Goal: Task Accomplishment & Management: Manage account settings

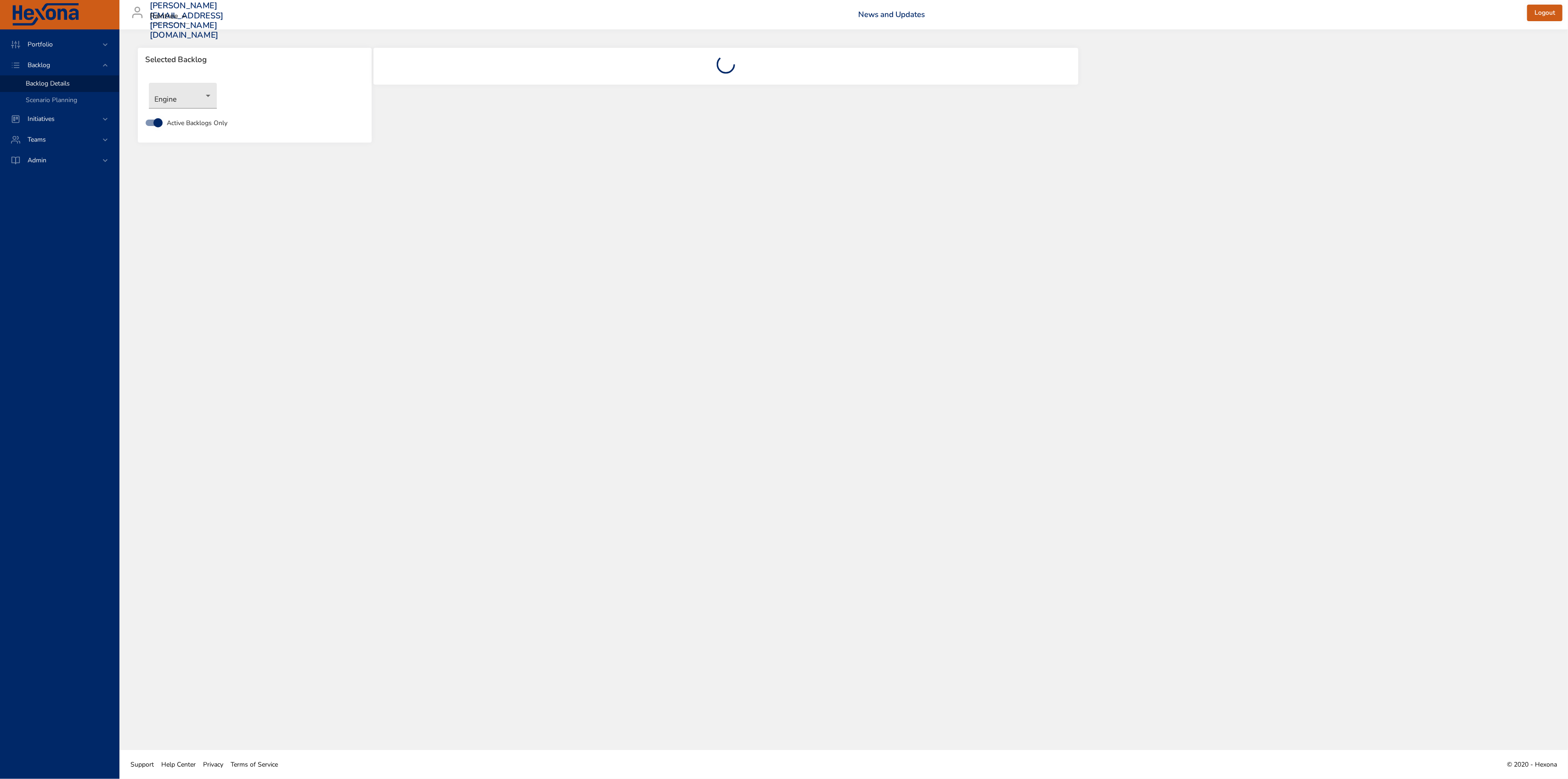
click at [388, 231] on div "Selected Backlog Engine Active Backlogs Only" at bounding box center [844, 390] width 1448 height 721
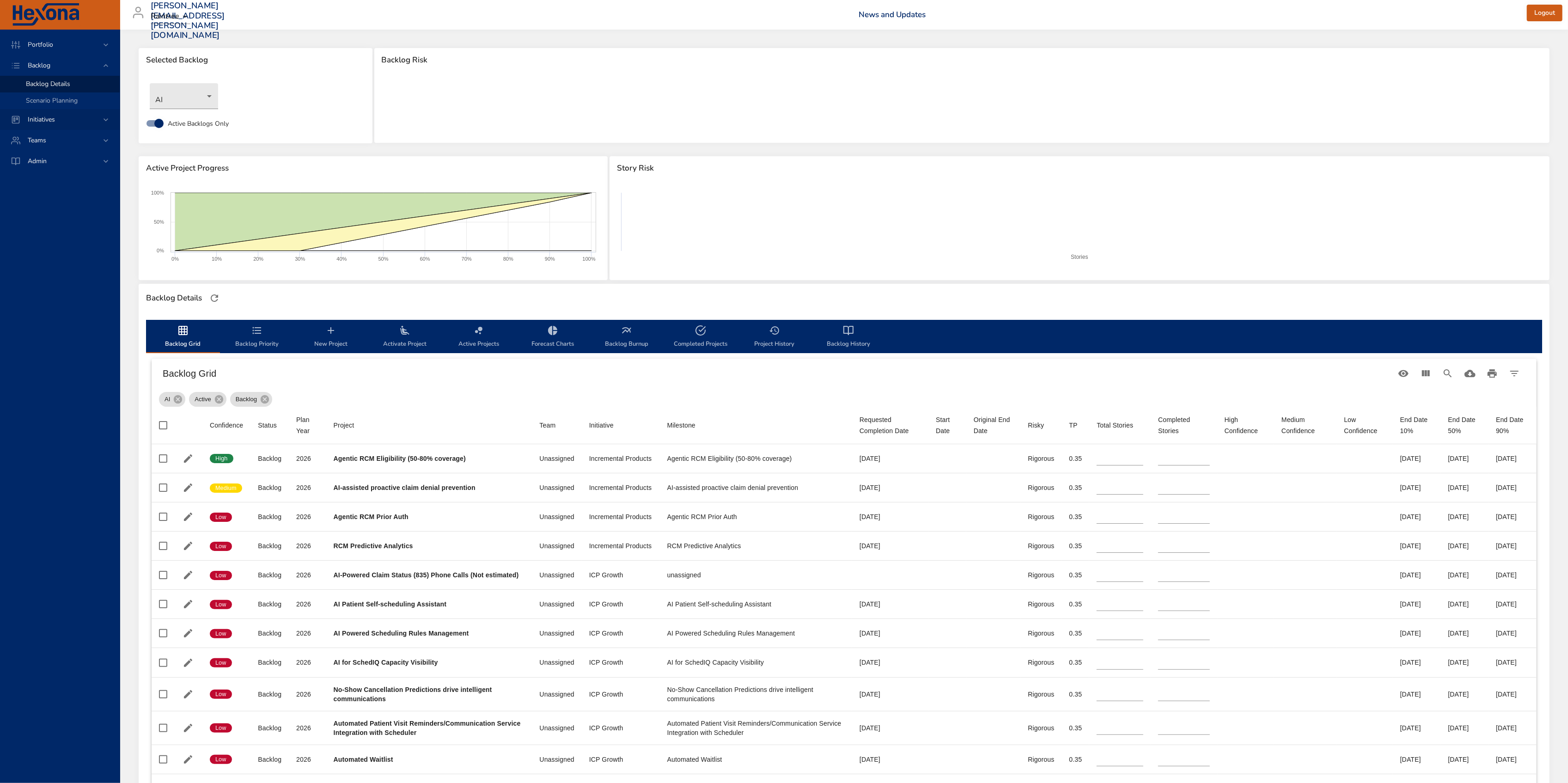
click at [50, 115] on span "Initiatives" at bounding box center [41, 119] width 42 height 9
click at [49, 104] on span "Dashboard" at bounding box center [42, 104] width 32 height 9
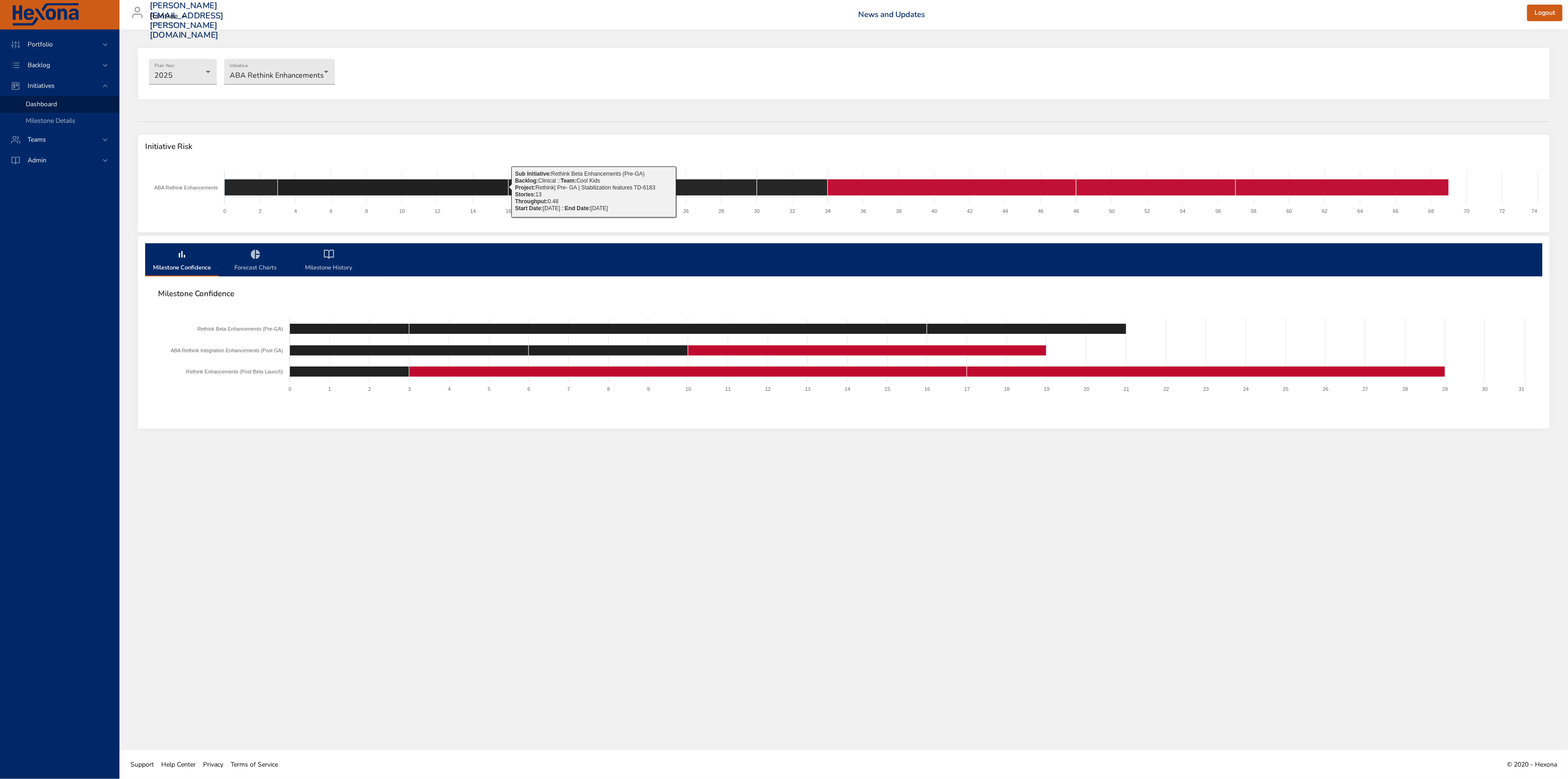
click at [257, 255] on icon "milestone-tabs" at bounding box center [255, 253] width 9 height 9
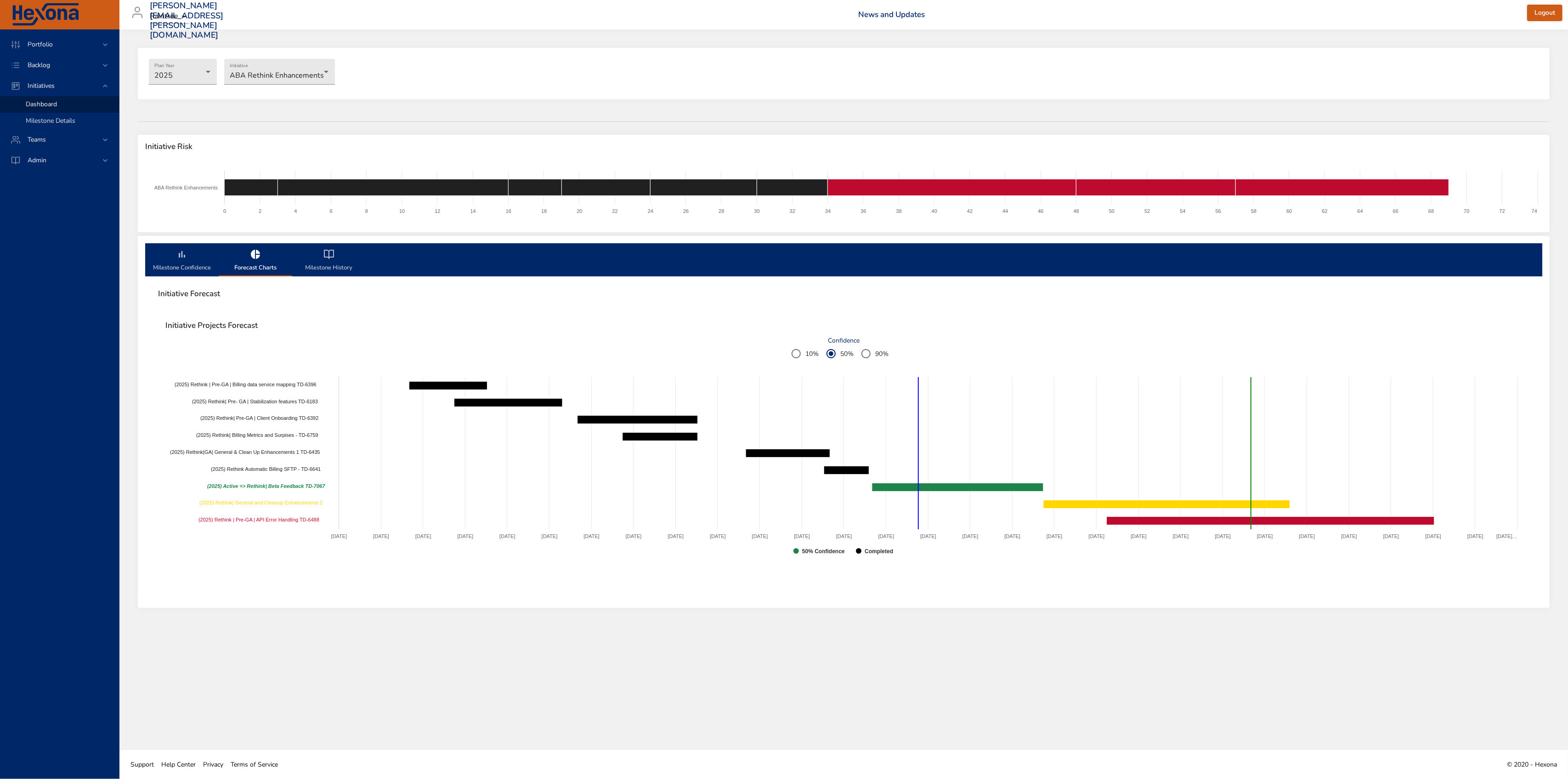
click at [44, 124] on span "Milestone Details" at bounding box center [50, 121] width 49 height 9
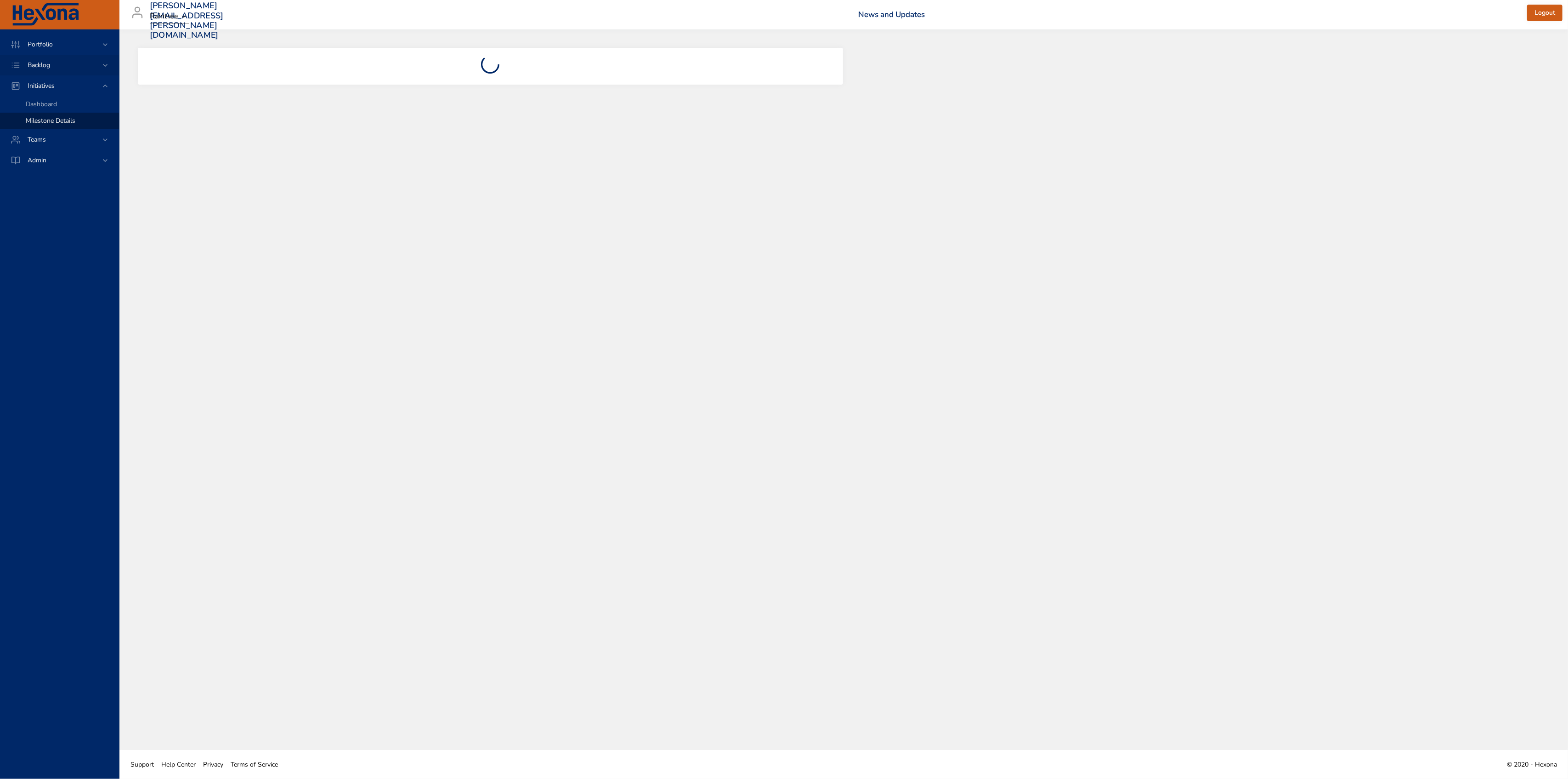
click at [62, 68] on div "Backlog" at bounding box center [59, 65] width 80 height 10
click at [72, 49] on div "Portfolio" at bounding box center [59, 43] width 119 height 21
click at [59, 97] on span "Initiative Dashboard" at bounding box center [54, 96] width 57 height 9
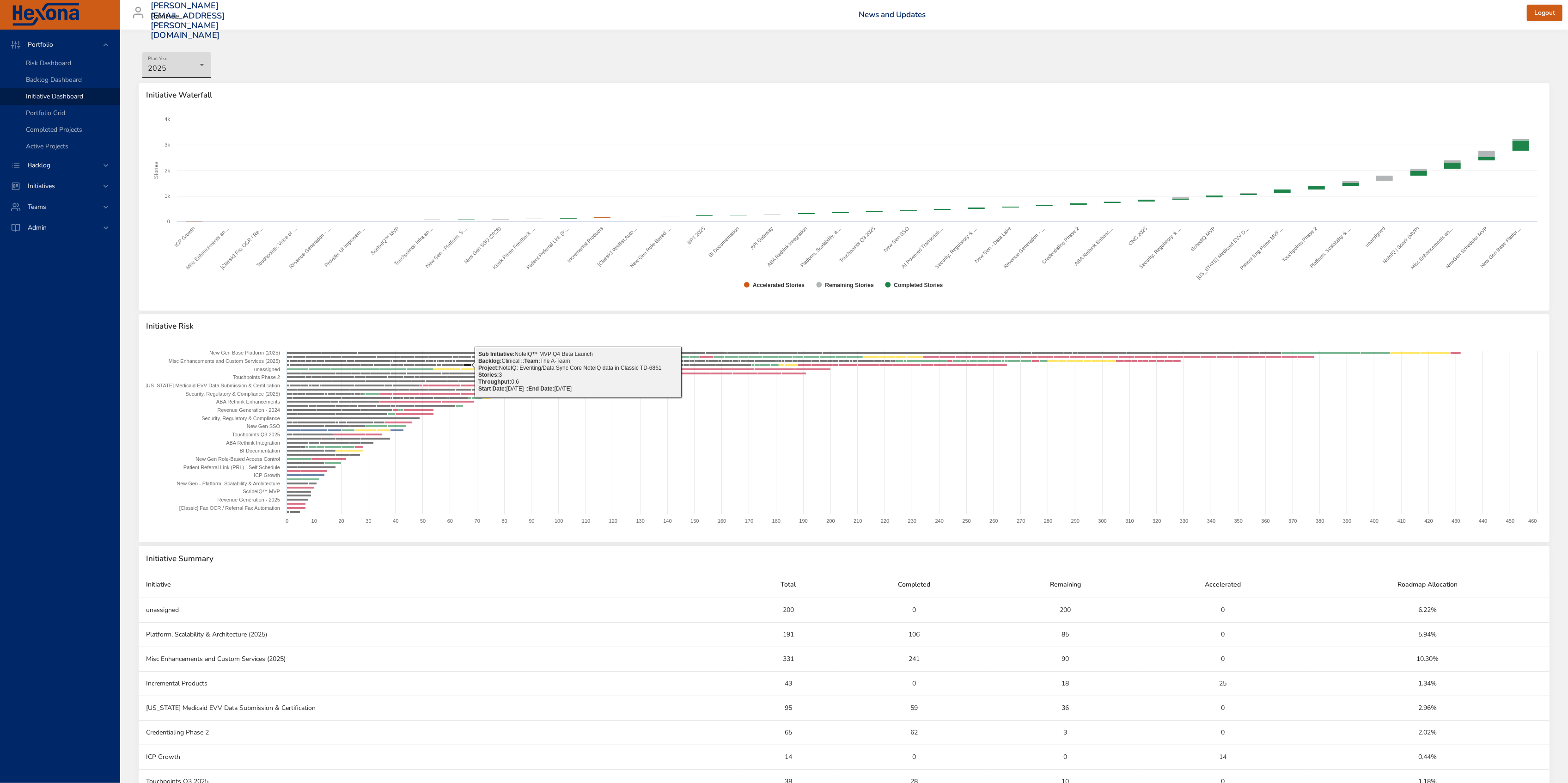
click at [194, 66] on body "Portfolio Risk Dashboard Backlog Dashboard Initiative Dashboard Portfolio Grid …" at bounding box center [784, 392] width 1568 height 783
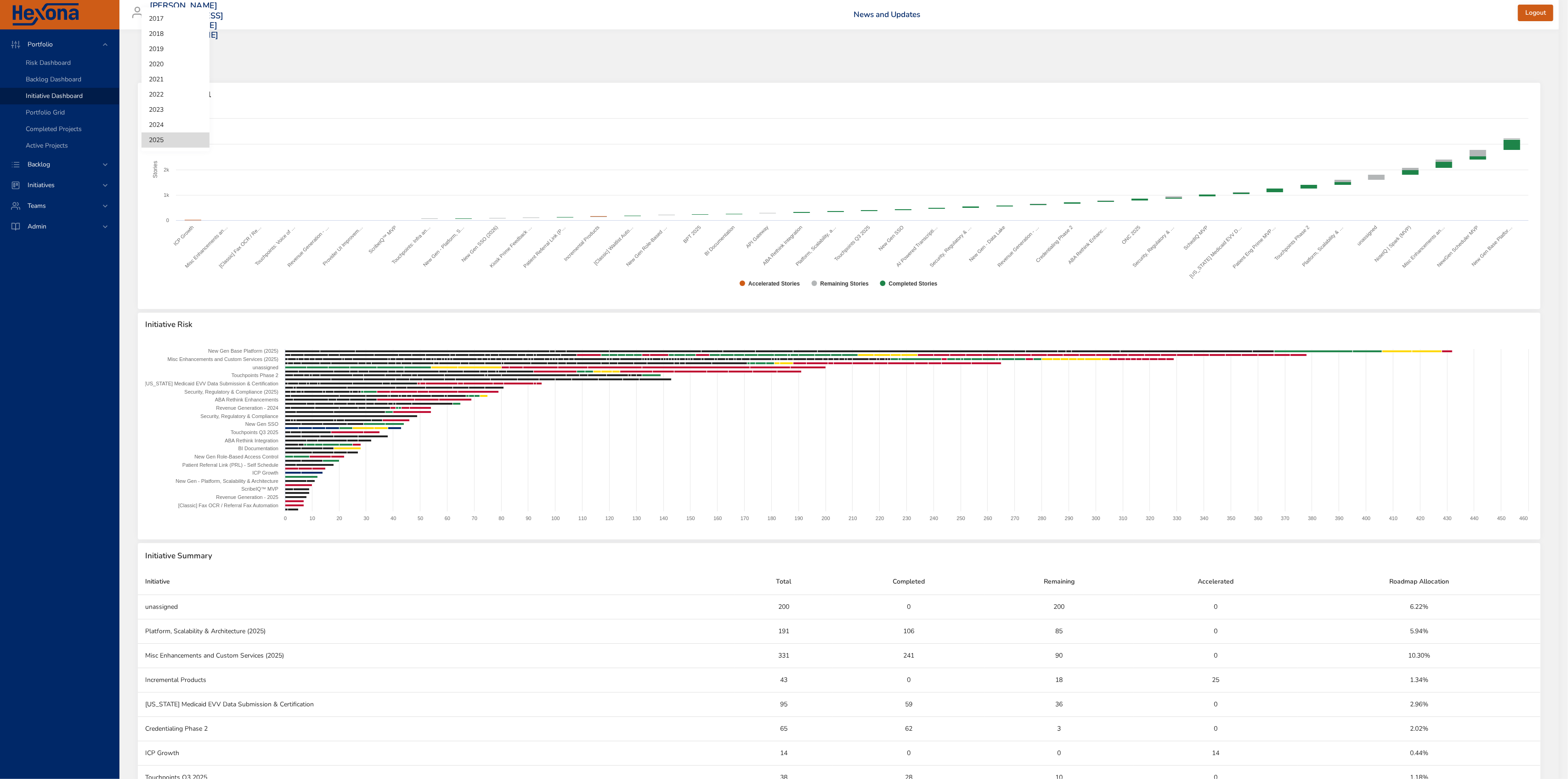
click at [283, 64] on div at bounding box center [784, 390] width 1568 height 779
click at [190, 61] on body "Portfolio Risk Dashboard Backlog Dashboard Initiative Dashboard Portfolio Grid …" at bounding box center [780, 390] width 1559 height 779
click at [232, 52] on div at bounding box center [784, 390] width 1568 height 779
click at [81, 178] on div "Initiatives" at bounding box center [59, 185] width 119 height 21
click at [63, 100] on div "Dashboard" at bounding box center [68, 104] width 86 height 9
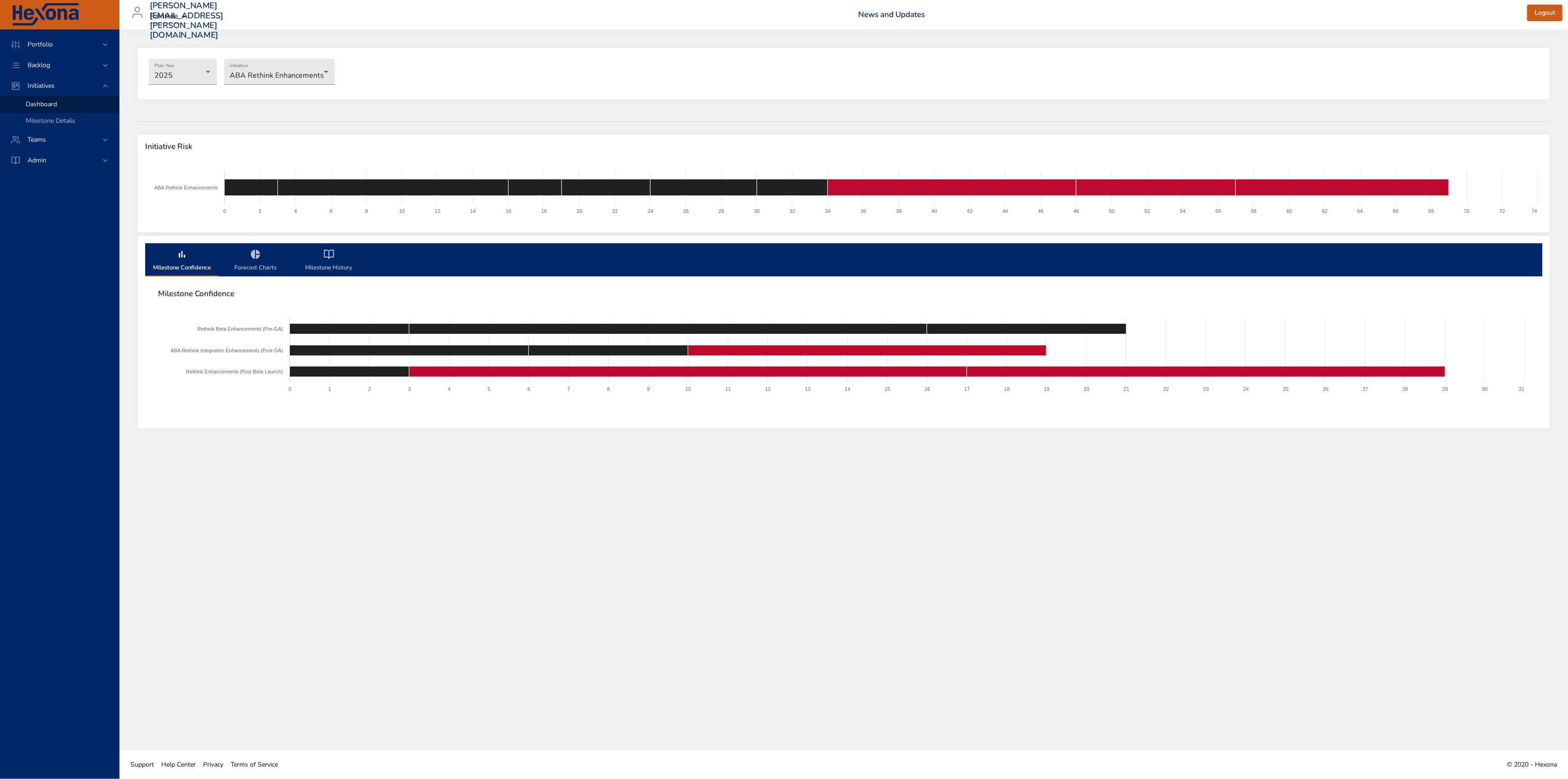
click at [247, 253] on span "Forecast Charts" at bounding box center [255, 261] width 62 height 25
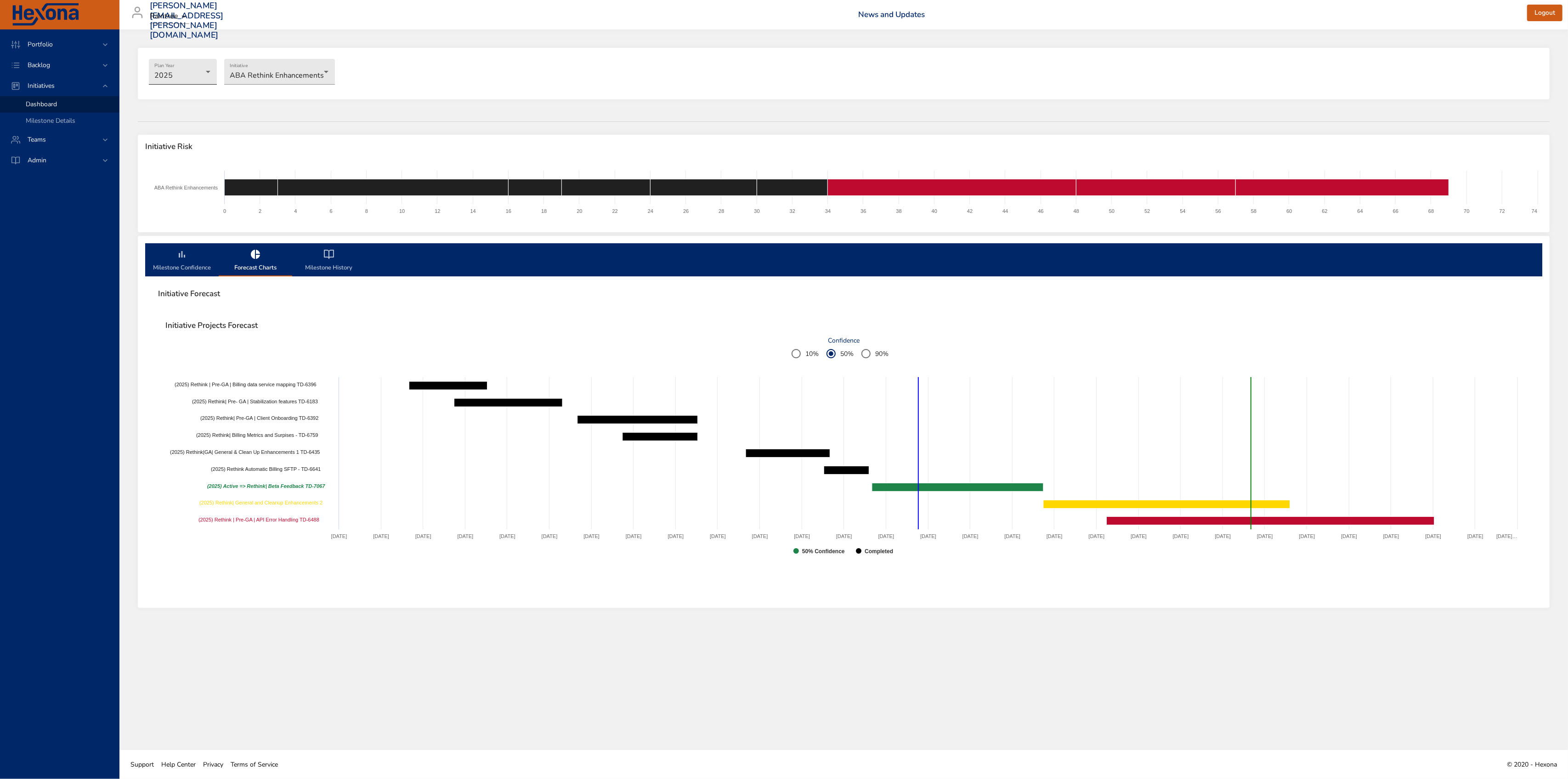
click at [172, 63] on body "Portfolio Backlog Initiatives Dashboard Milestone Details Teams Admin [PERSON_N…" at bounding box center [784, 390] width 1568 height 779
click at [179, 90] on li "2026" at bounding box center [183, 86] width 68 height 15
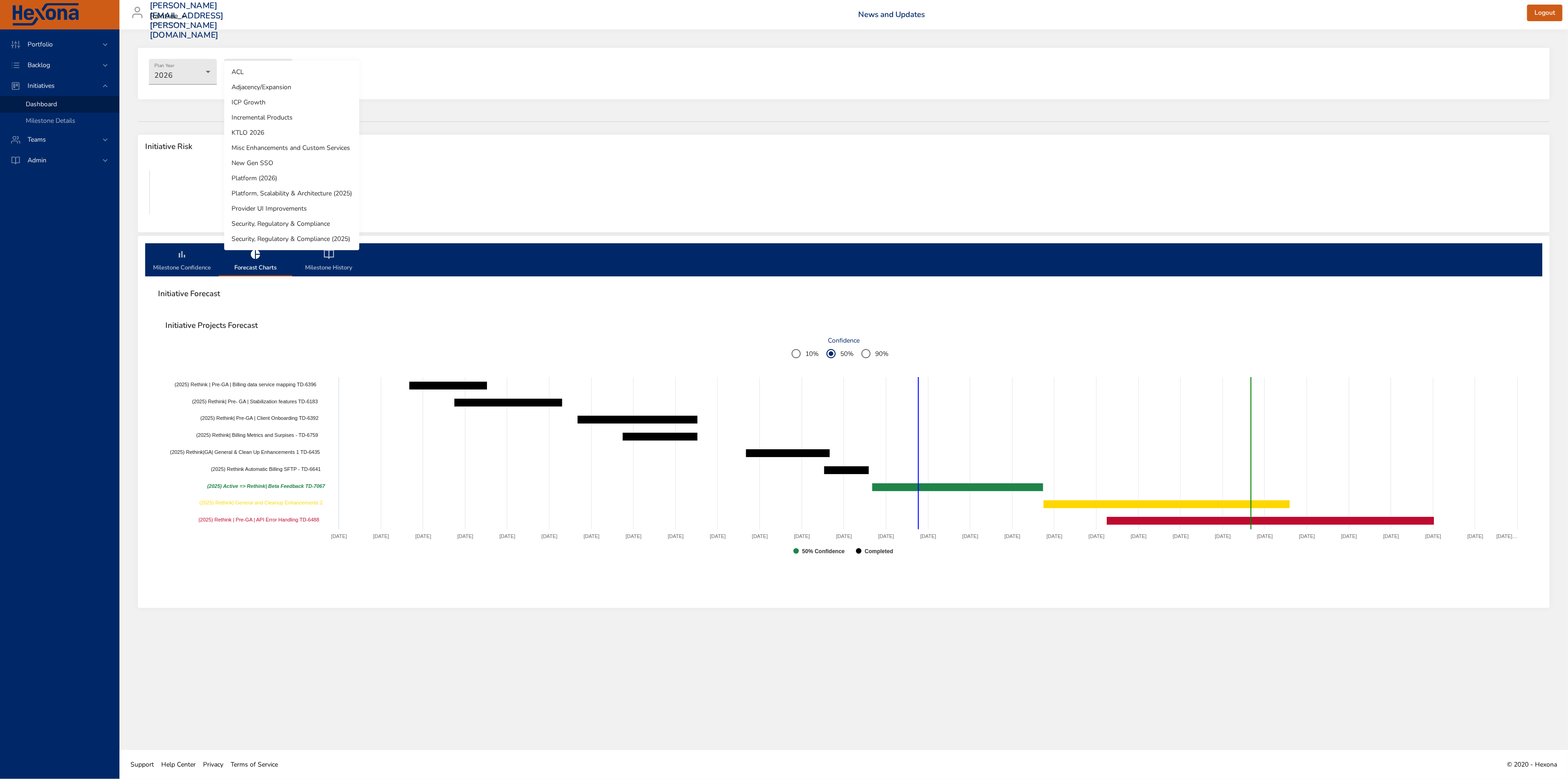
click at [247, 74] on body "Portfolio Backlog Initiatives Dashboard Milestone Details Teams Admin [PERSON_N…" at bounding box center [784, 390] width 1568 height 779
click at [74, 167] on div at bounding box center [784, 390] width 1568 height 779
click at [77, 164] on div "Admin" at bounding box center [59, 160] width 80 height 10
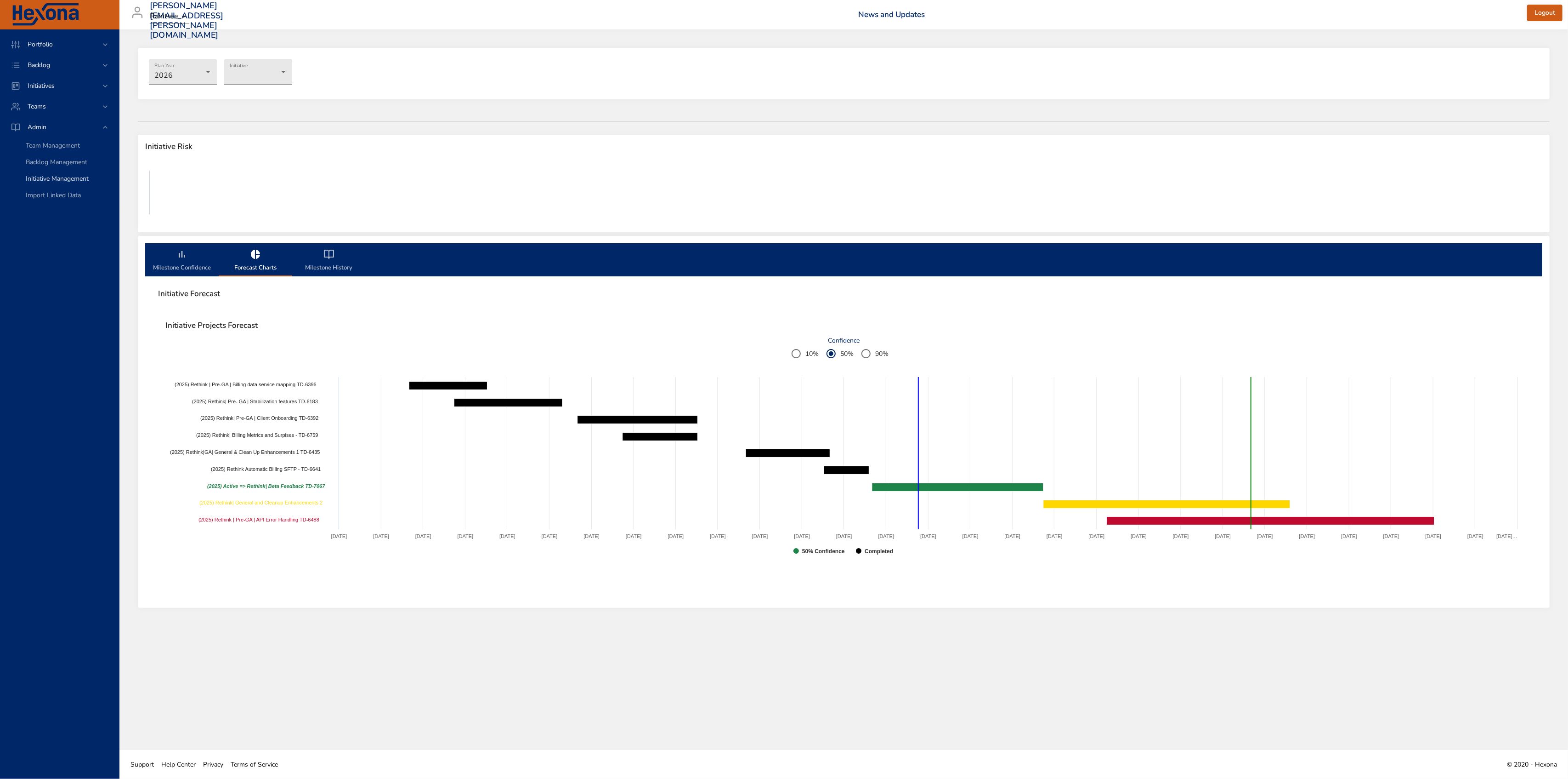
click at [84, 184] on link "Initiative Management" at bounding box center [59, 179] width 119 height 17
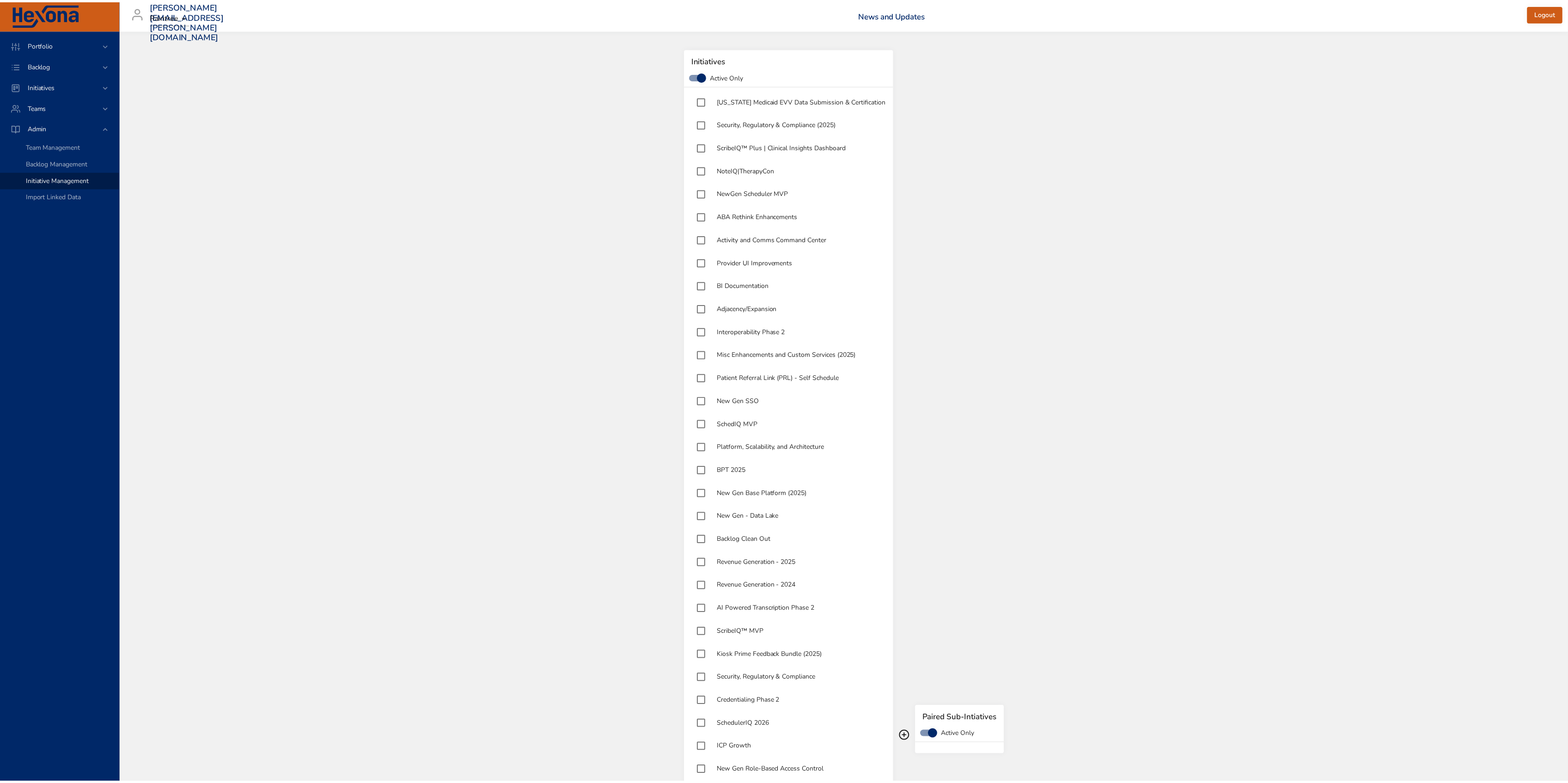
scroll to position [838, 0]
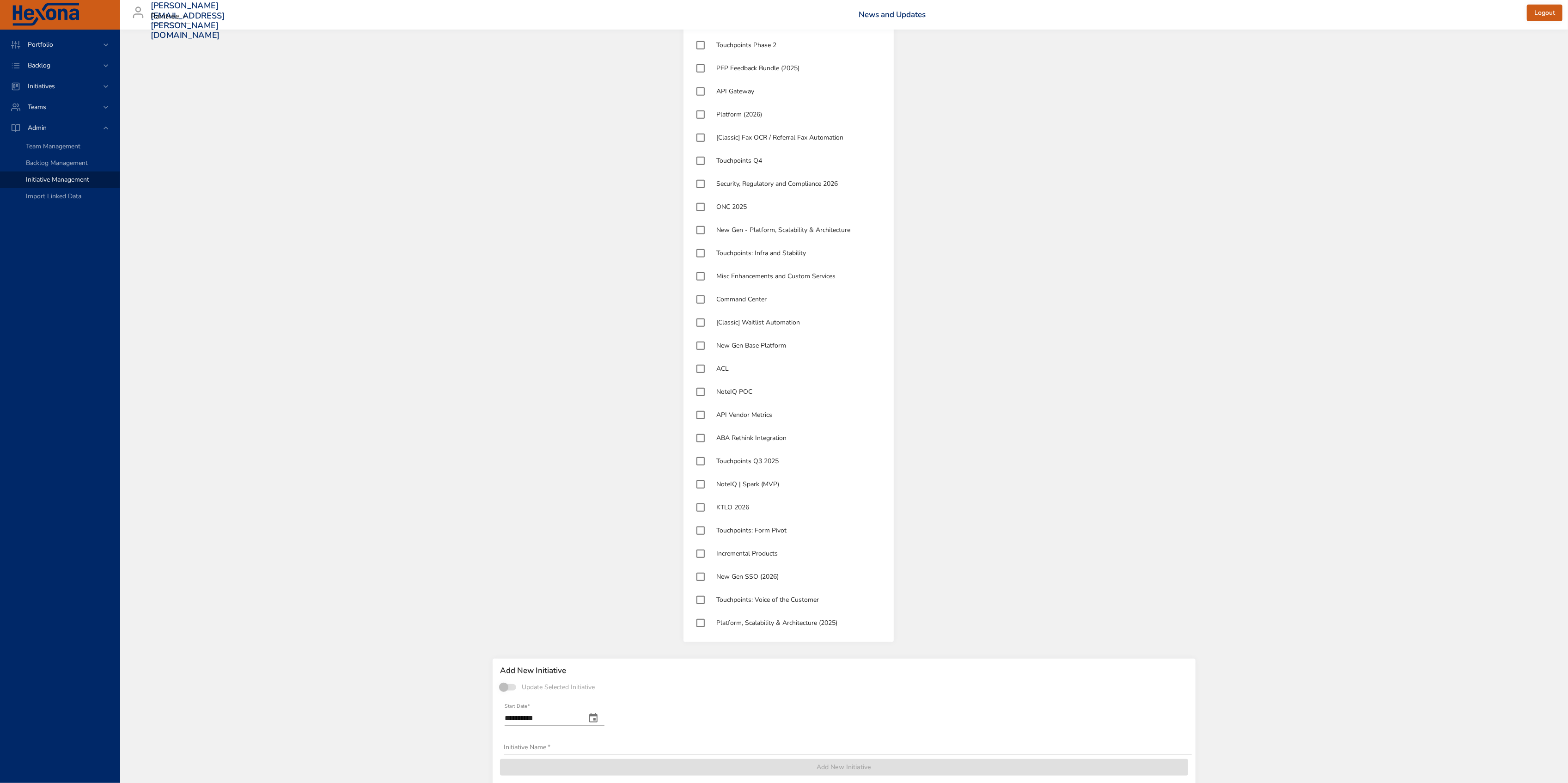
scroll to position [713, 0]
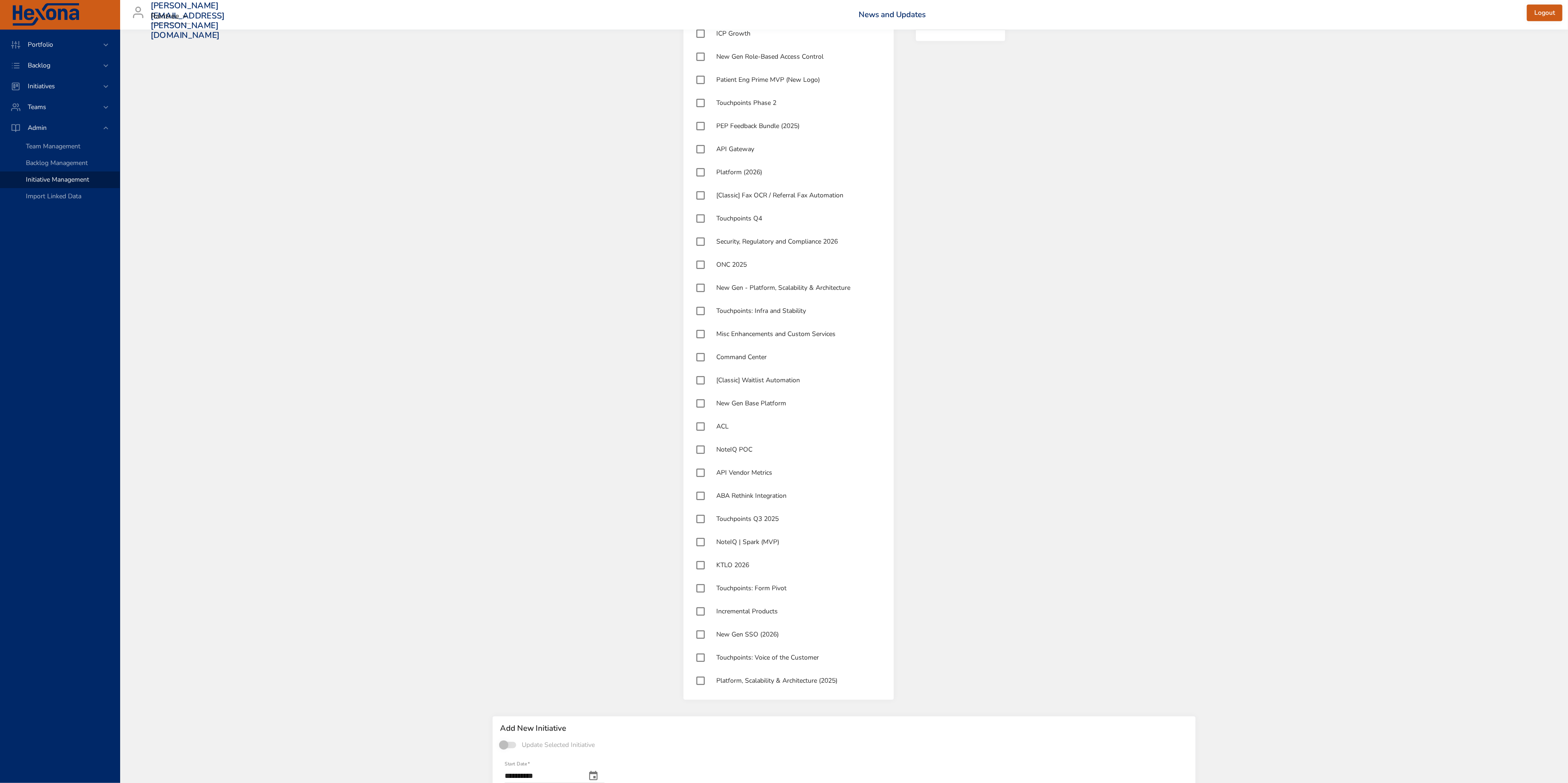
click at [792, 627] on div "New Gen SSO (2026)" at bounding box center [789, 634] width 211 height 23
type input "**********"
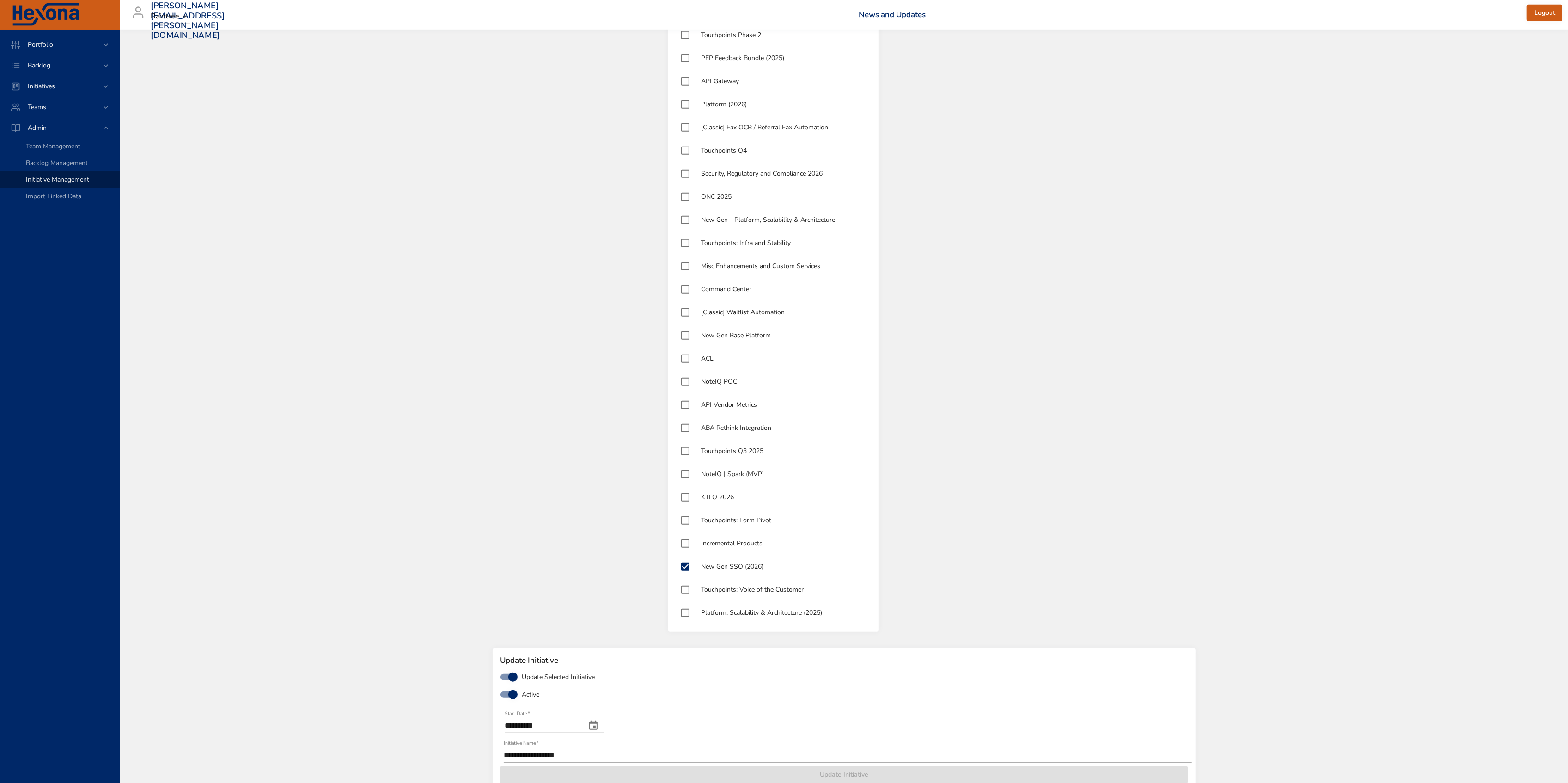
scroll to position [838, 0]
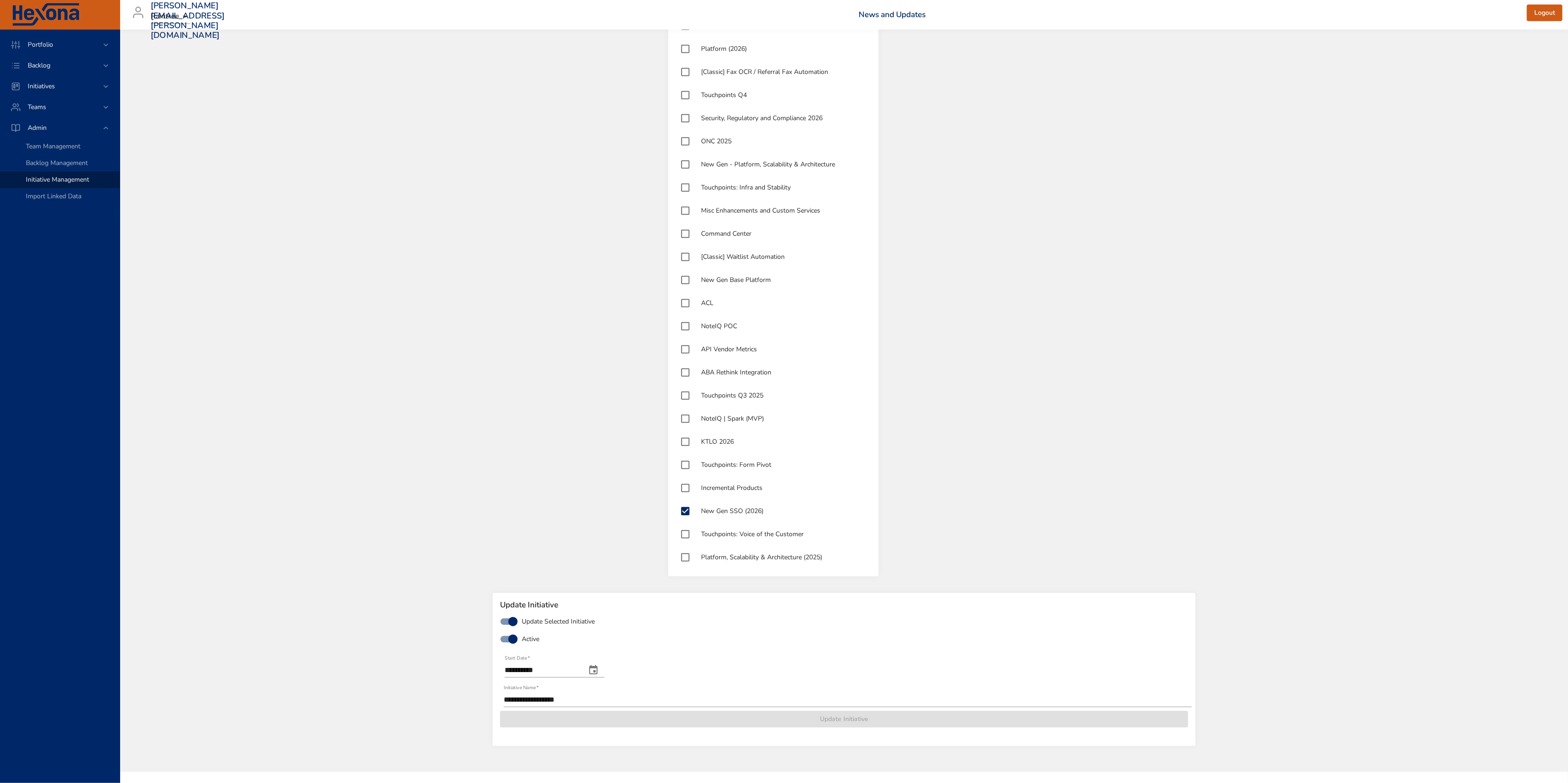
click at [530, 639] on span "Active" at bounding box center [531, 639] width 18 height 10
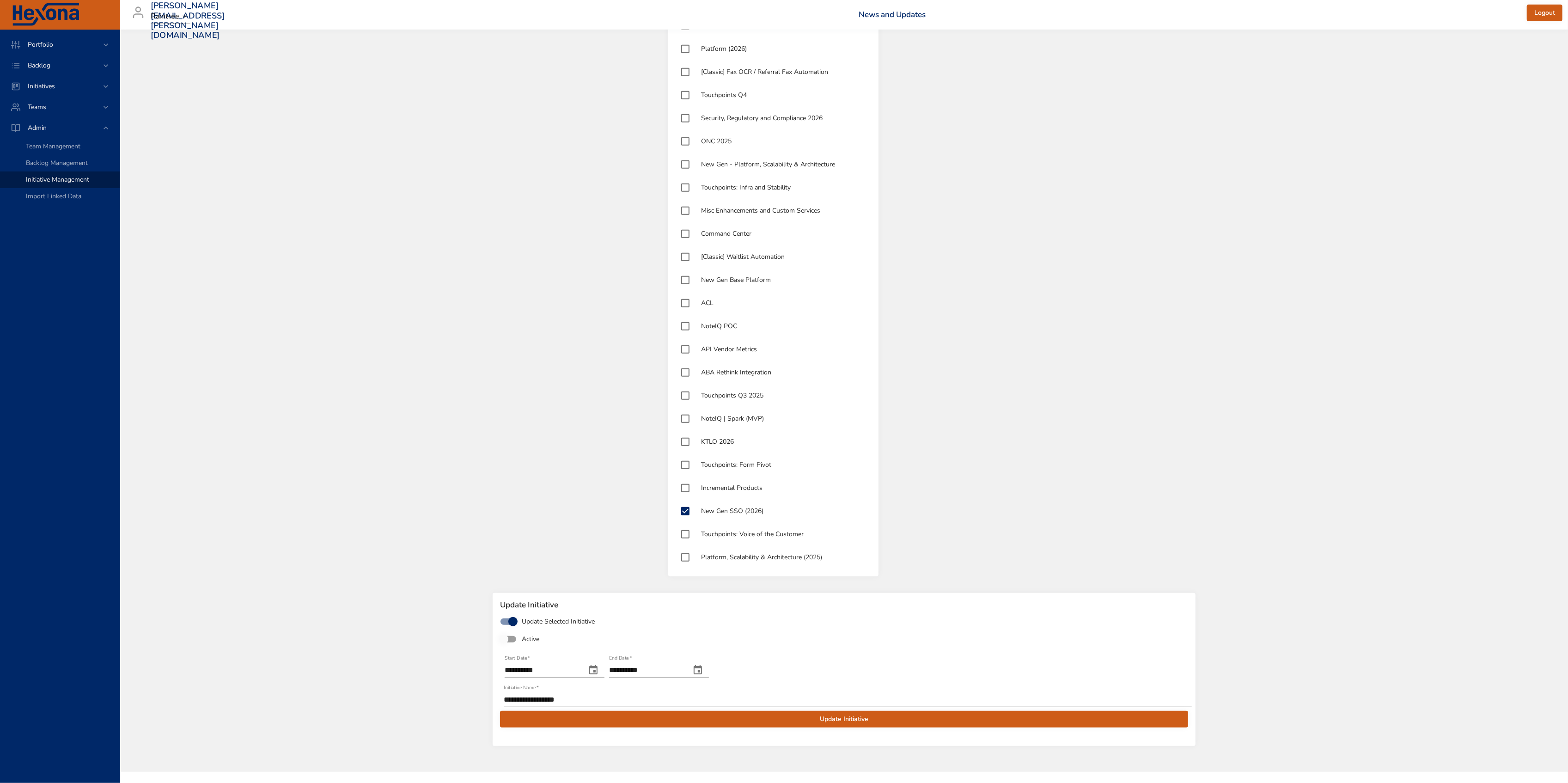
click at [799, 720] on span "Update Initiative" at bounding box center [844, 719] width 673 height 12
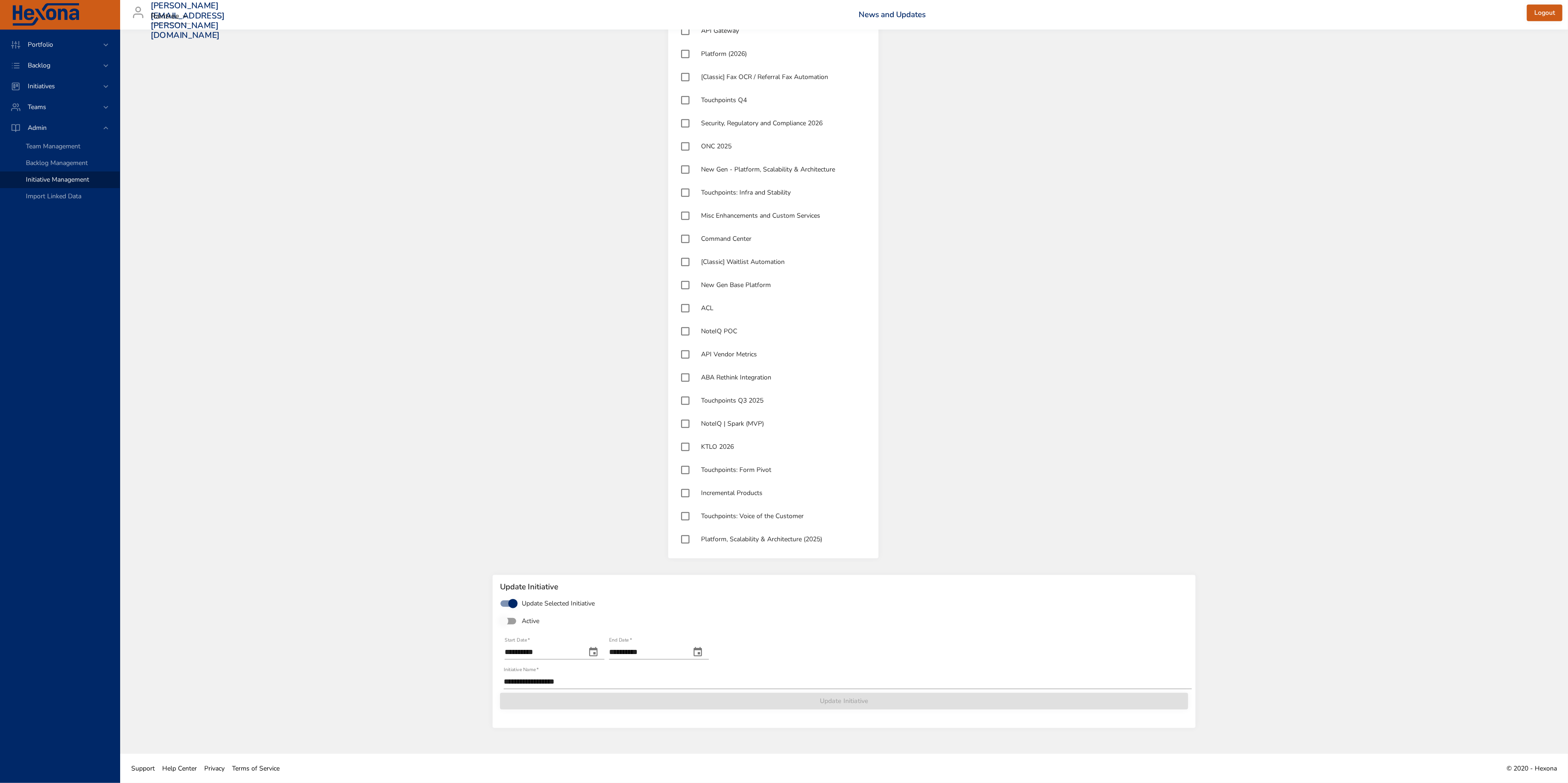
scroll to position [832, 0]
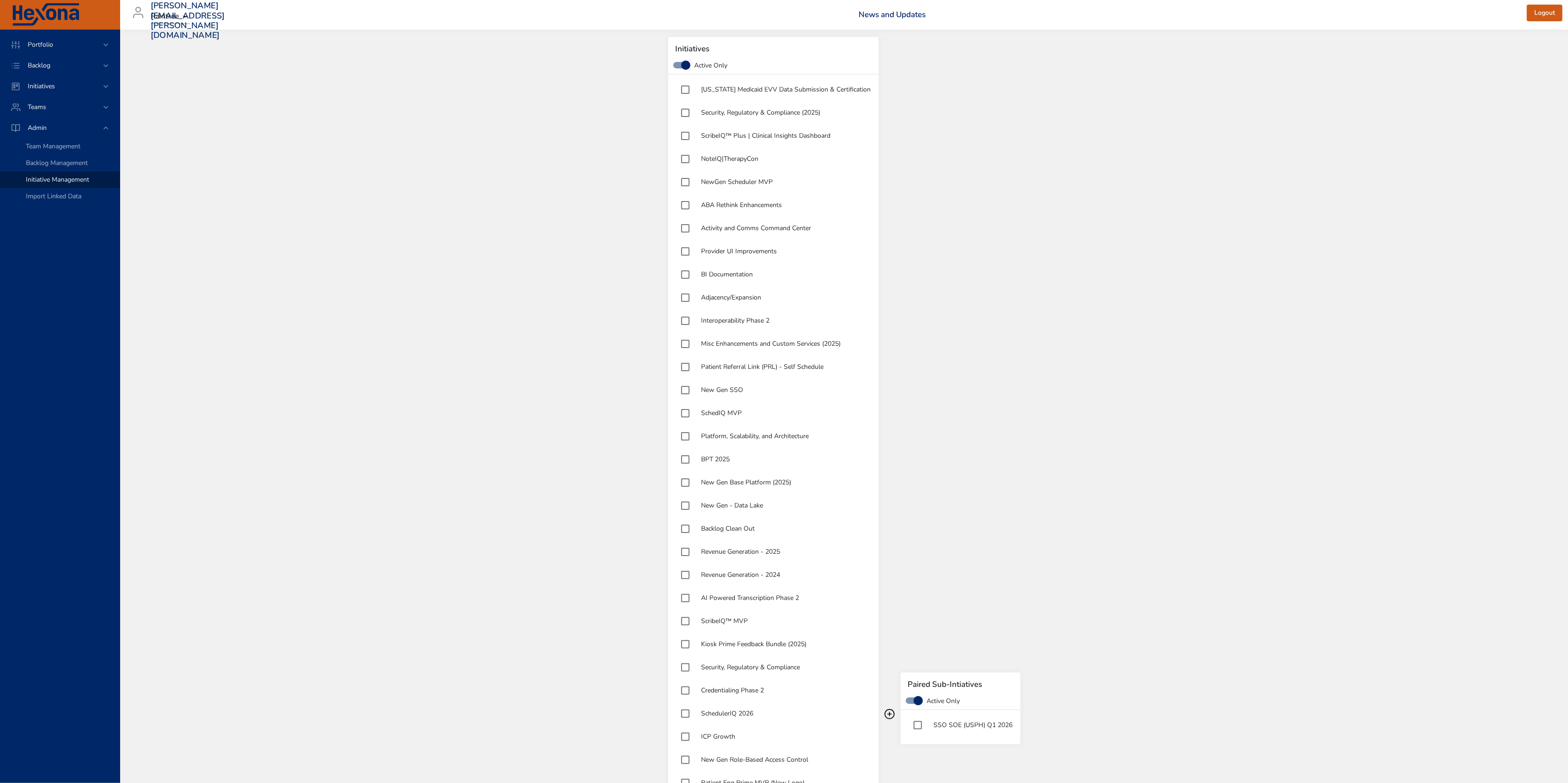
scroll to position [0, 0]
click at [73, 61] on div "Backlog" at bounding box center [60, 66] width 80 height 10
click at [73, 87] on div "Backlog Details" at bounding box center [69, 83] width 86 height 9
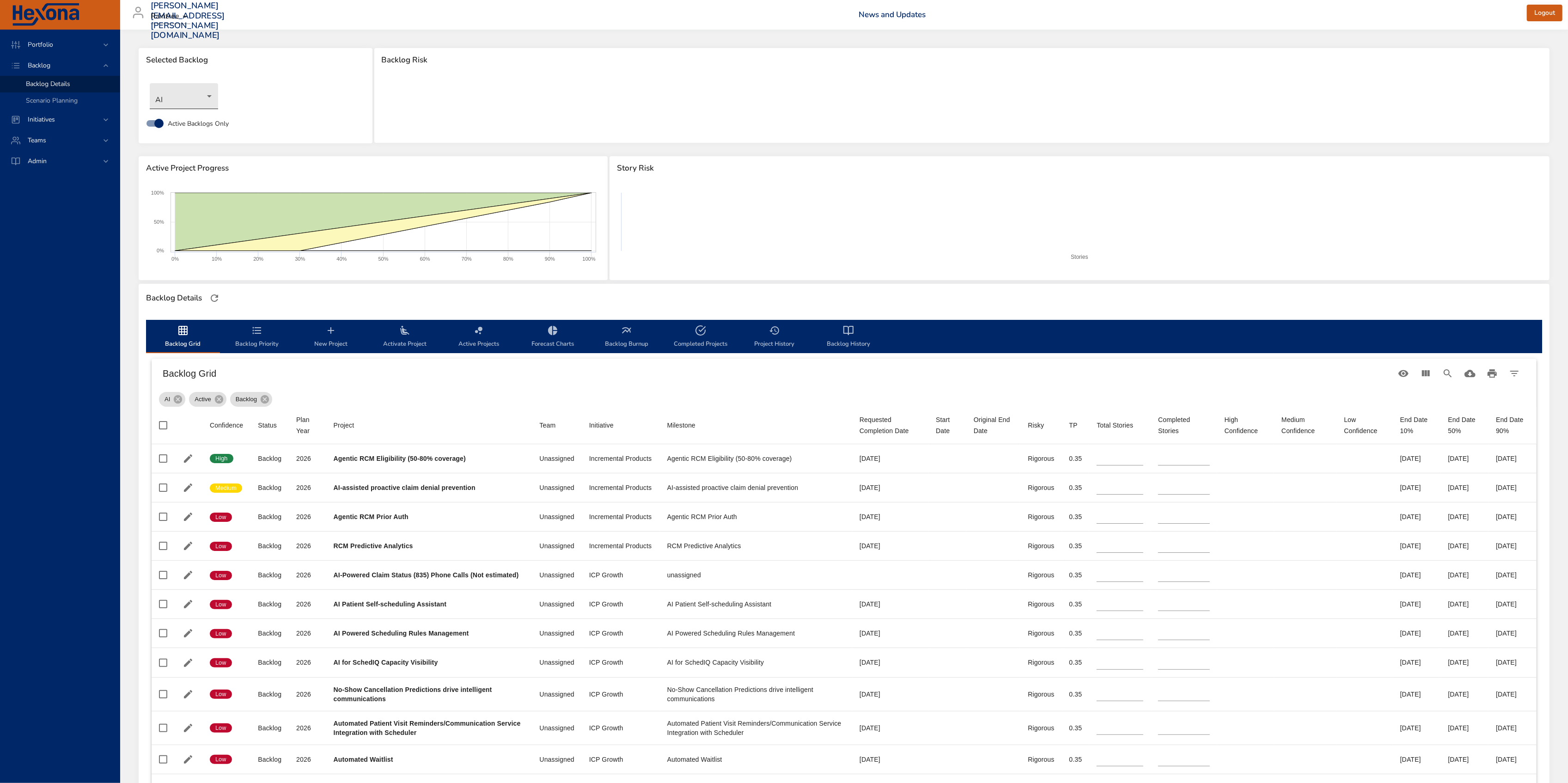
click at [179, 97] on body "Portfolio Backlog Backlog Details Scenario Planning Initiatives Teams Admin [PE…" at bounding box center [784, 392] width 1568 height 783
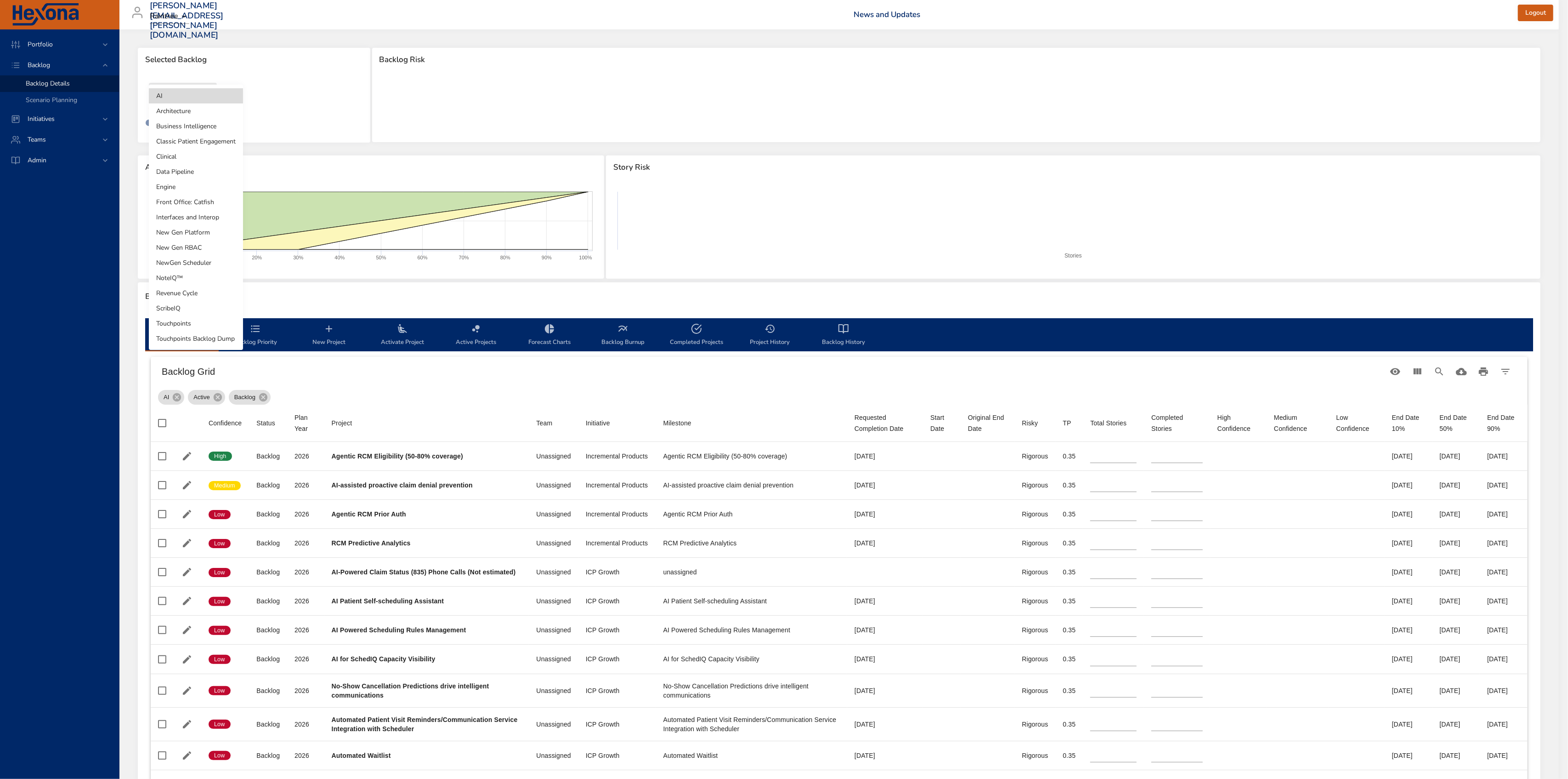
click at [192, 283] on li "NoteIQ™" at bounding box center [196, 277] width 94 height 15
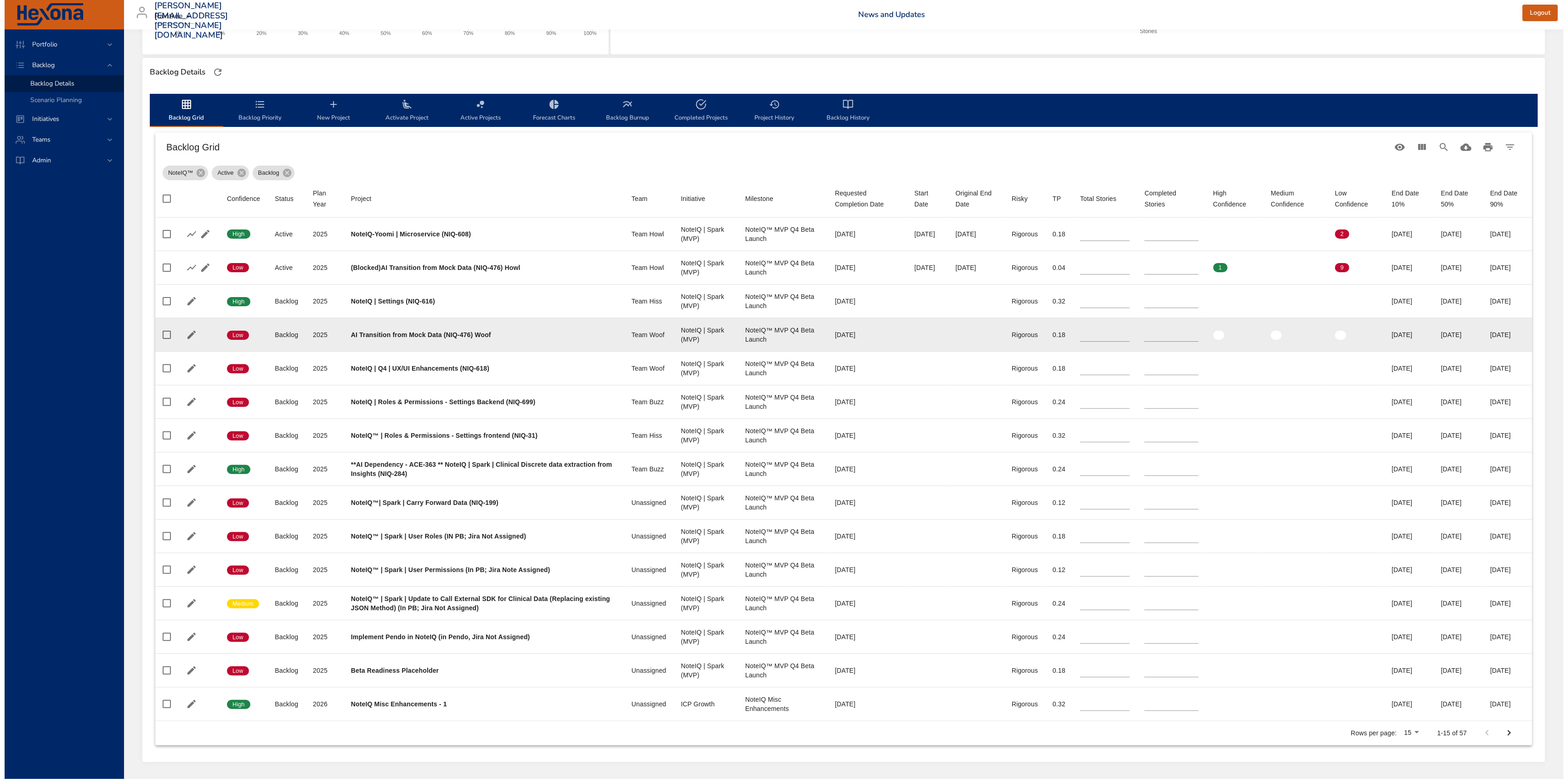
scroll to position [245, 0]
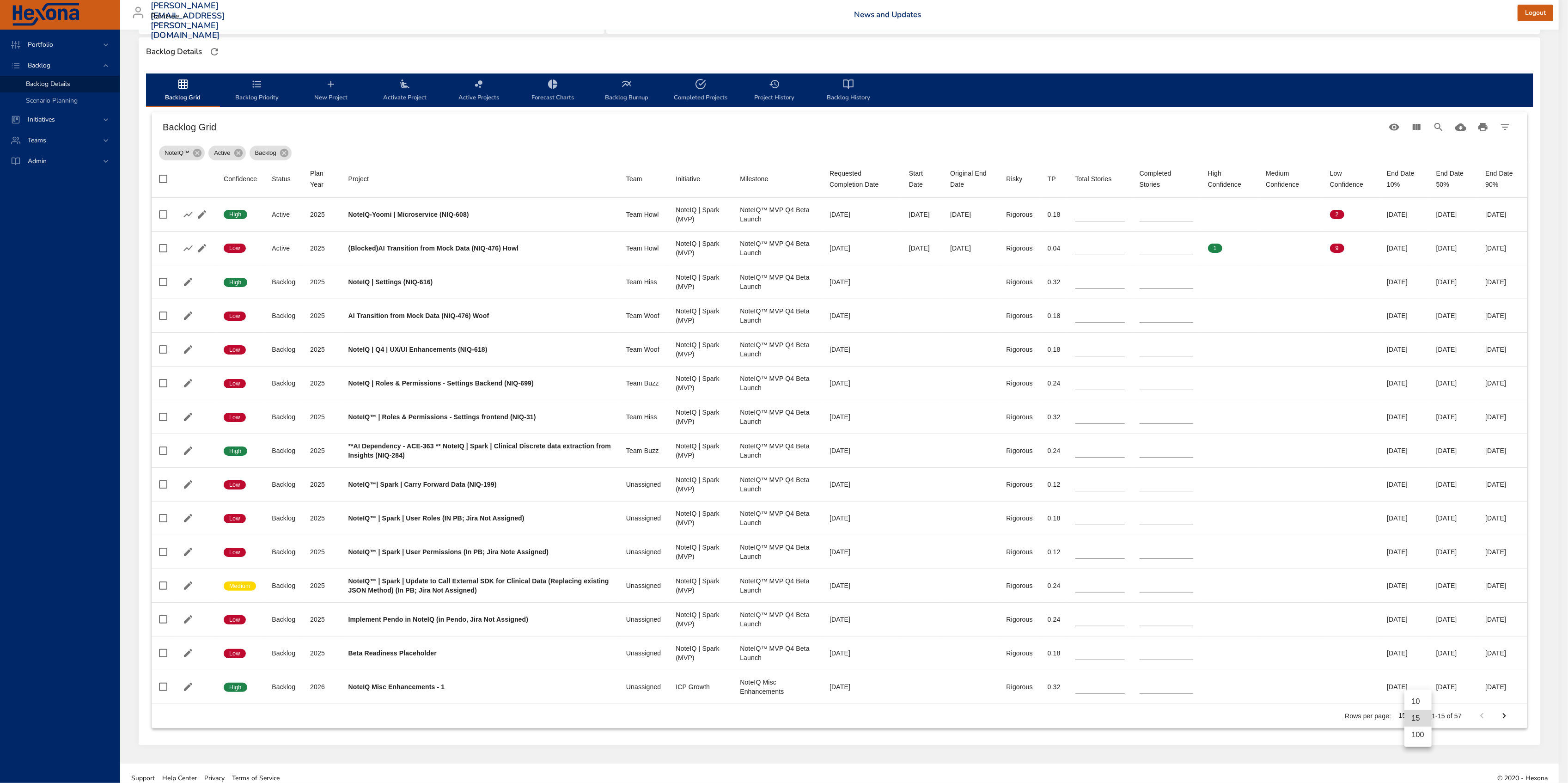
click at [1414, 537] on body "Portfolio Backlog Backlog Details Scenario Planning Initiatives Teams Admin [PE…" at bounding box center [784, 145] width 1568 height 783
click at [1422, 738] on li "100" at bounding box center [1417, 734] width 27 height 17
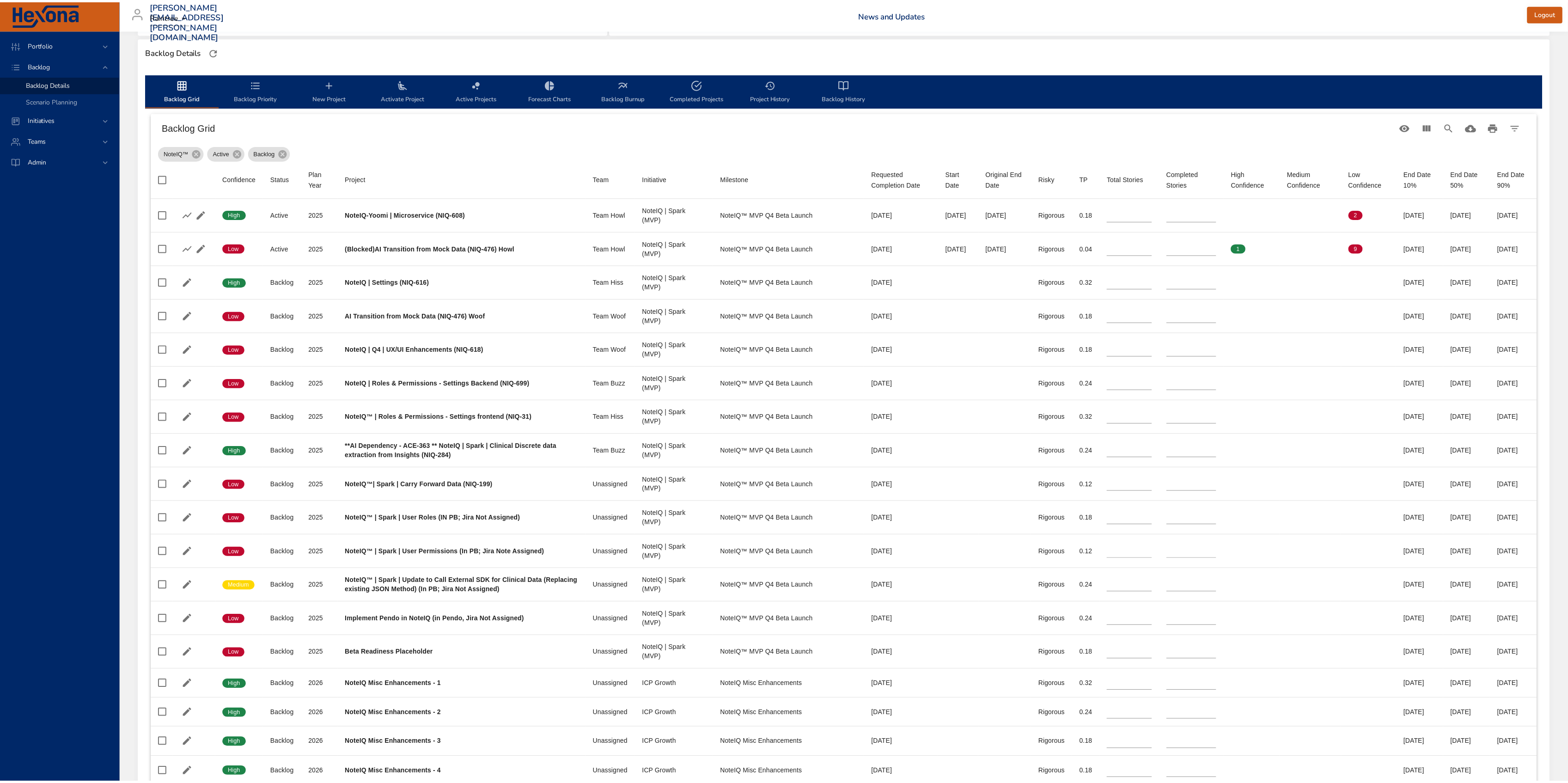
scroll to position [1562, 0]
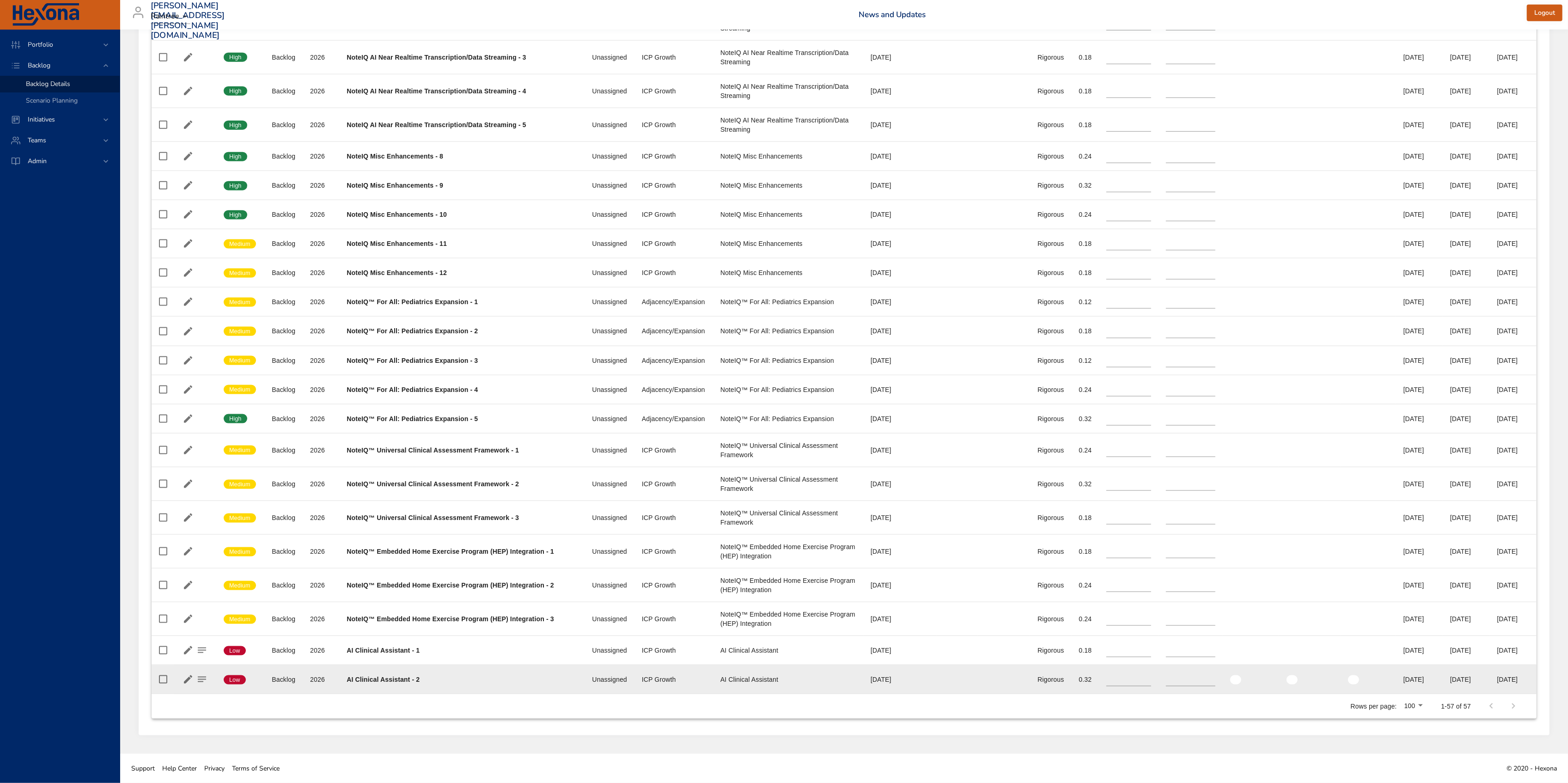
drag, startPoint x: 1523, startPoint y: 677, endPoint x: 1481, endPoint y: 681, distance: 42.2
click at [1483, 680] on tr "Confidence Low Status Backlog Plan Year [DATE] Project AI Clinical Assistant - …" at bounding box center [845, 679] width 1385 height 29
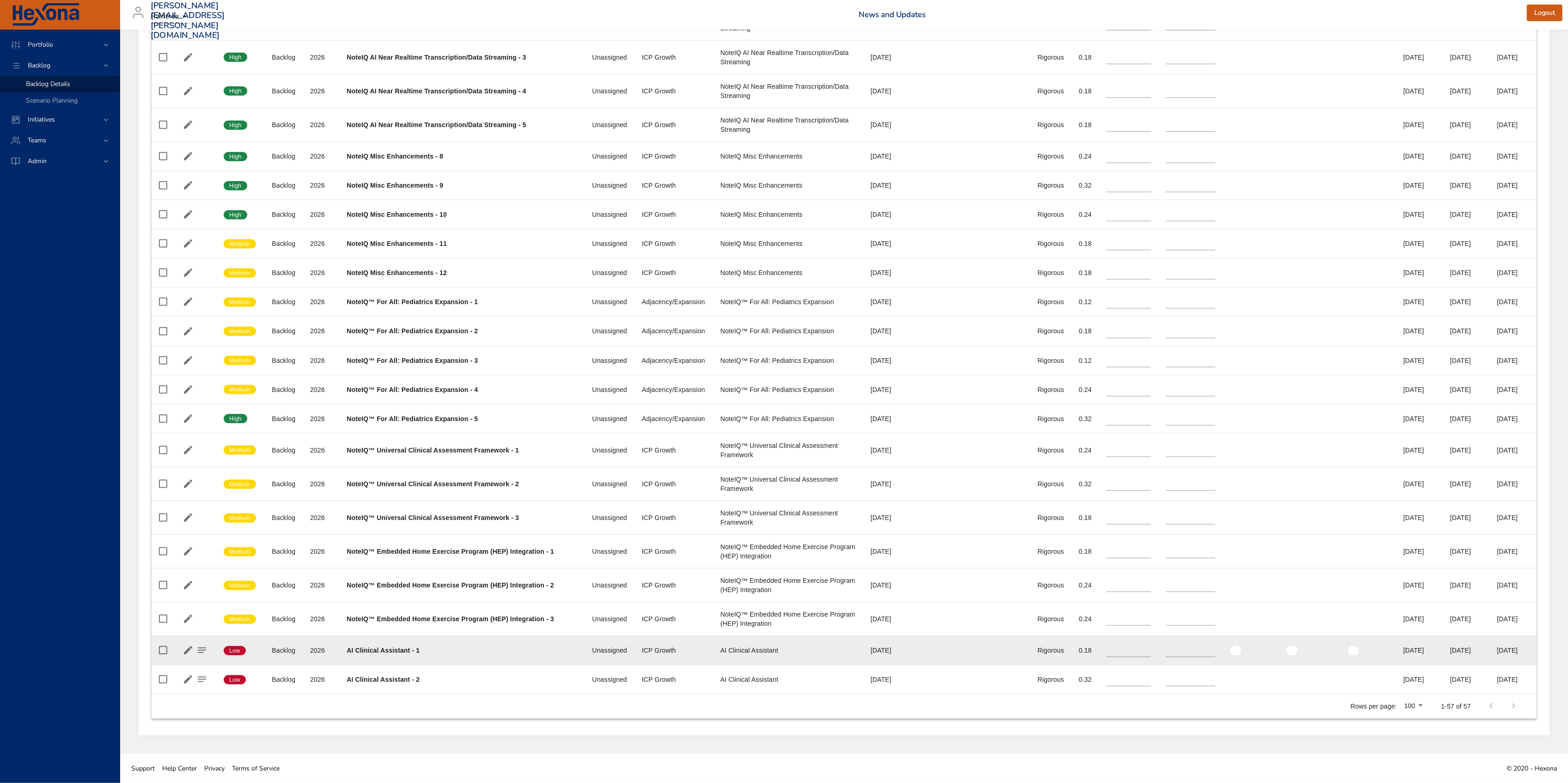
drag, startPoint x: 1526, startPoint y: 649, endPoint x: 1490, endPoint y: 648, distance: 36.0
click at [1490, 648] on td "End Date 90% [DATE]" at bounding box center [1512, 650] width 47 height 29
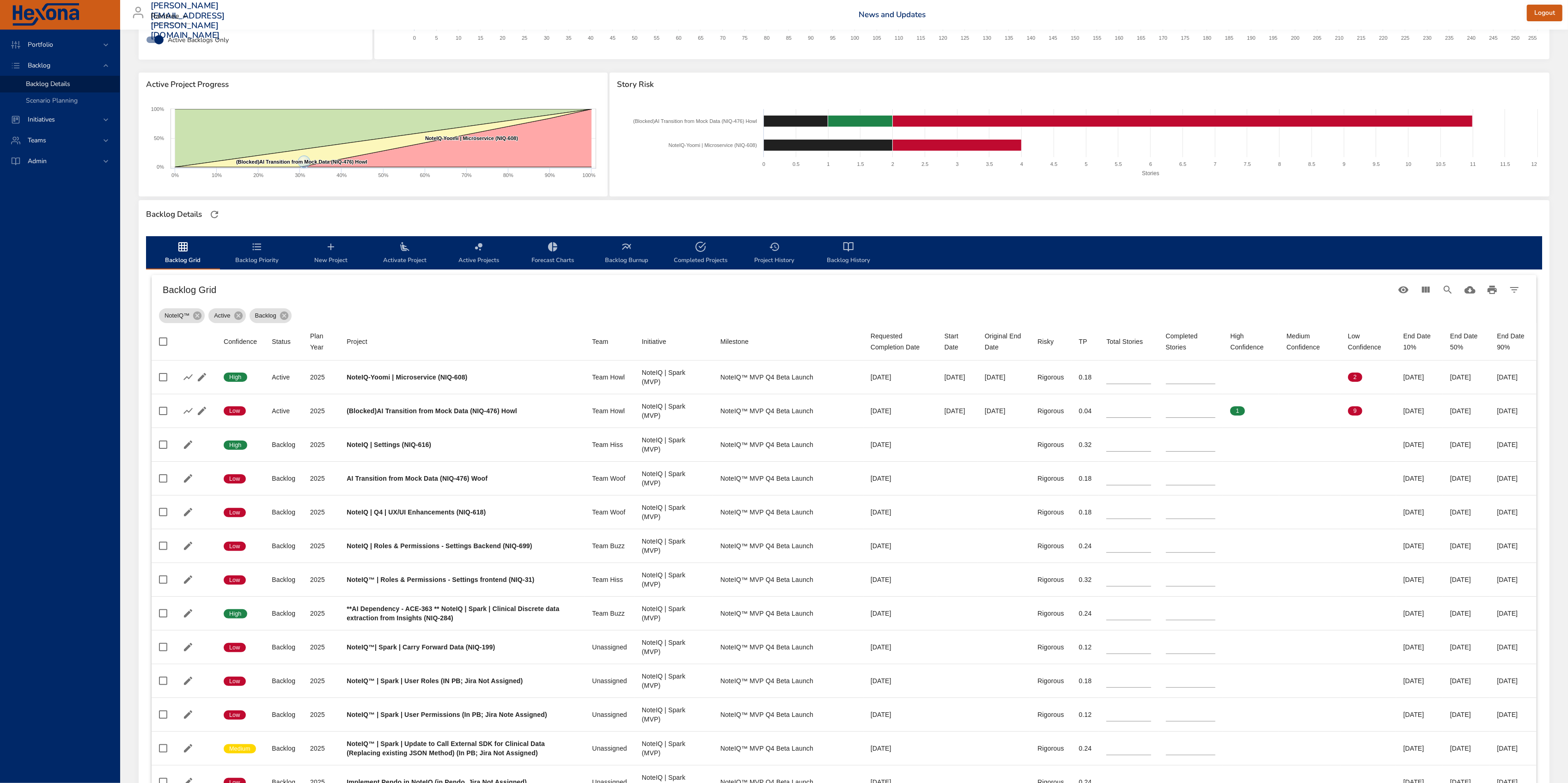
scroll to position [0, 0]
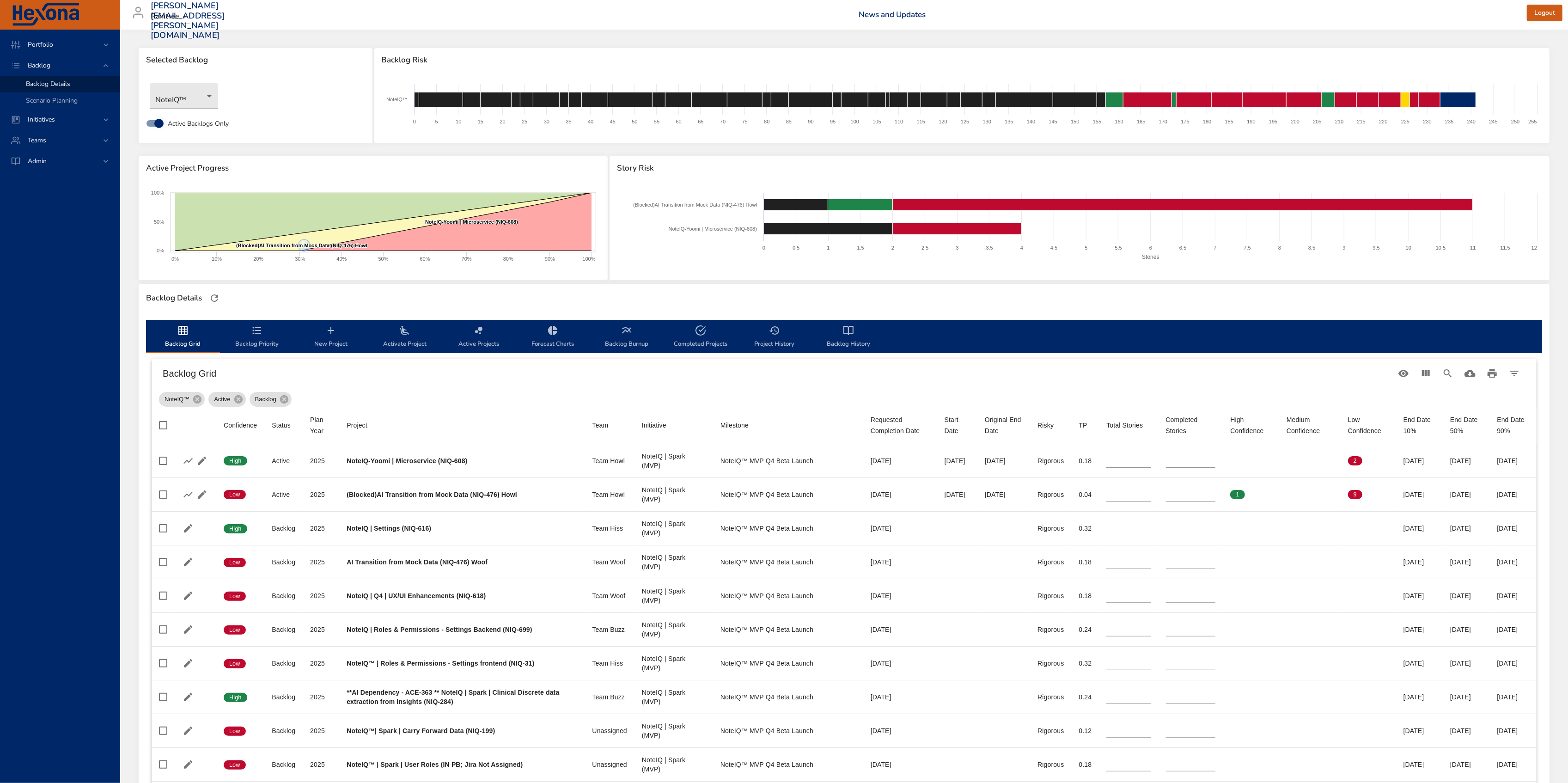
click at [178, 97] on body "Portfolio Backlog Backlog Details Scenario Planning Initiatives Teams Admin [PE…" at bounding box center [784, 392] width 1568 height 783
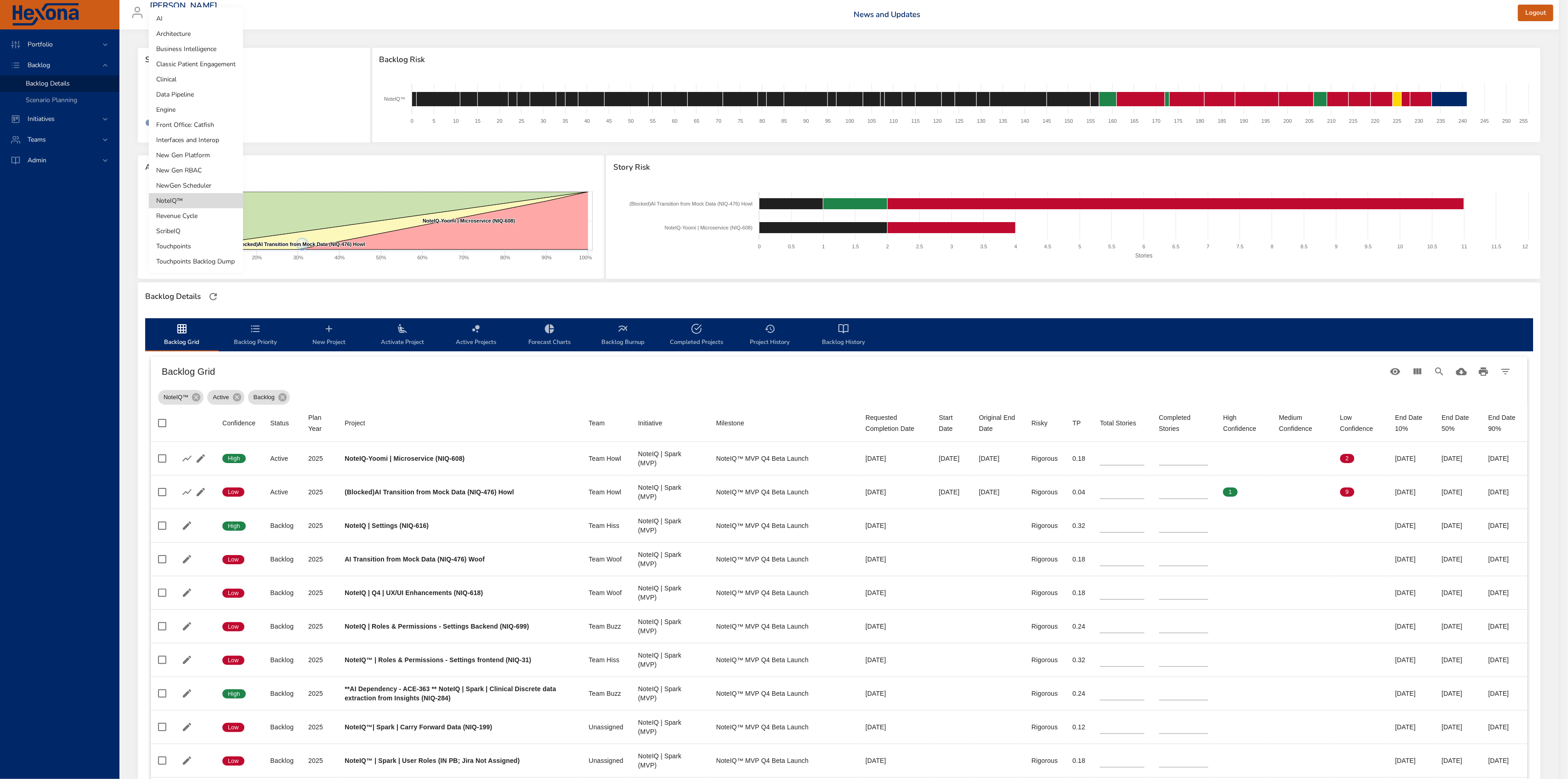
click at [211, 186] on li "NewGen Scheduler" at bounding box center [196, 185] width 94 height 15
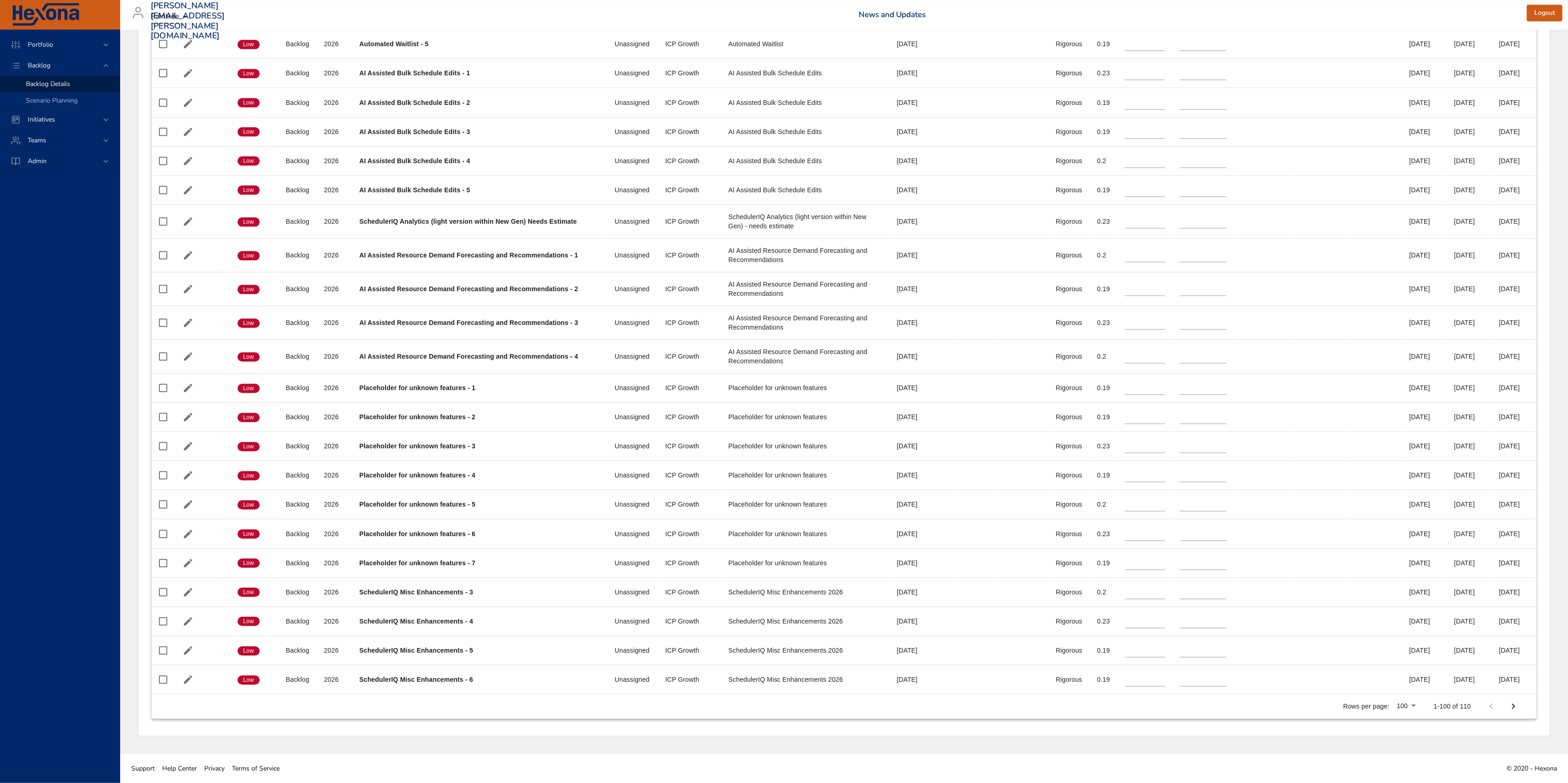
scroll to position [3038, 0]
click at [1513, 709] on icon "Next Page" at bounding box center [1512, 705] width 11 height 11
type input "*"
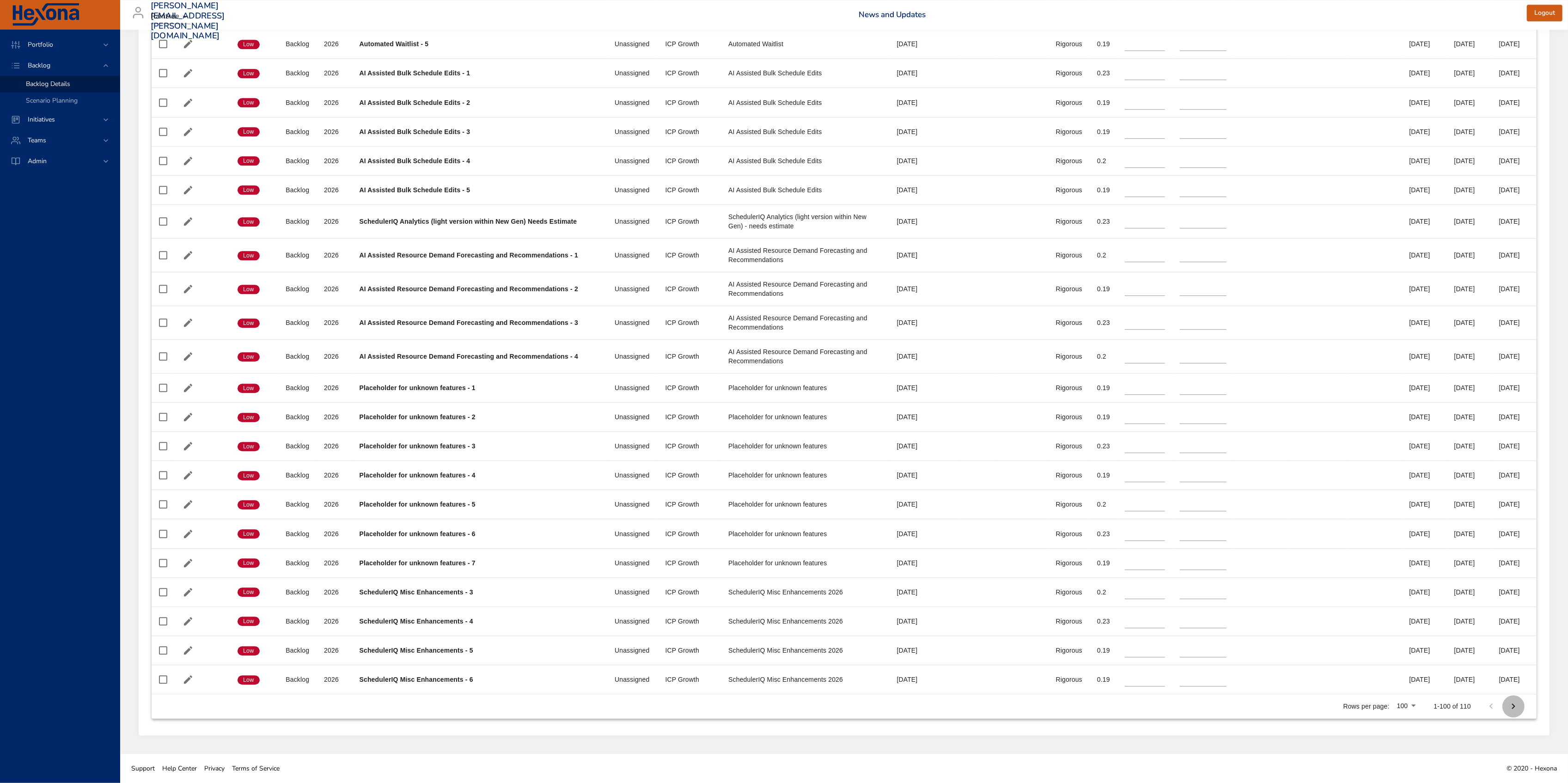
type input "*"
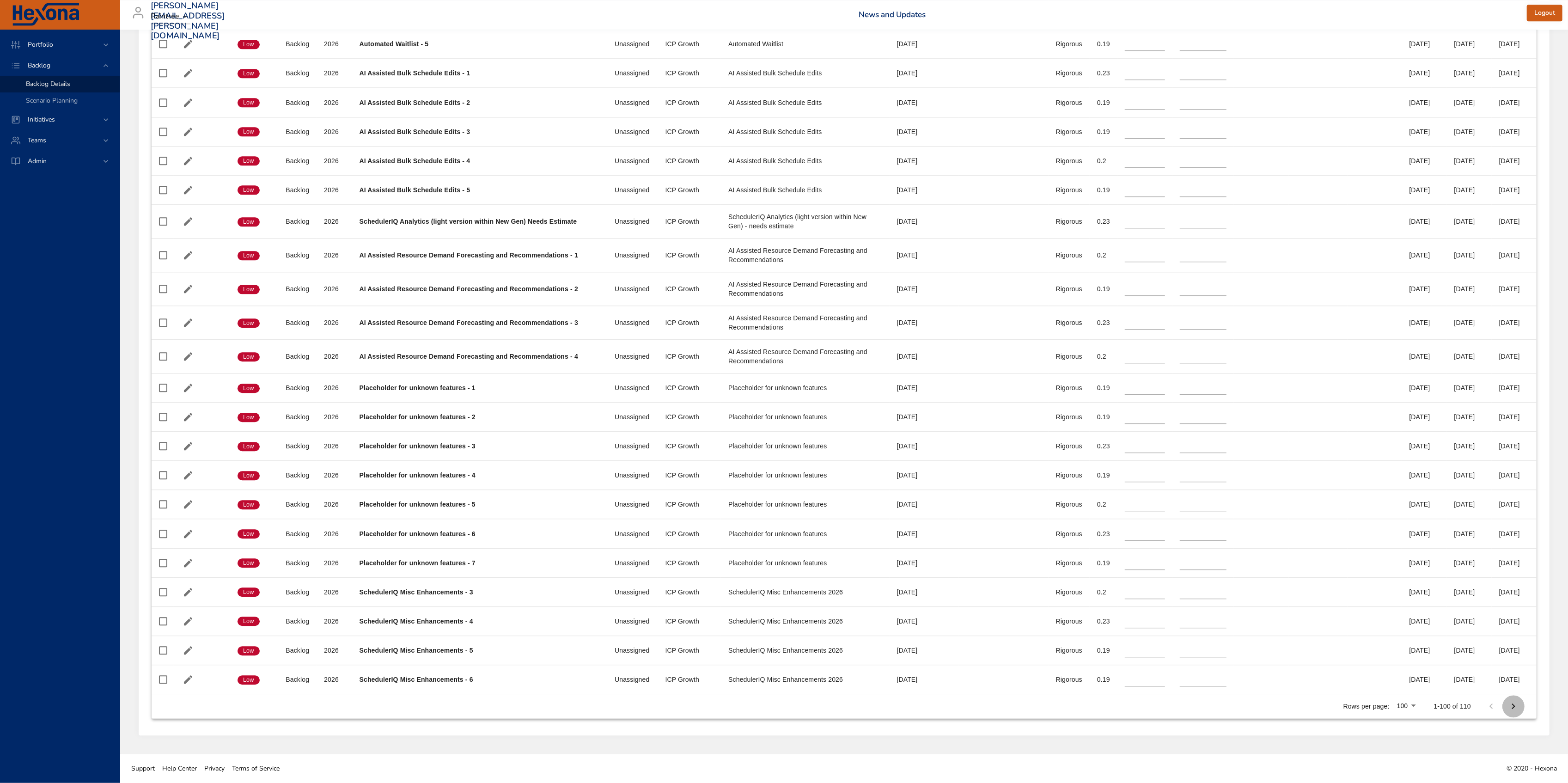
type input "*"
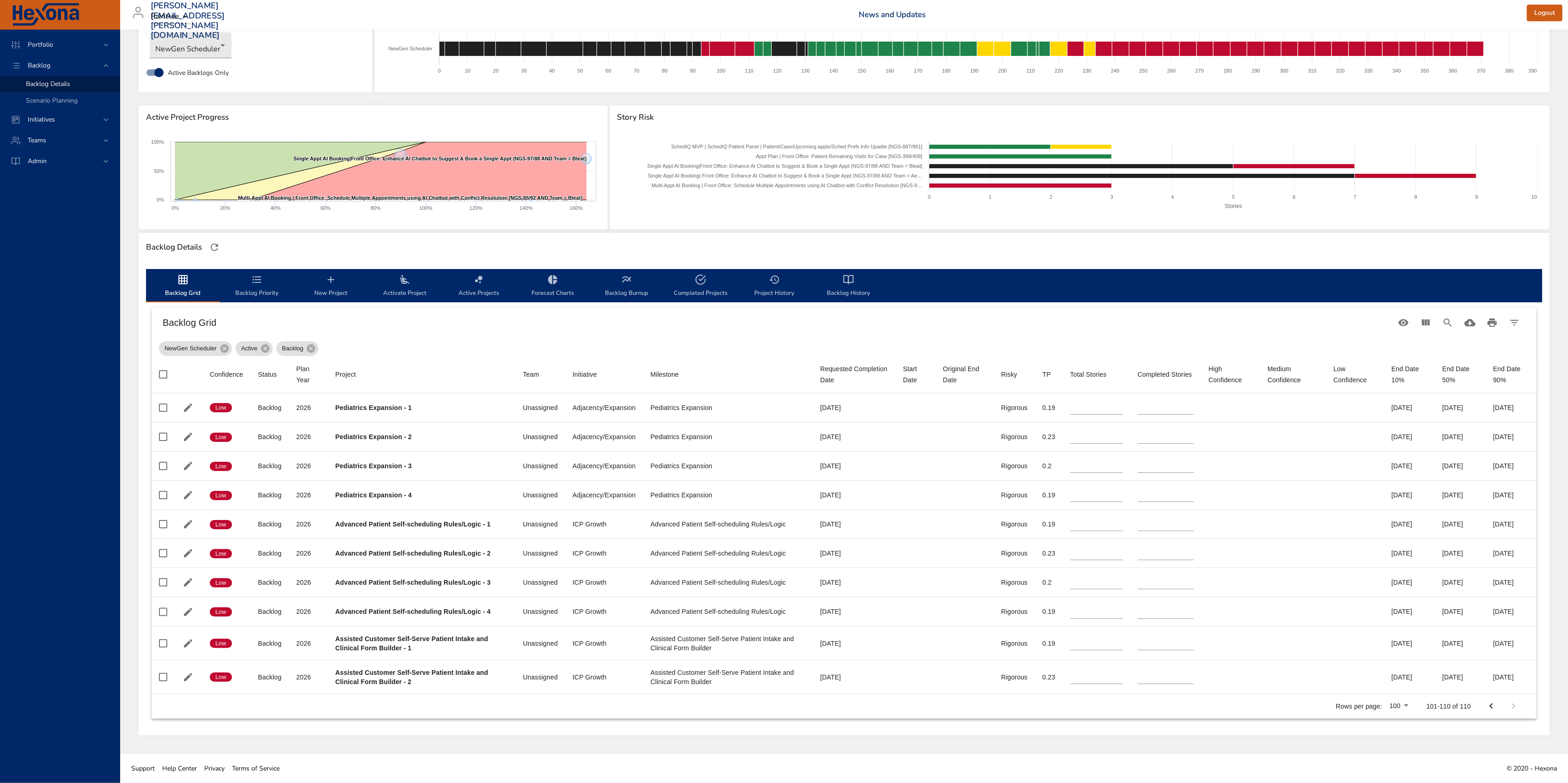
scroll to position [53, 0]
click at [1490, 708] on icon "Previous Page" at bounding box center [1490, 705] width 11 height 11
type input "*"
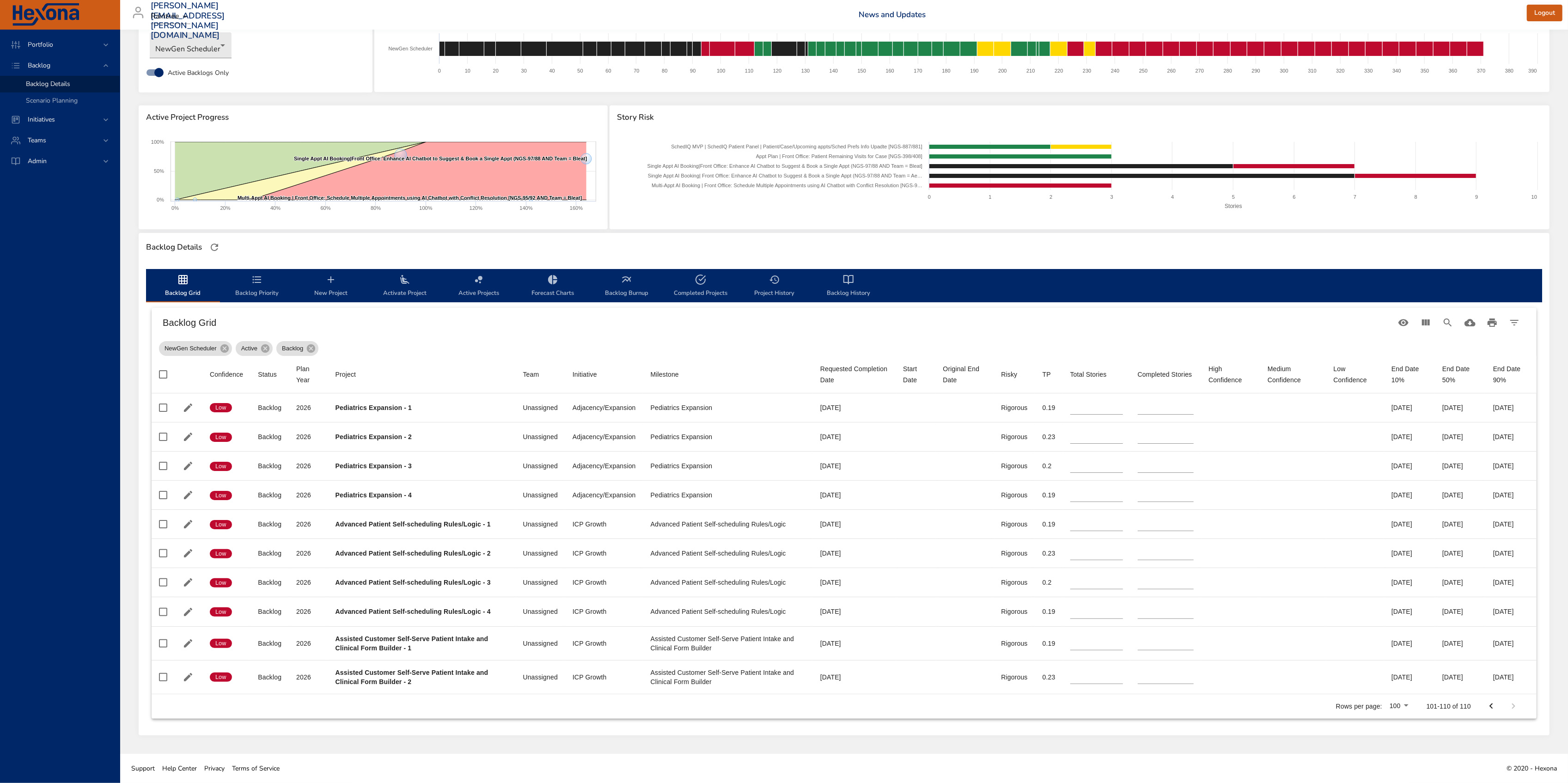
type input "*"
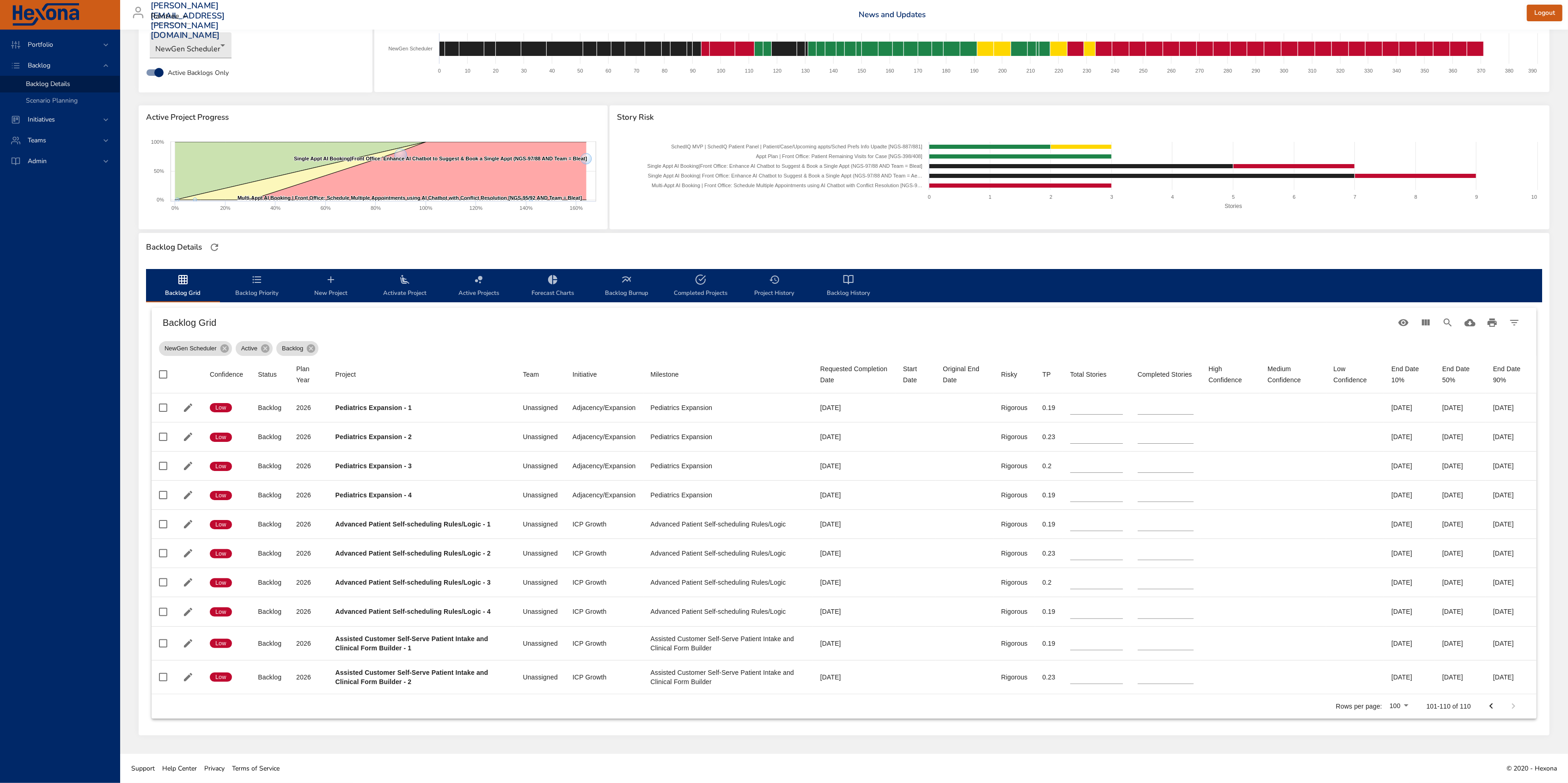
type input "*"
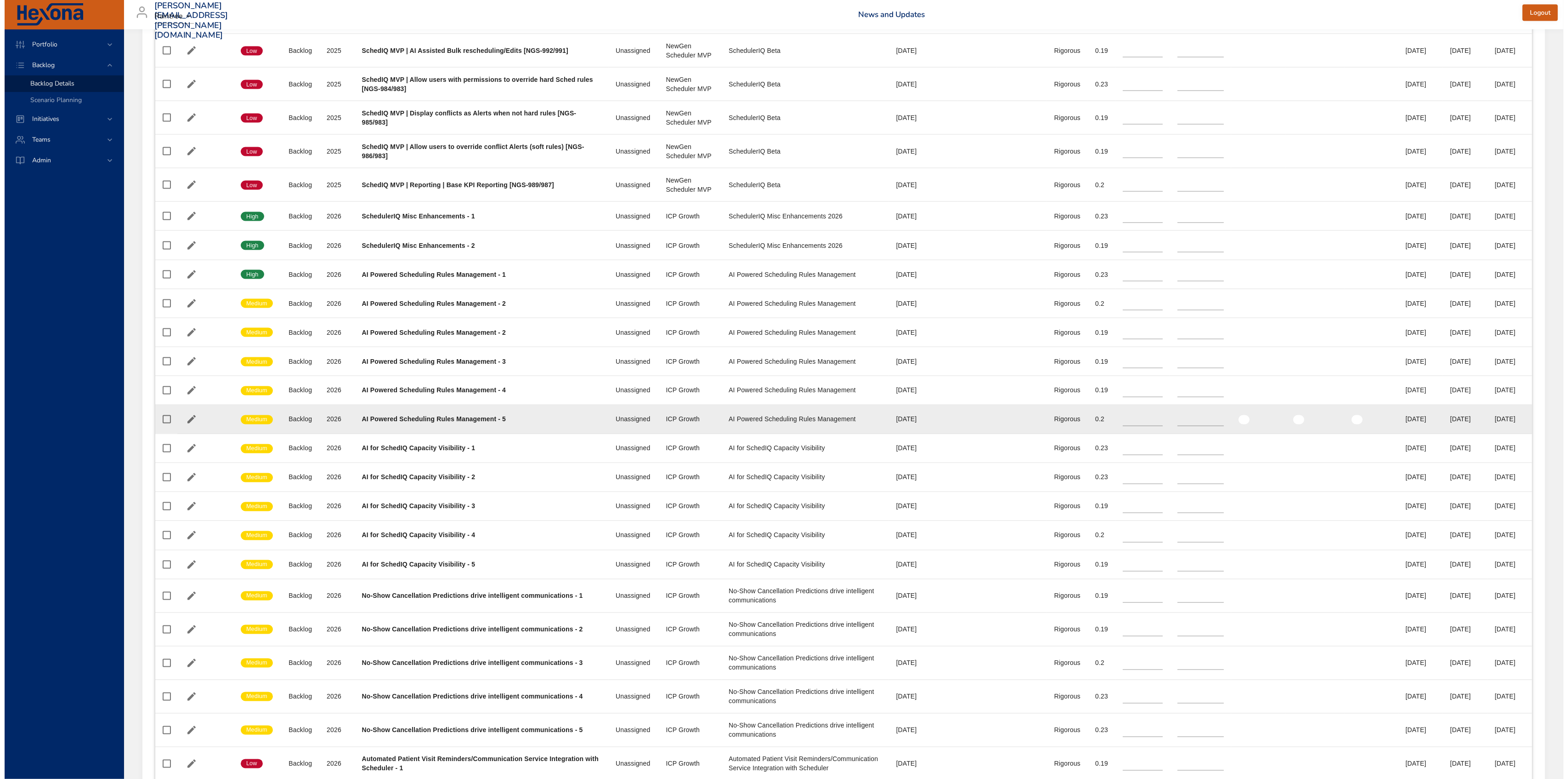
scroll to position [2014, 0]
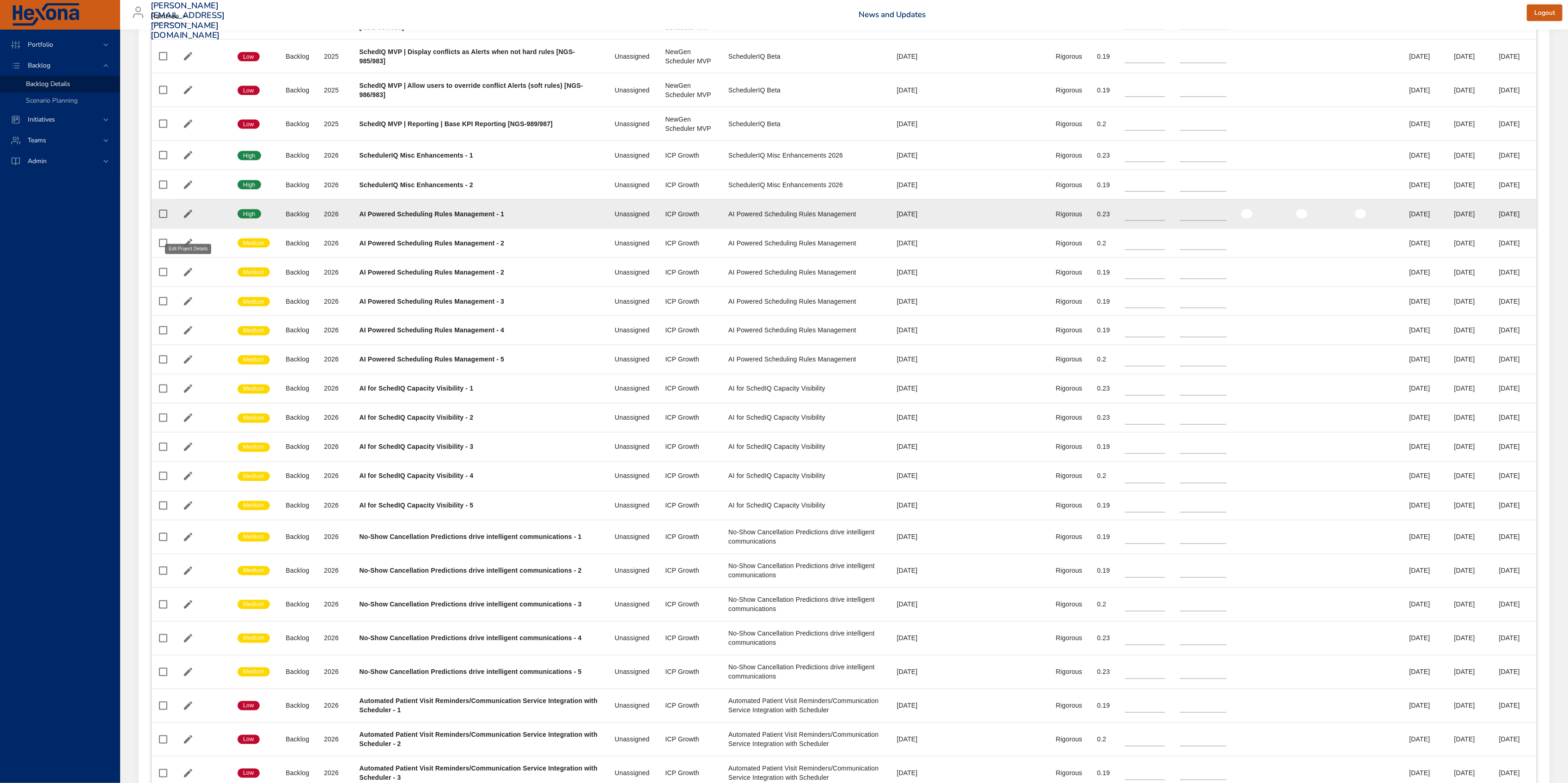
click at [189, 218] on icon "button" at bounding box center [188, 214] width 8 height 8
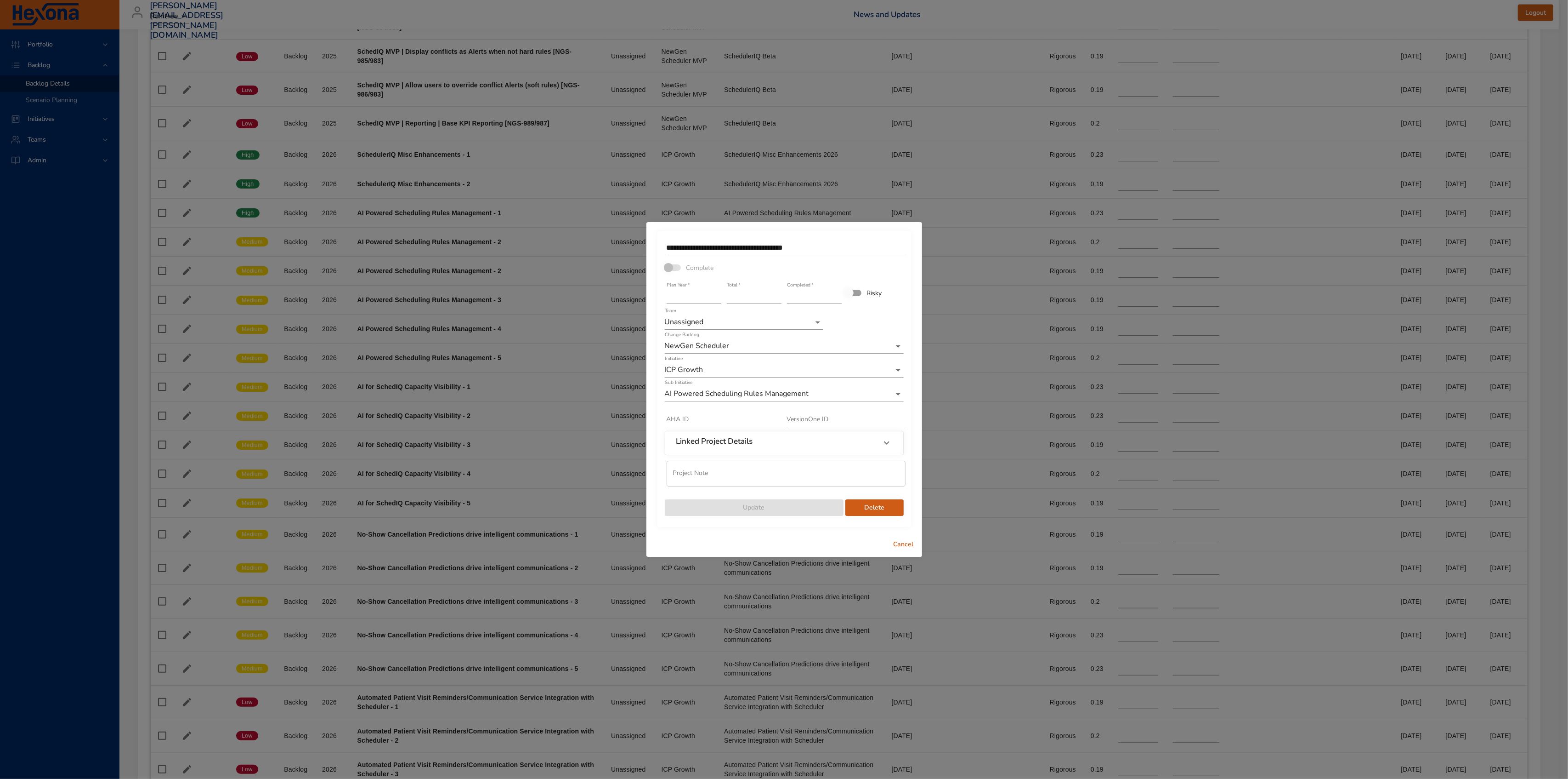
click at [733, 476] on input "text" at bounding box center [786, 474] width 239 height 26
type input "**********"
click at [796, 507] on span "Update" at bounding box center [754, 508] width 164 height 12
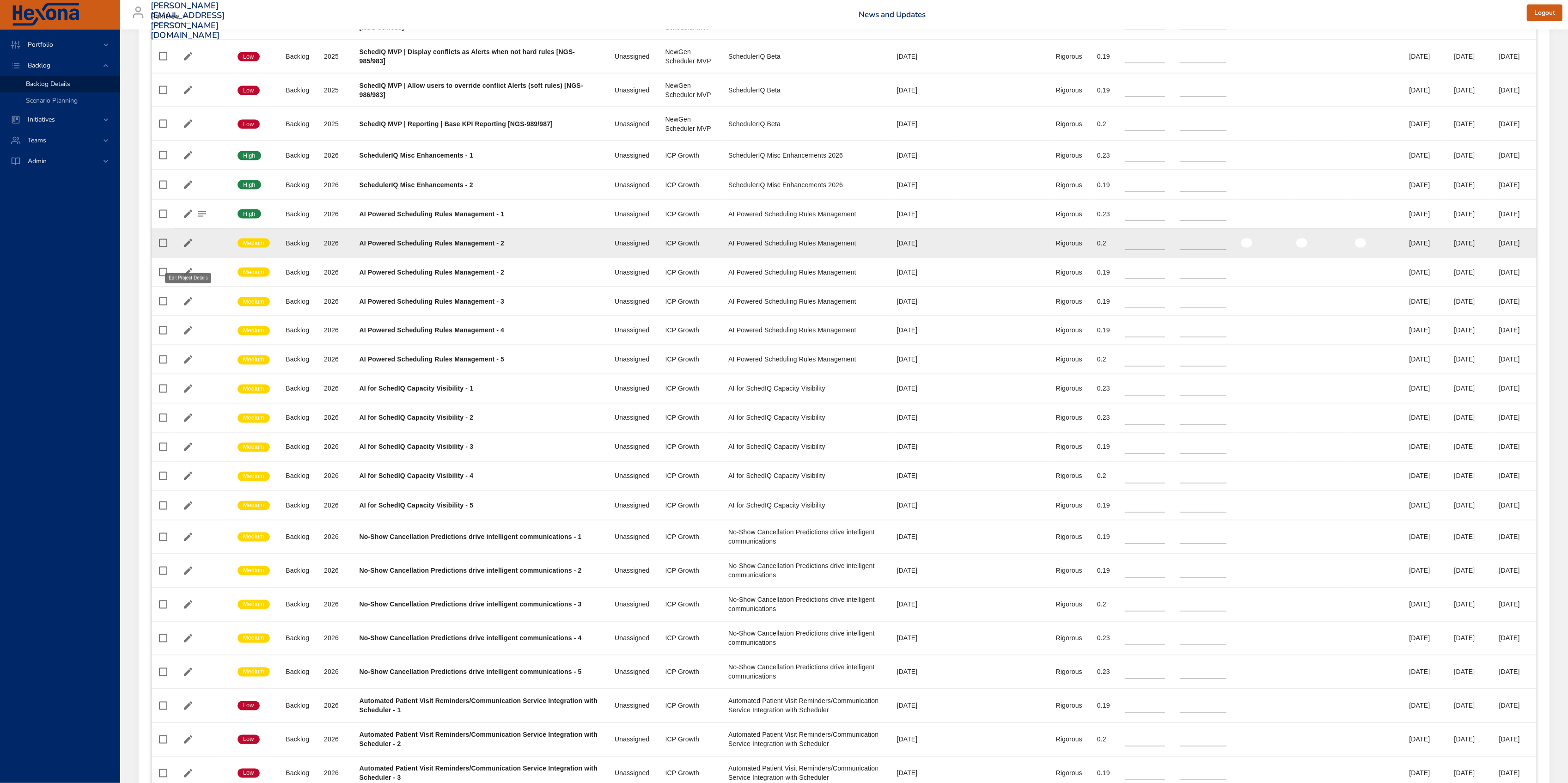
click at [184, 248] on icon "button" at bounding box center [188, 242] width 11 height 11
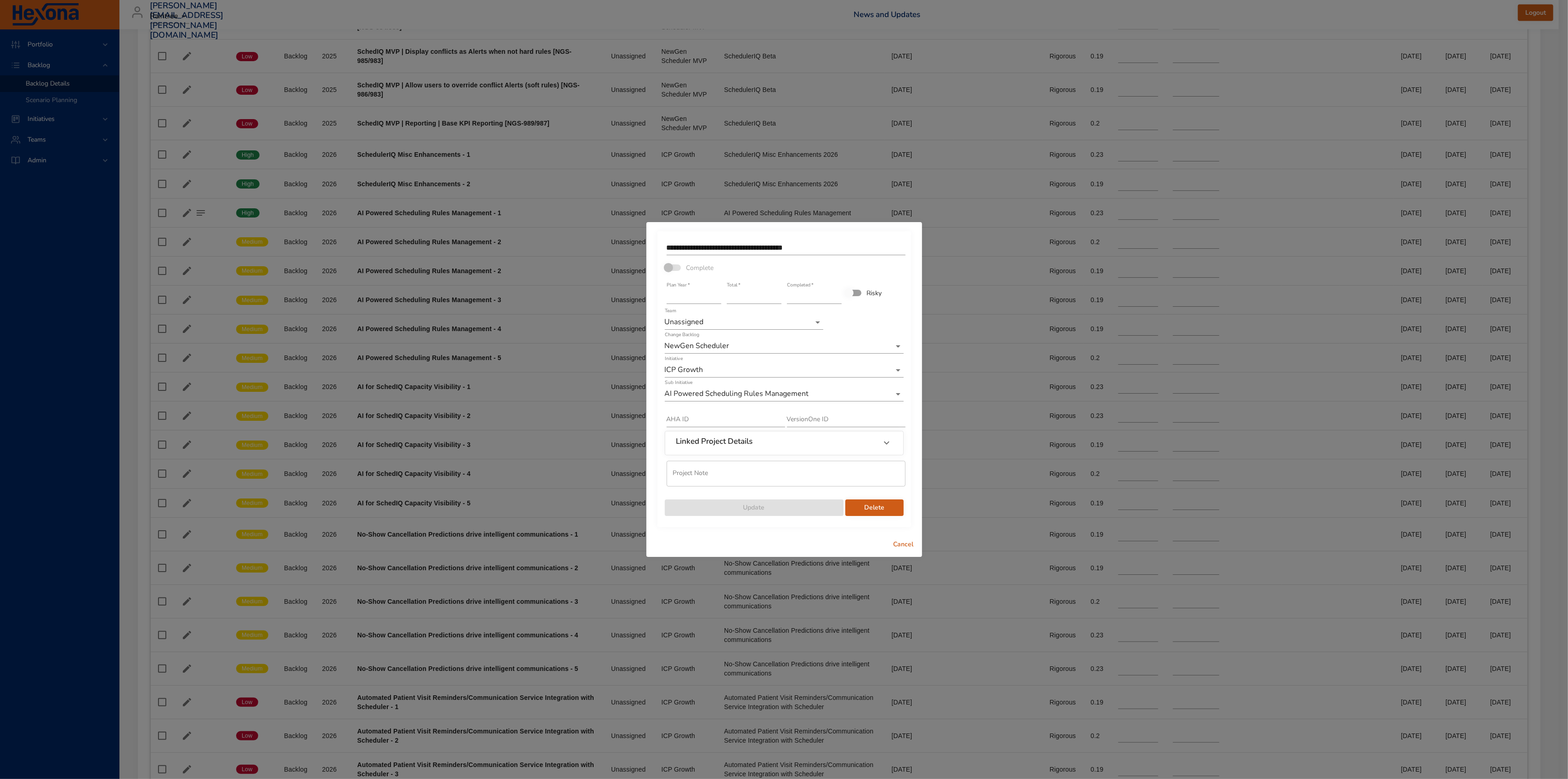
click at [877, 509] on span "Delete" at bounding box center [874, 508] width 43 height 12
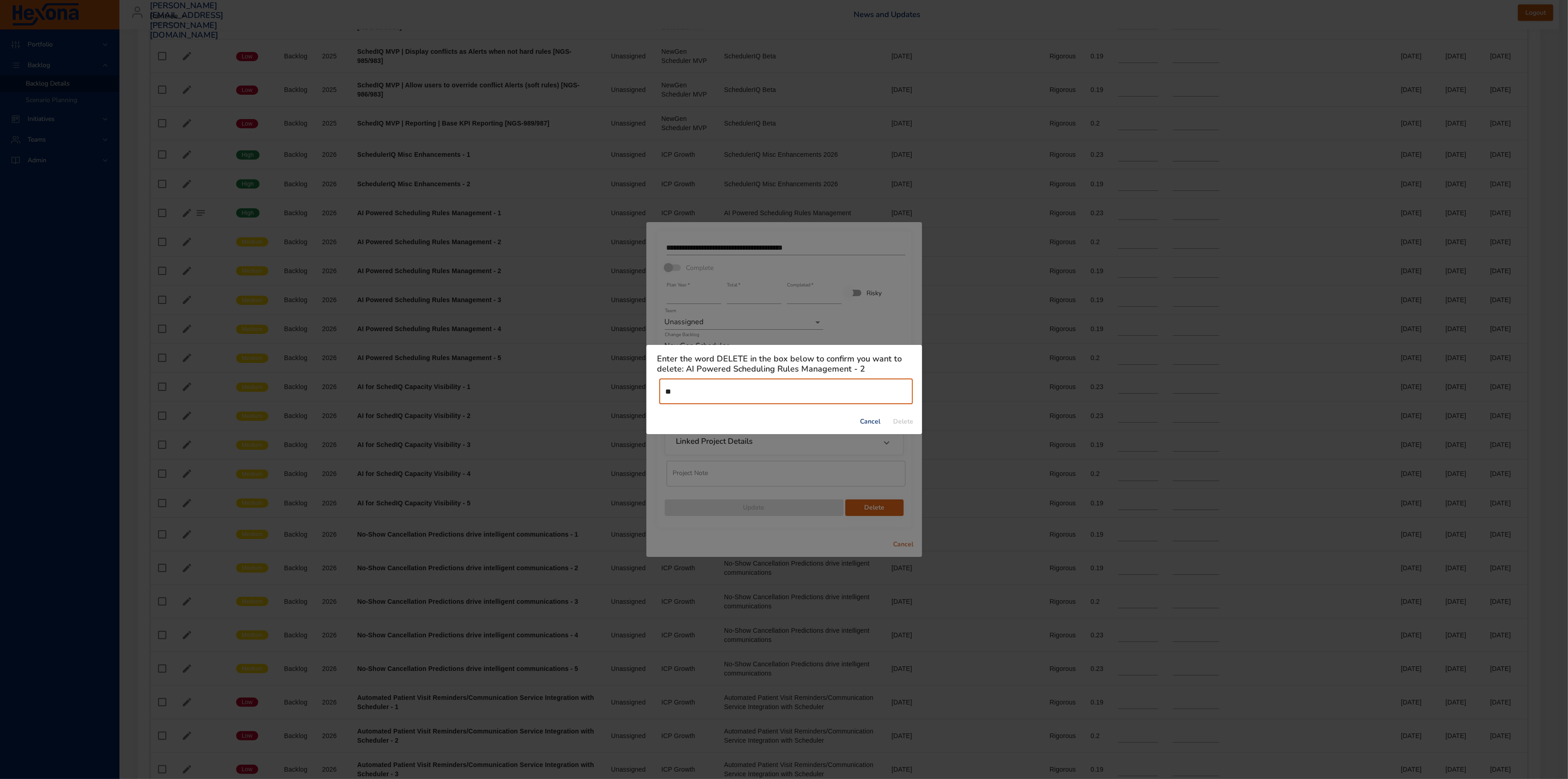
type input "*"
type input "******"
click at [910, 423] on span "Delete" at bounding box center [903, 422] width 22 height 12
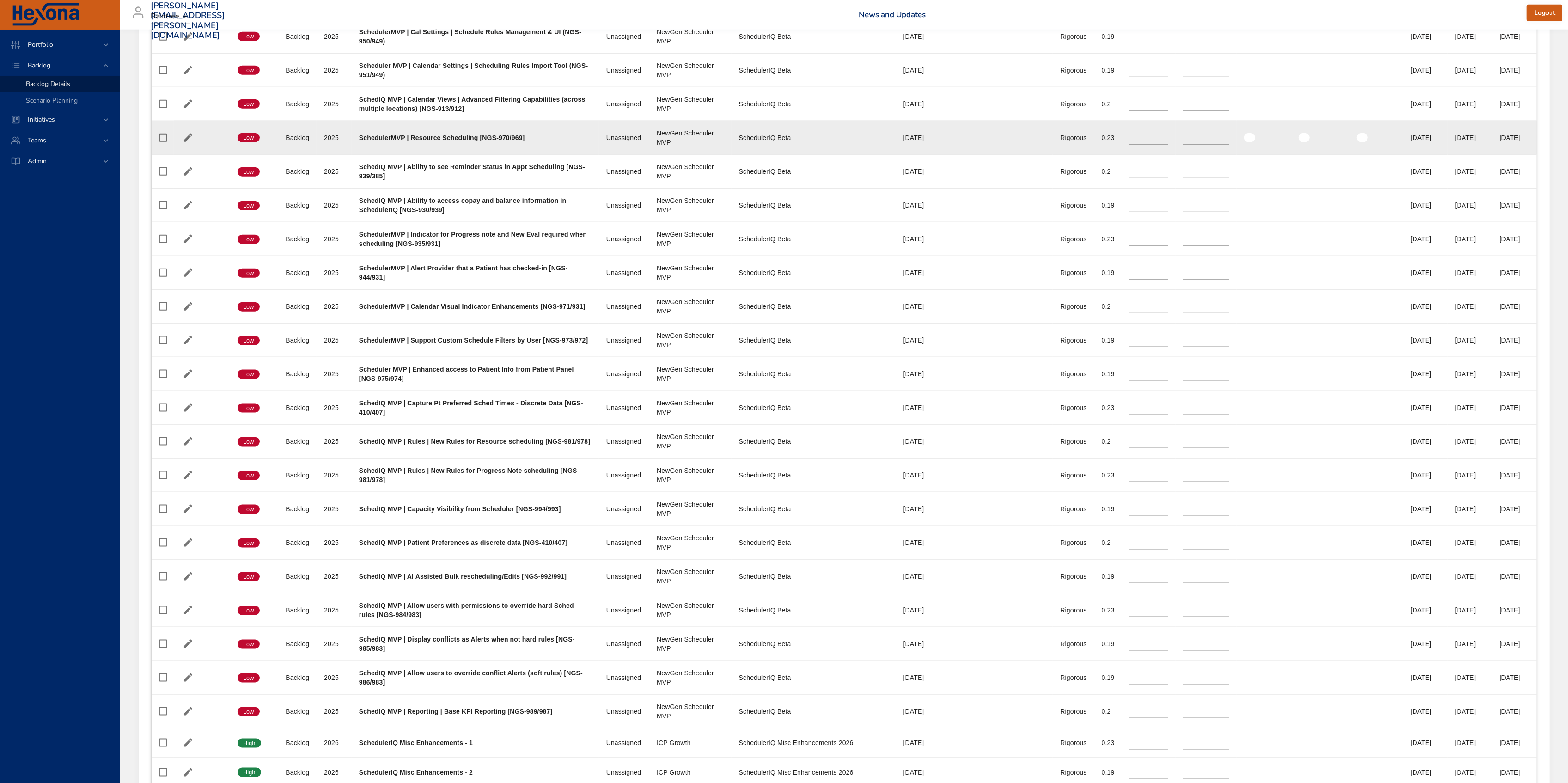
scroll to position [1479, 0]
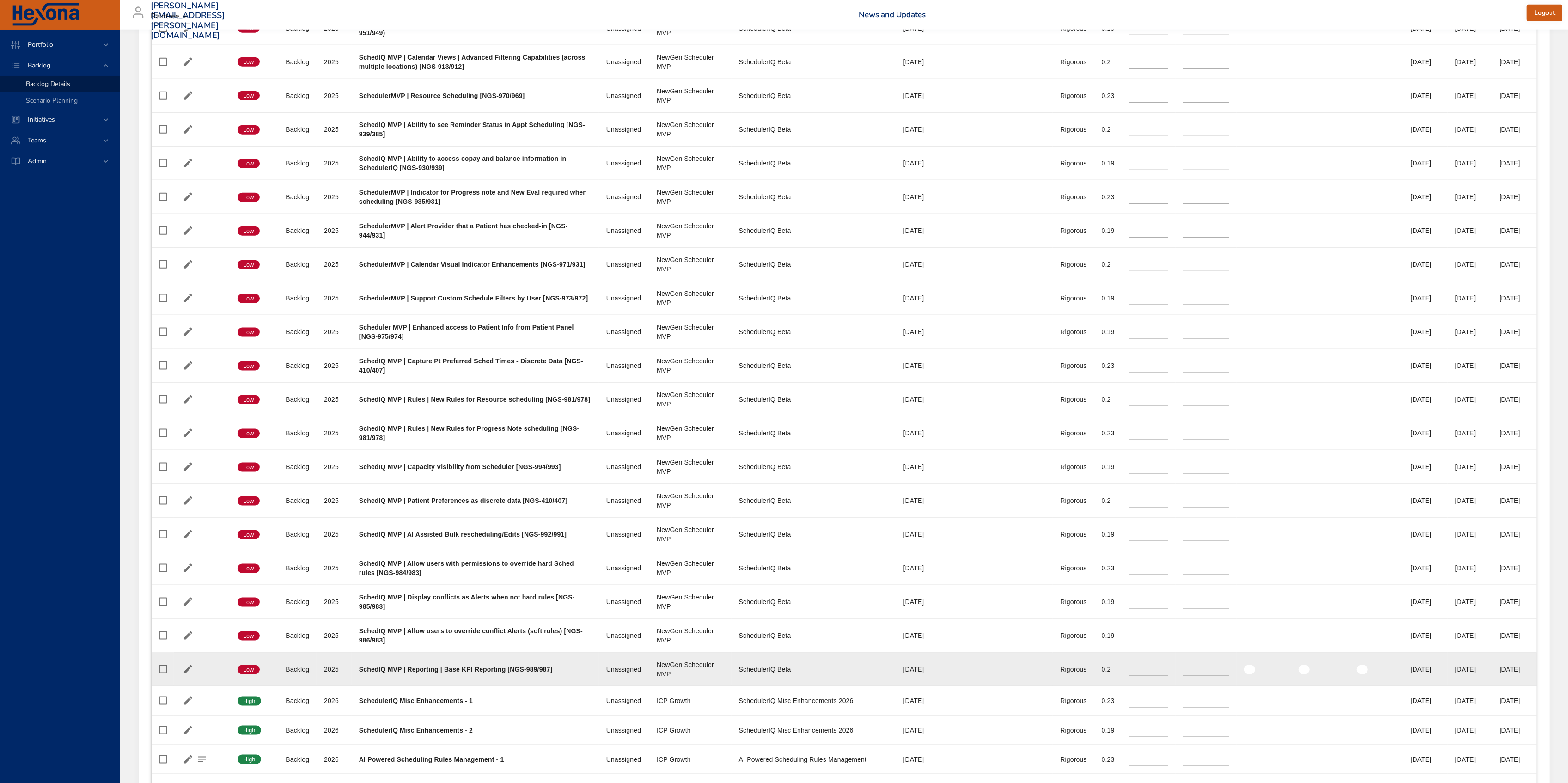
drag, startPoint x: 1492, startPoint y: 693, endPoint x: 1477, endPoint y: 694, distance: 15.0
click at [1477, 687] on tr "Confidence Low Status Backlog Plan Year [DATE] Project SchedIQ MVP | Reporting …" at bounding box center [845, 670] width 1385 height 34
drag, startPoint x: 1525, startPoint y: 693, endPoint x: 1490, endPoint y: 696, distance: 35.1
click at [1491, 687] on td "End Date 90% [DATE]" at bounding box center [1513, 670] width 45 height 34
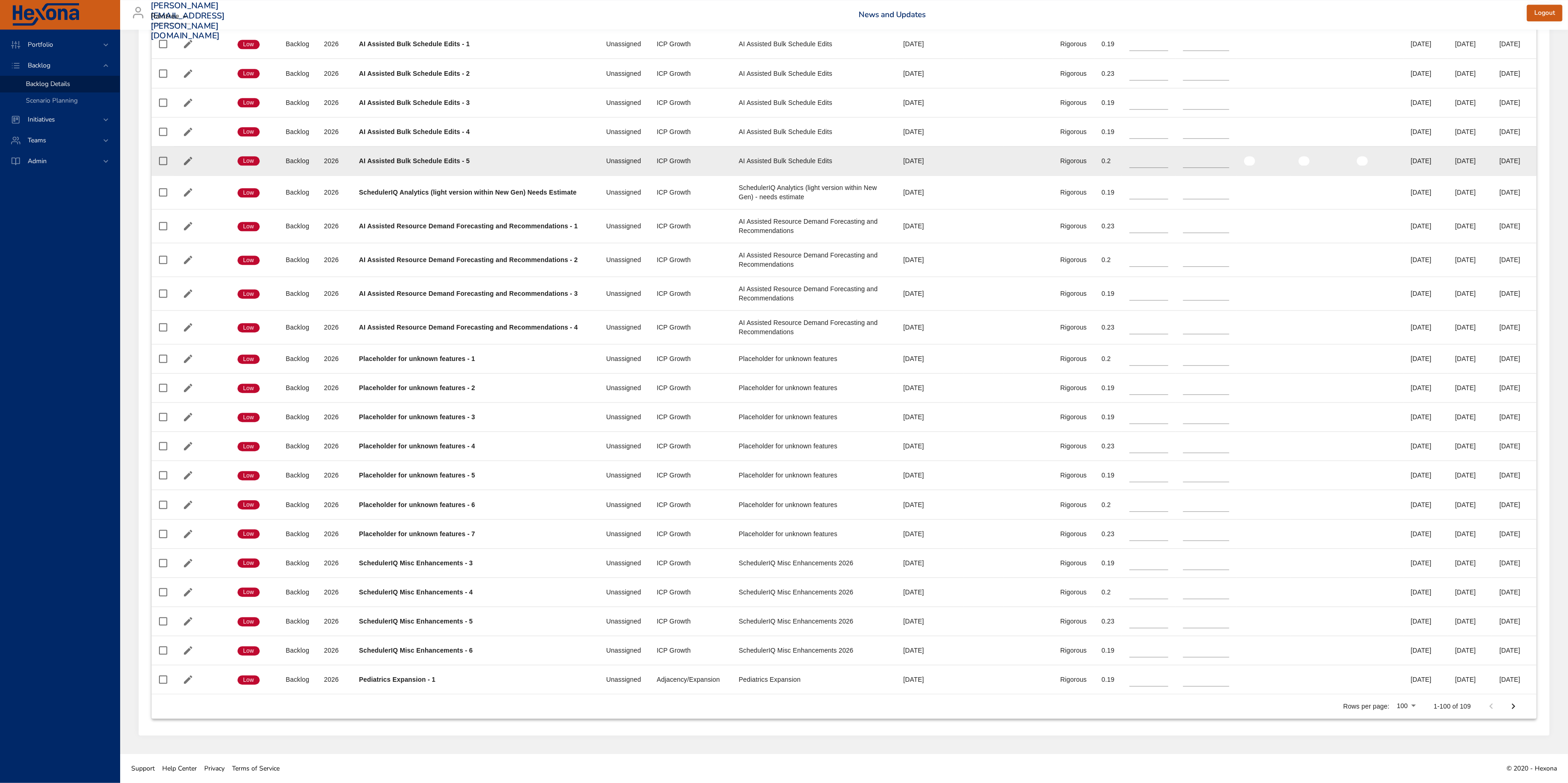
scroll to position [3047, 0]
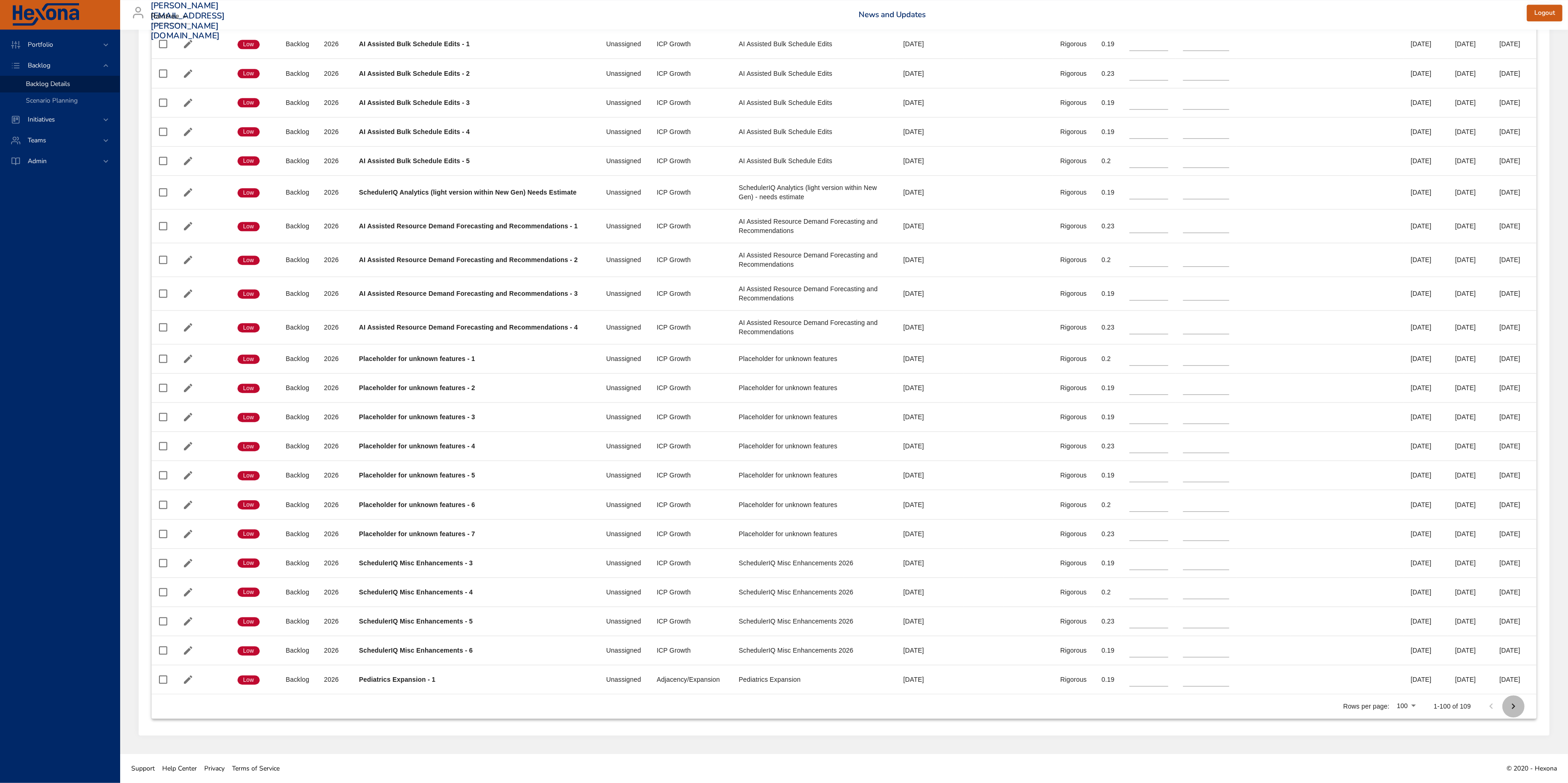
click at [1516, 709] on icon "Next Page" at bounding box center [1512, 705] width 11 height 11
type input "*"
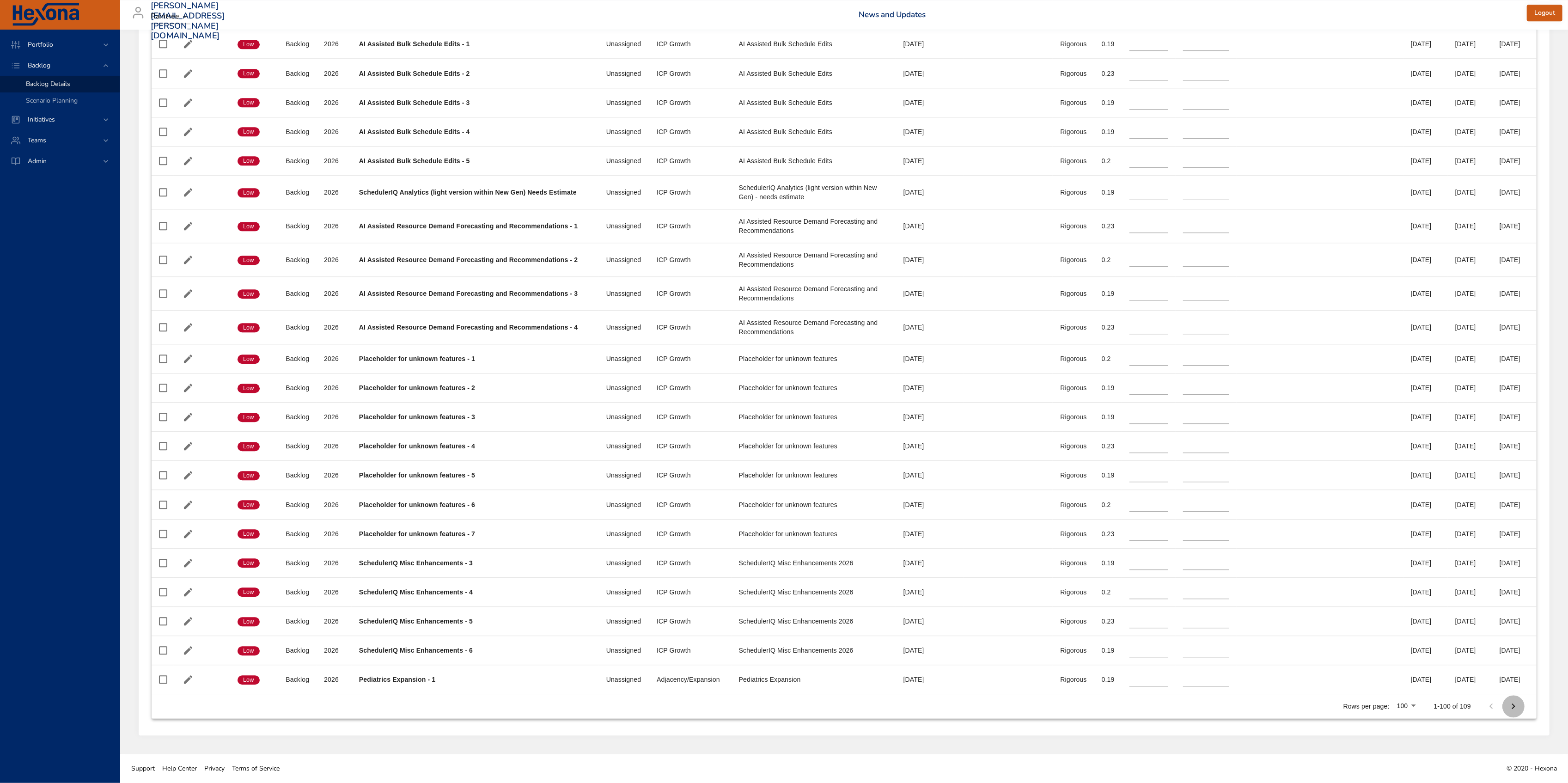
type input "*"
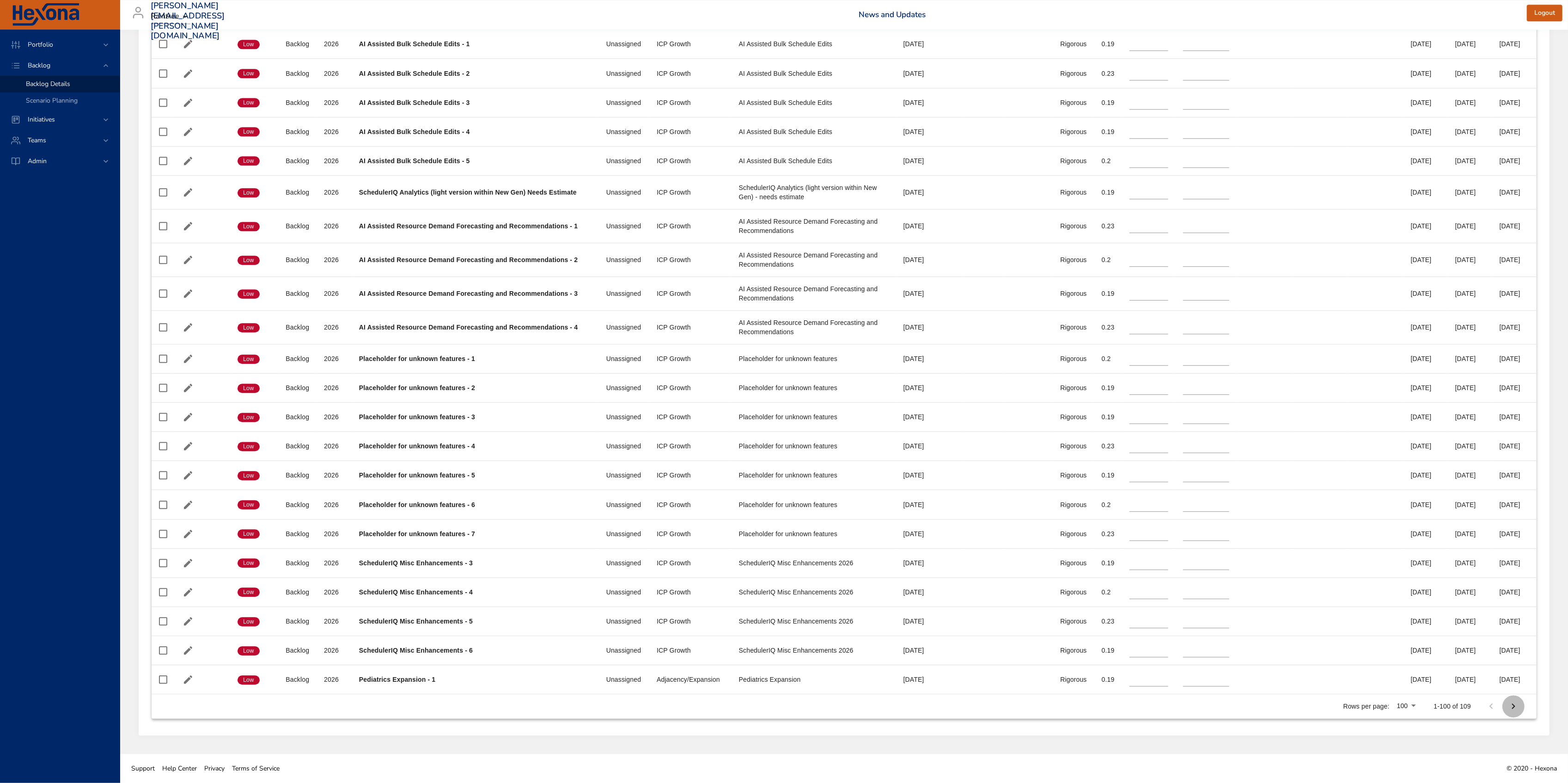
type input "*"
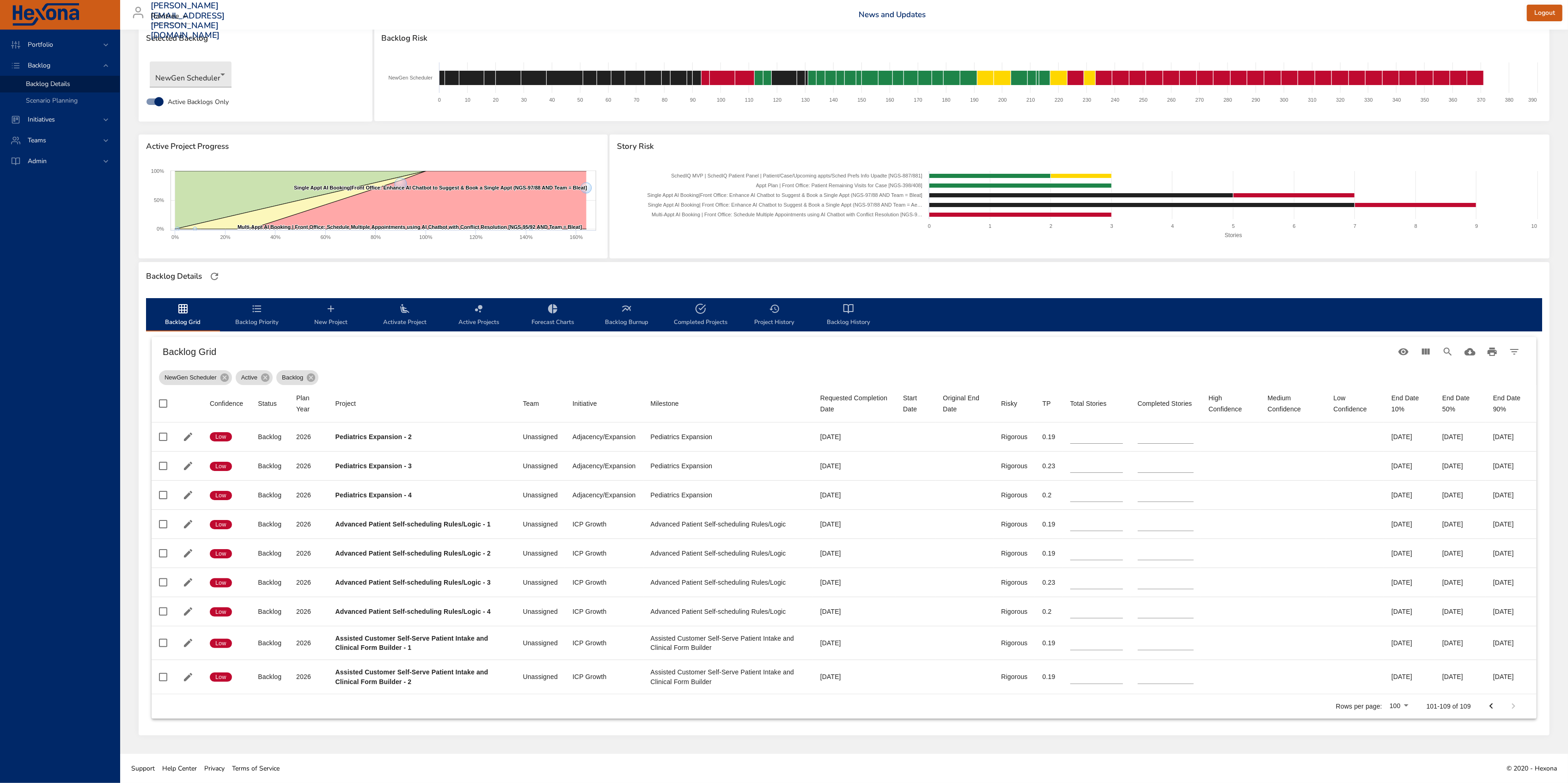
click at [1495, 708] on icon "Previous Page" at bounding box center [1490, 705] width 11 height 11
type input "*"
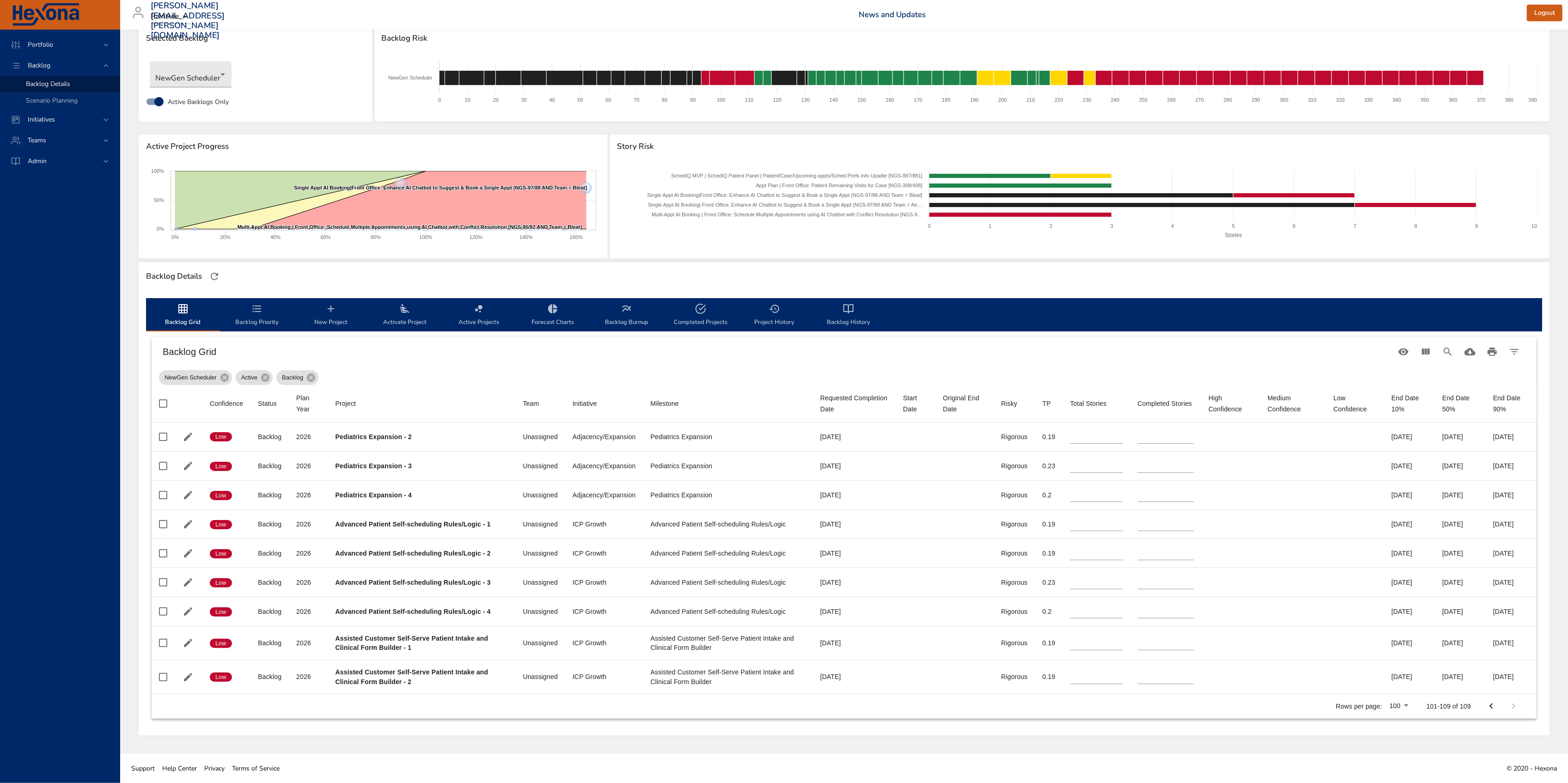
type input "*"
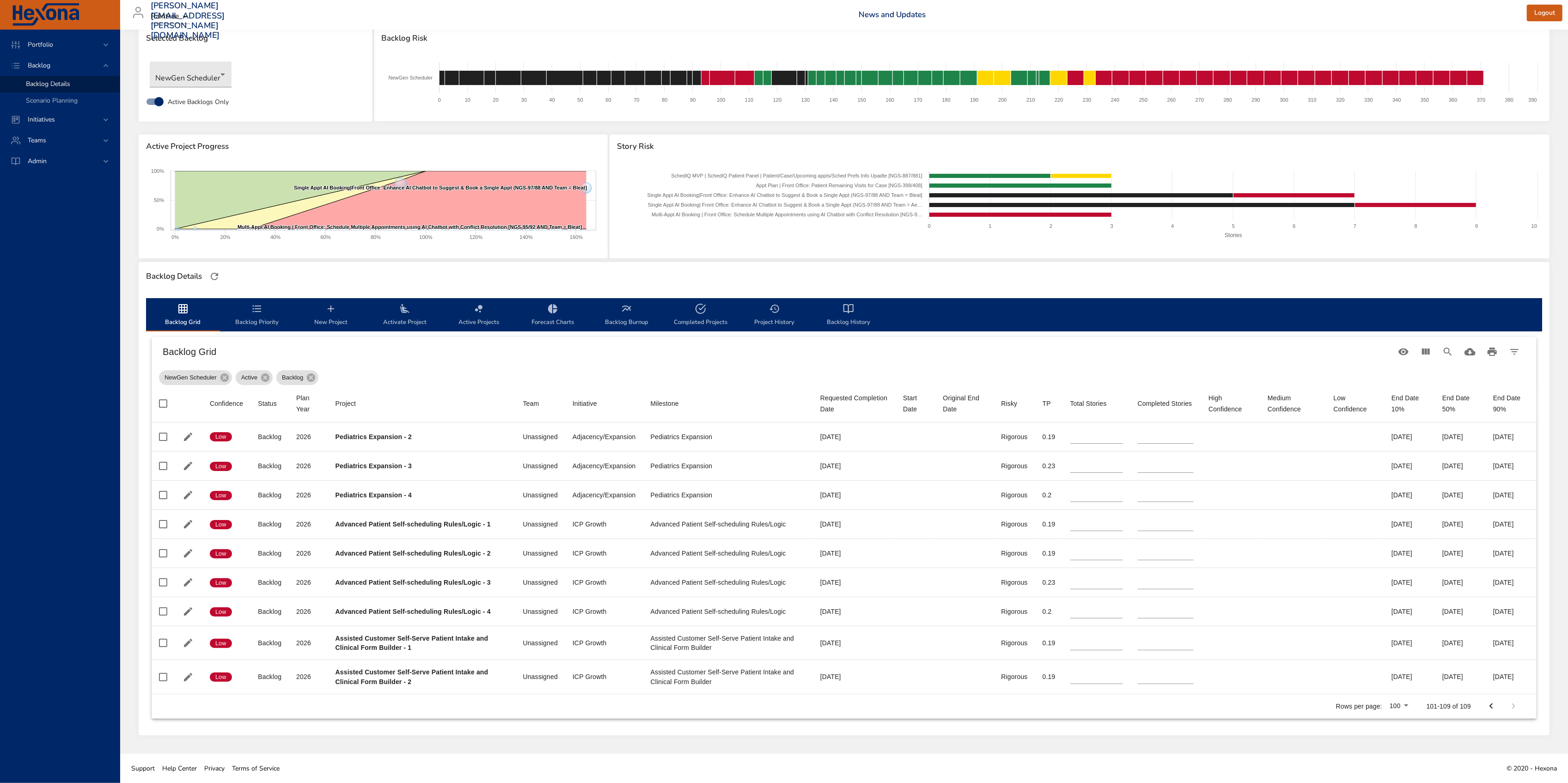
type input "*"
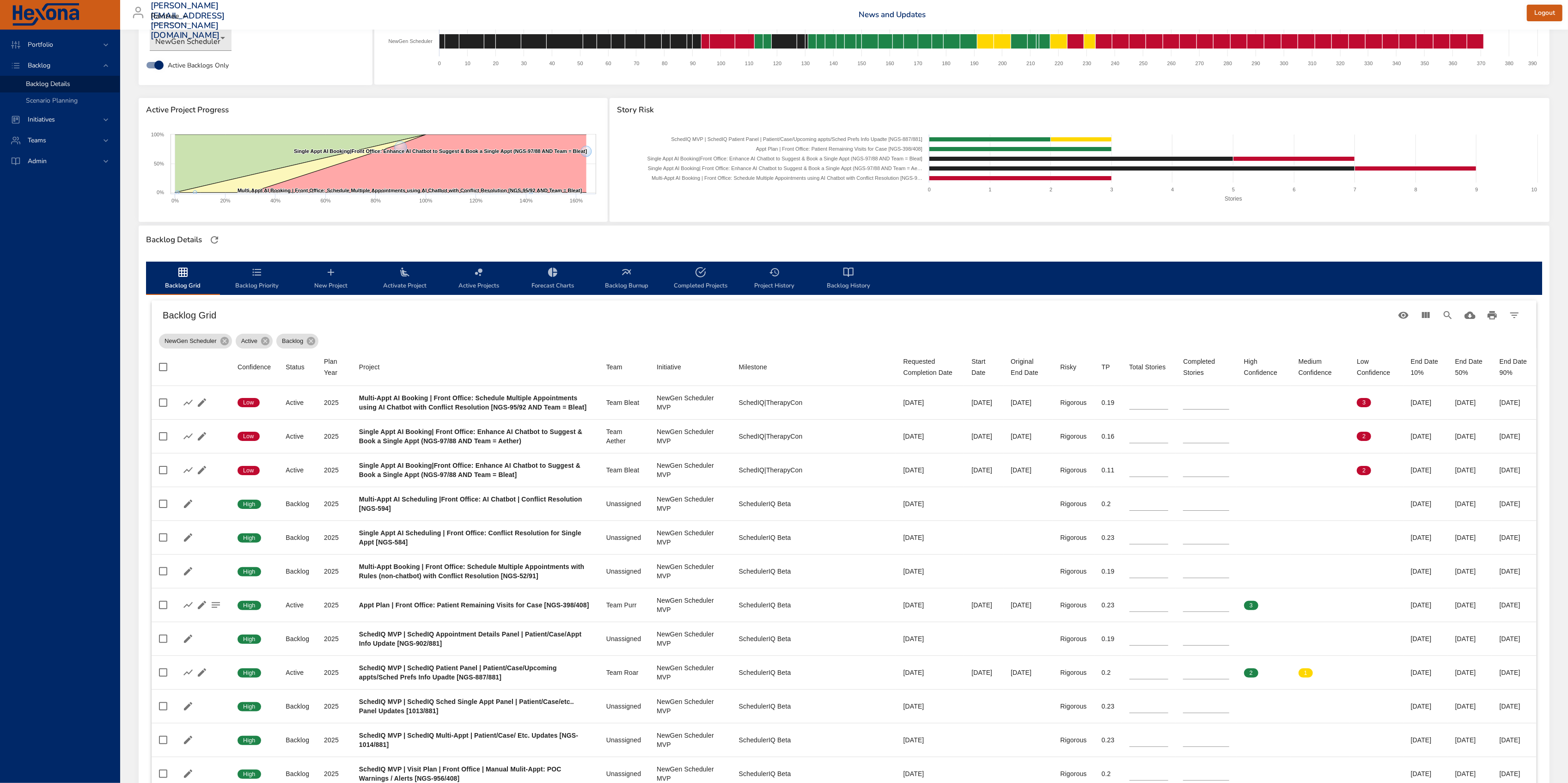
scroll to position [0, 0]
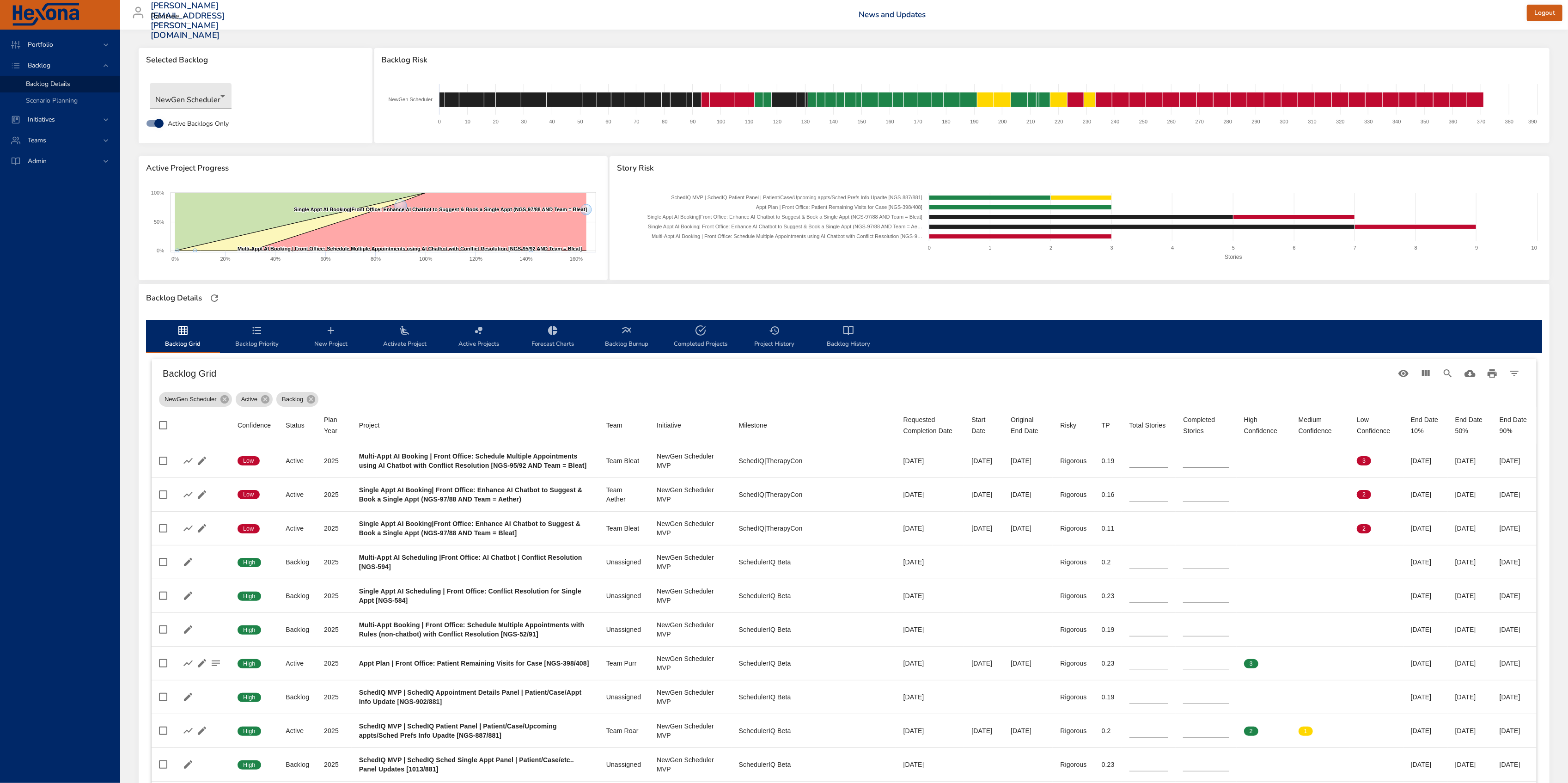
click at [230, 94] on body "Portfolio Backlog Backlog Details Scenario Planning Initiatives Teams Admin [PE…" at bounding box center [784, 392] width 1568 height 783
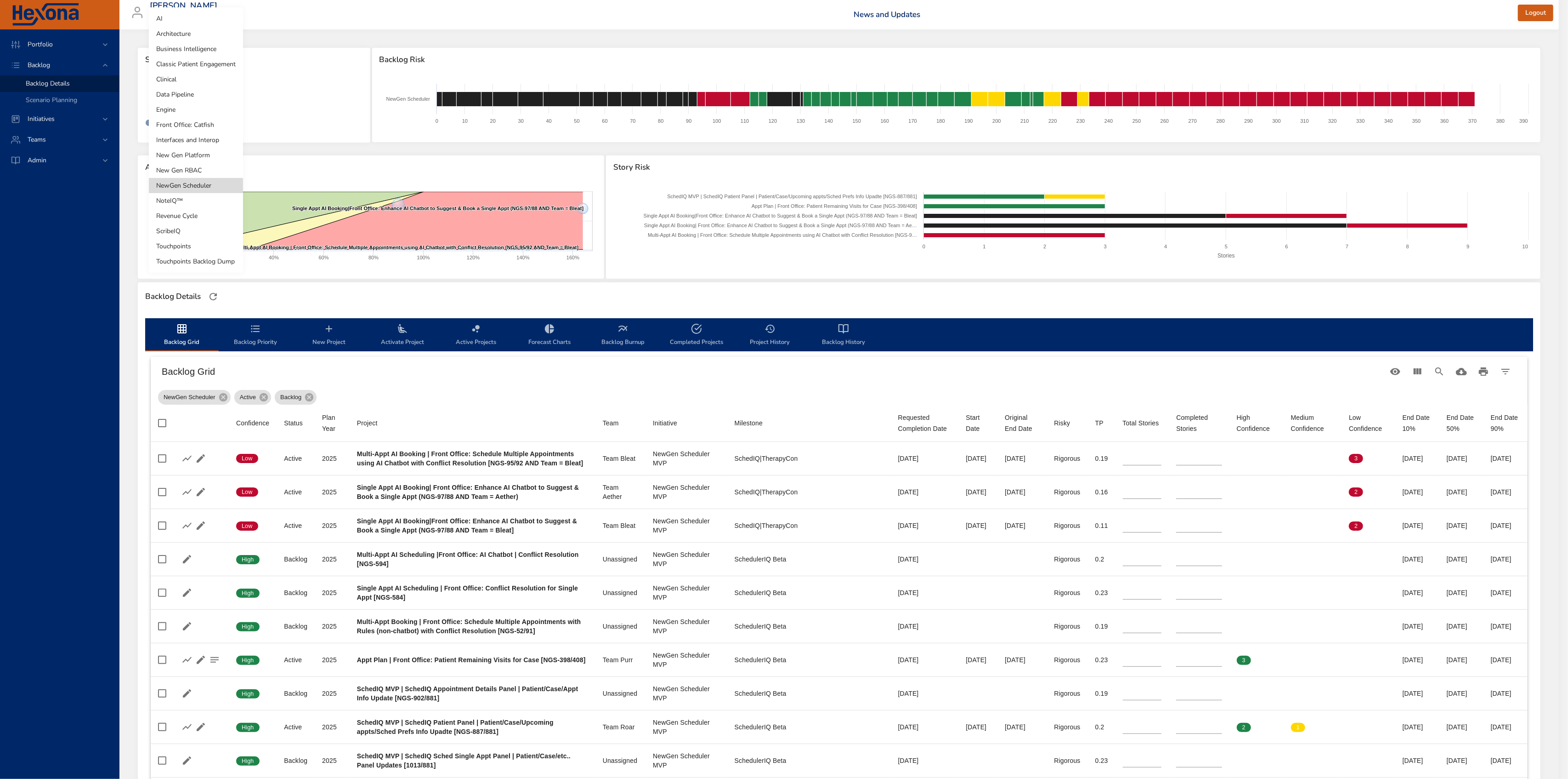
click at [213, 82] on li "Clinical" at bounding box center [196, 79] width 94 height 15
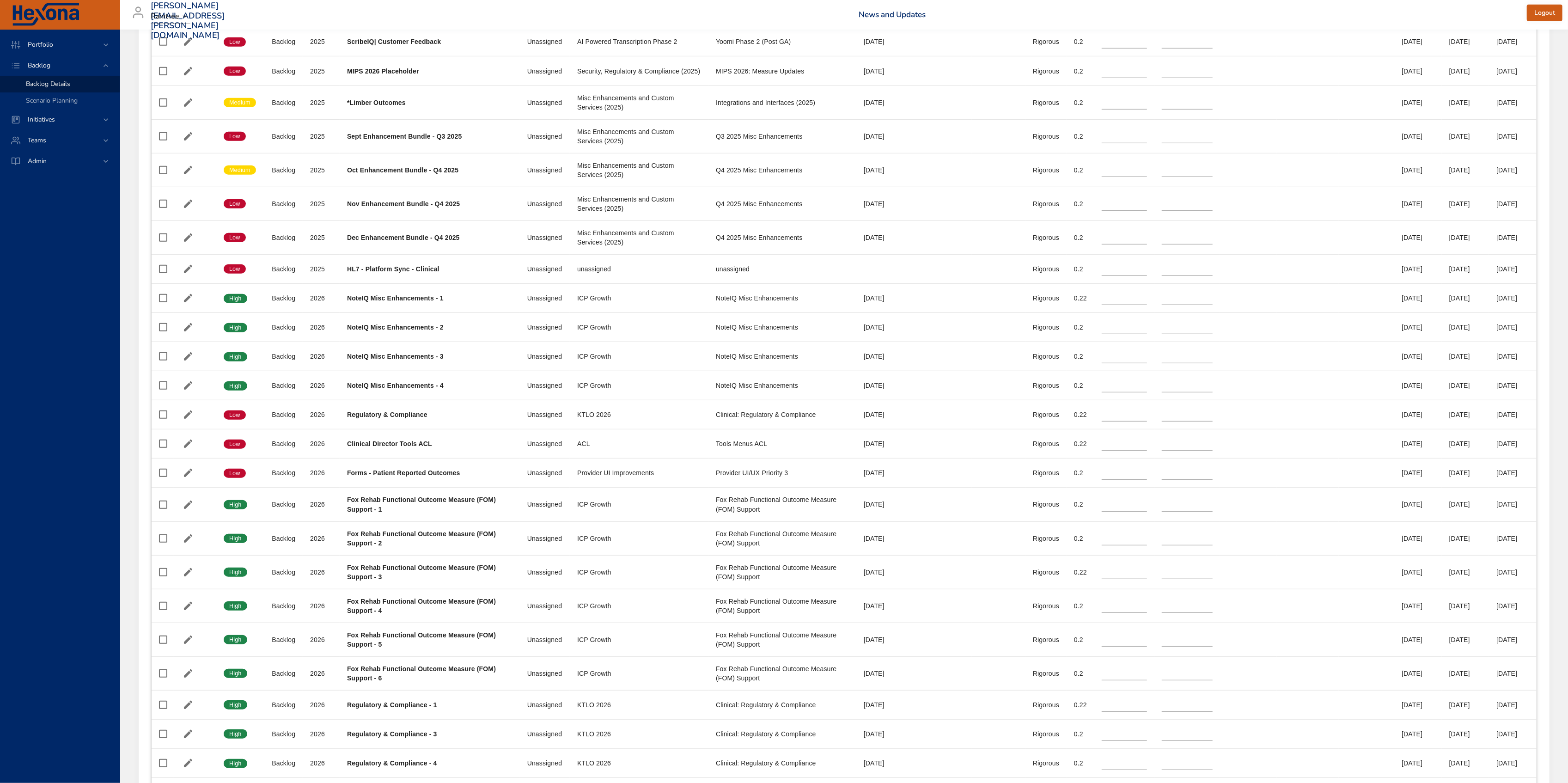
scroll to position [862, 0]
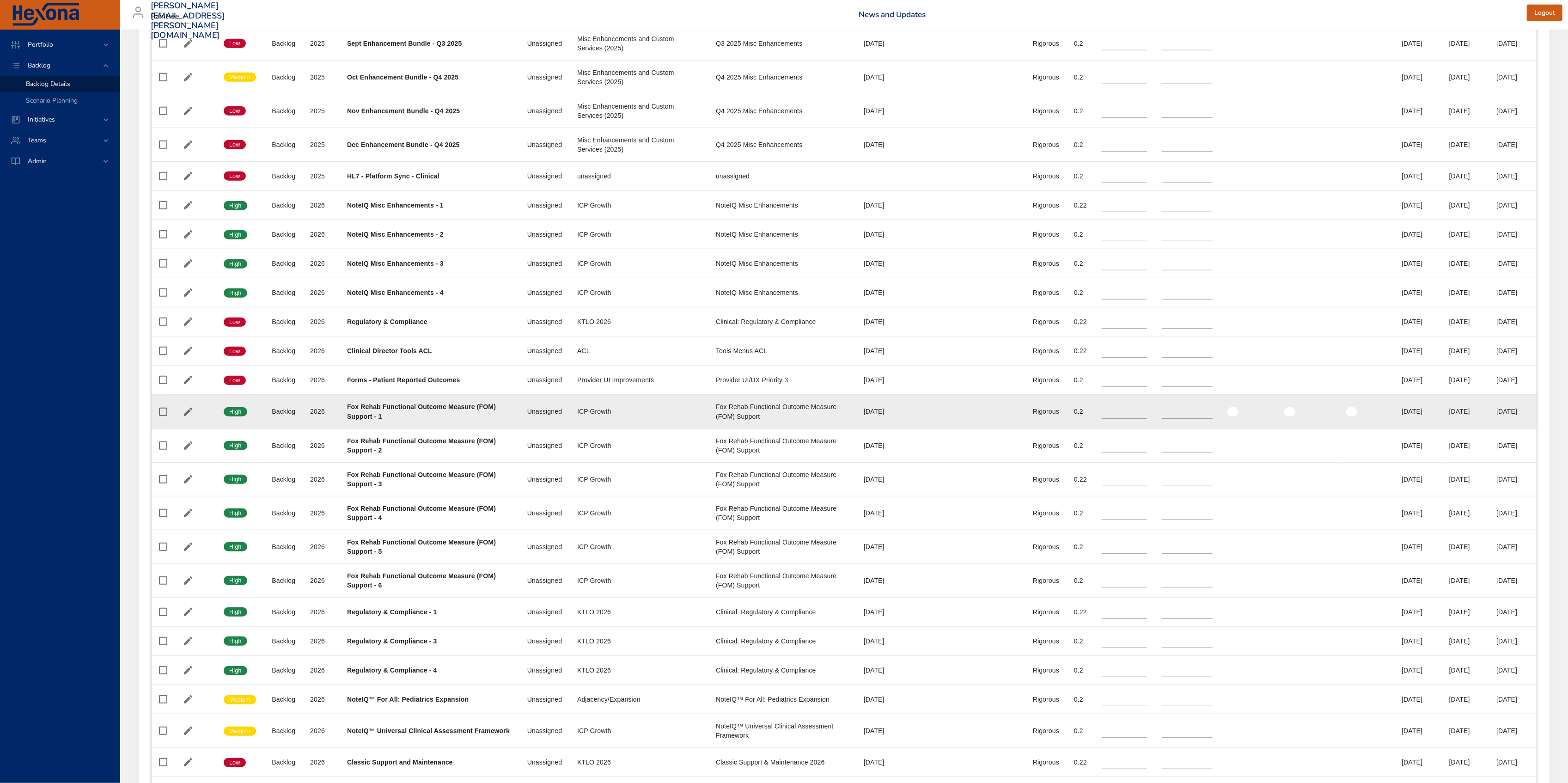
drag, startPoint x: 1203, startPoint y: 266, endPoint x: 919, endPoint y: 446, distance: 336.2
click at [931, 428] on td "Start Date" at bounding box center [951, 411] width 41 height 34
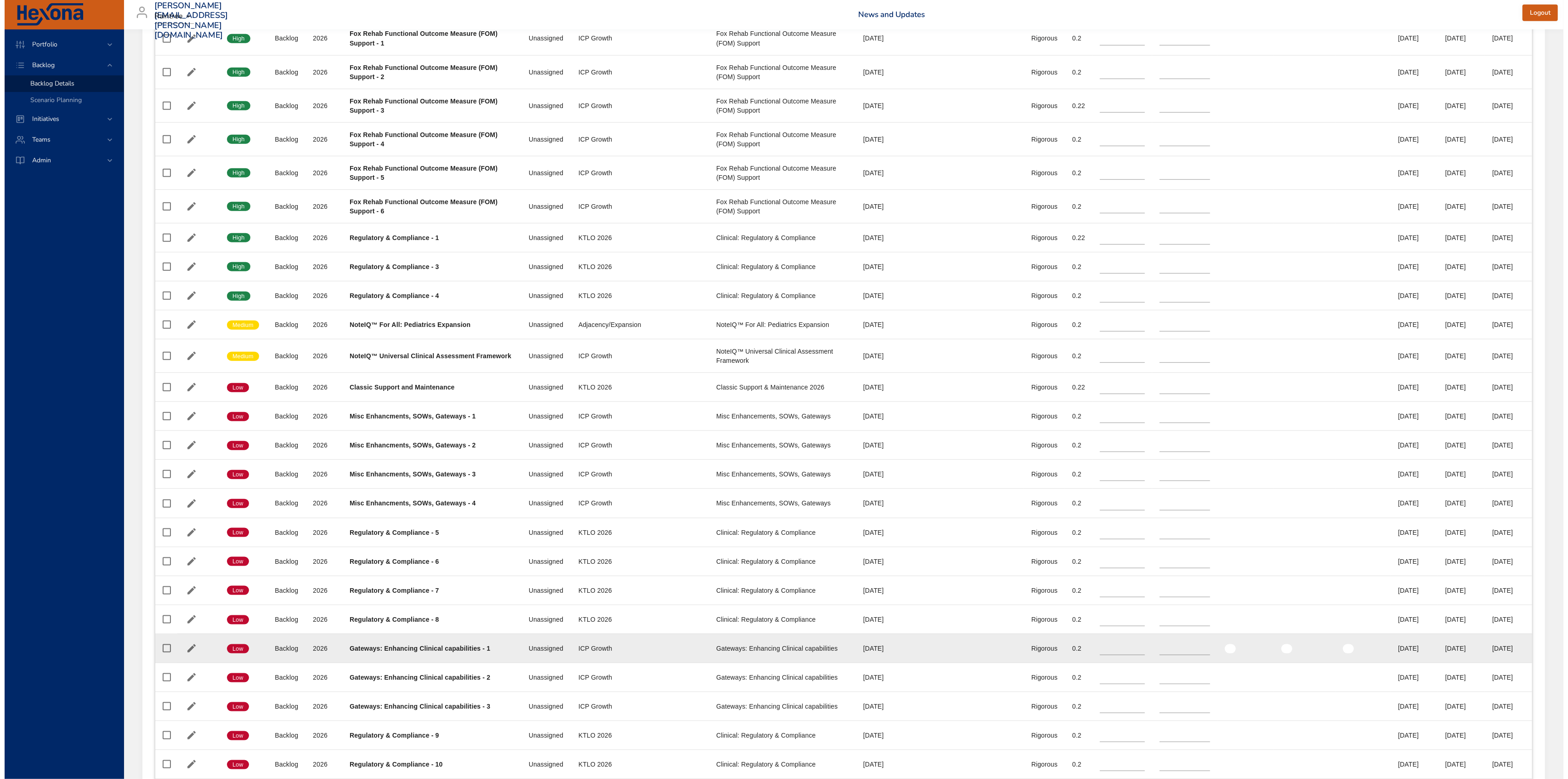
scroll to position [1223, 0]
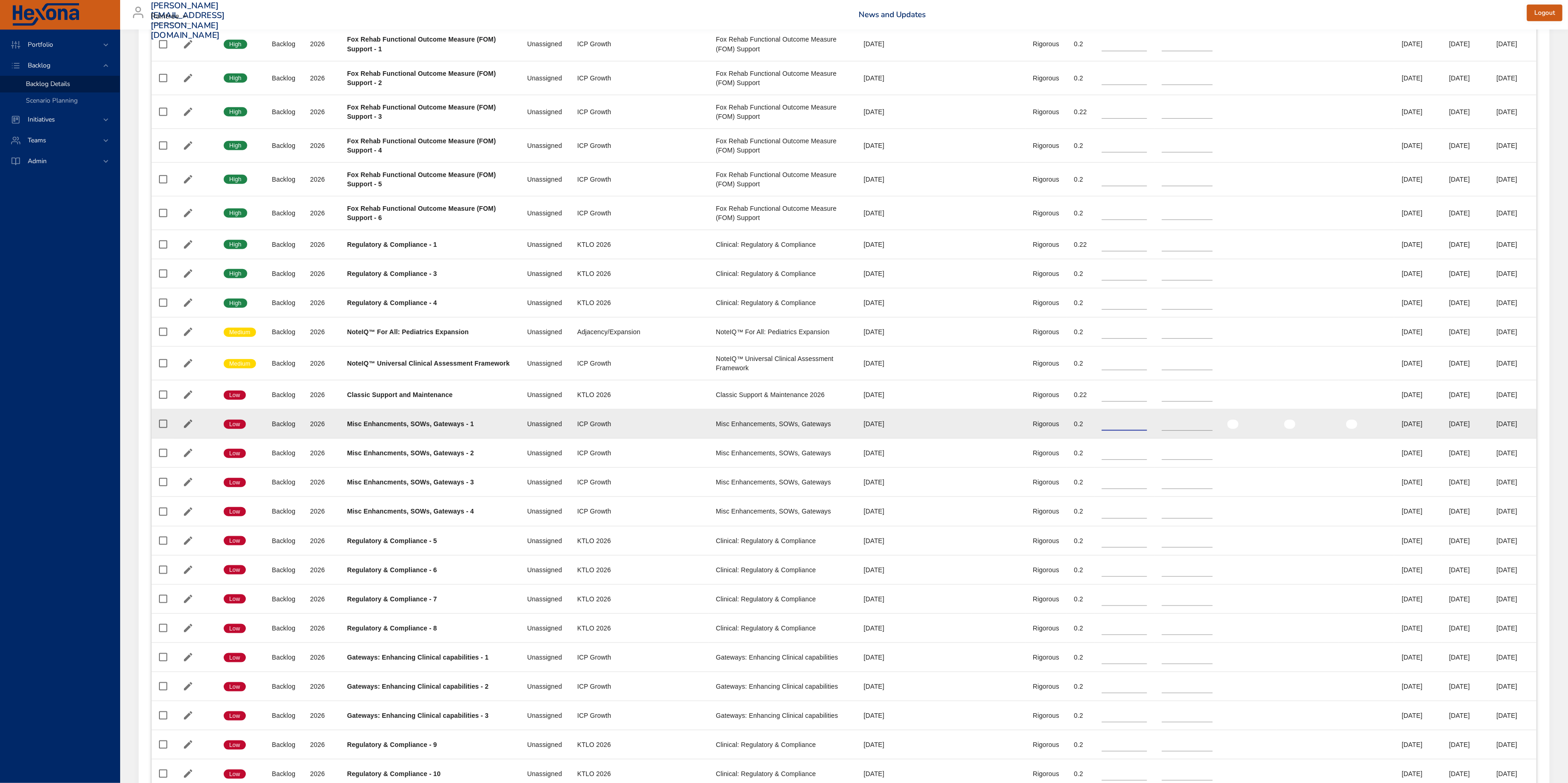
click at [1102, 430] on input "**" at bounding box center [1125, 423] width 46 height 14
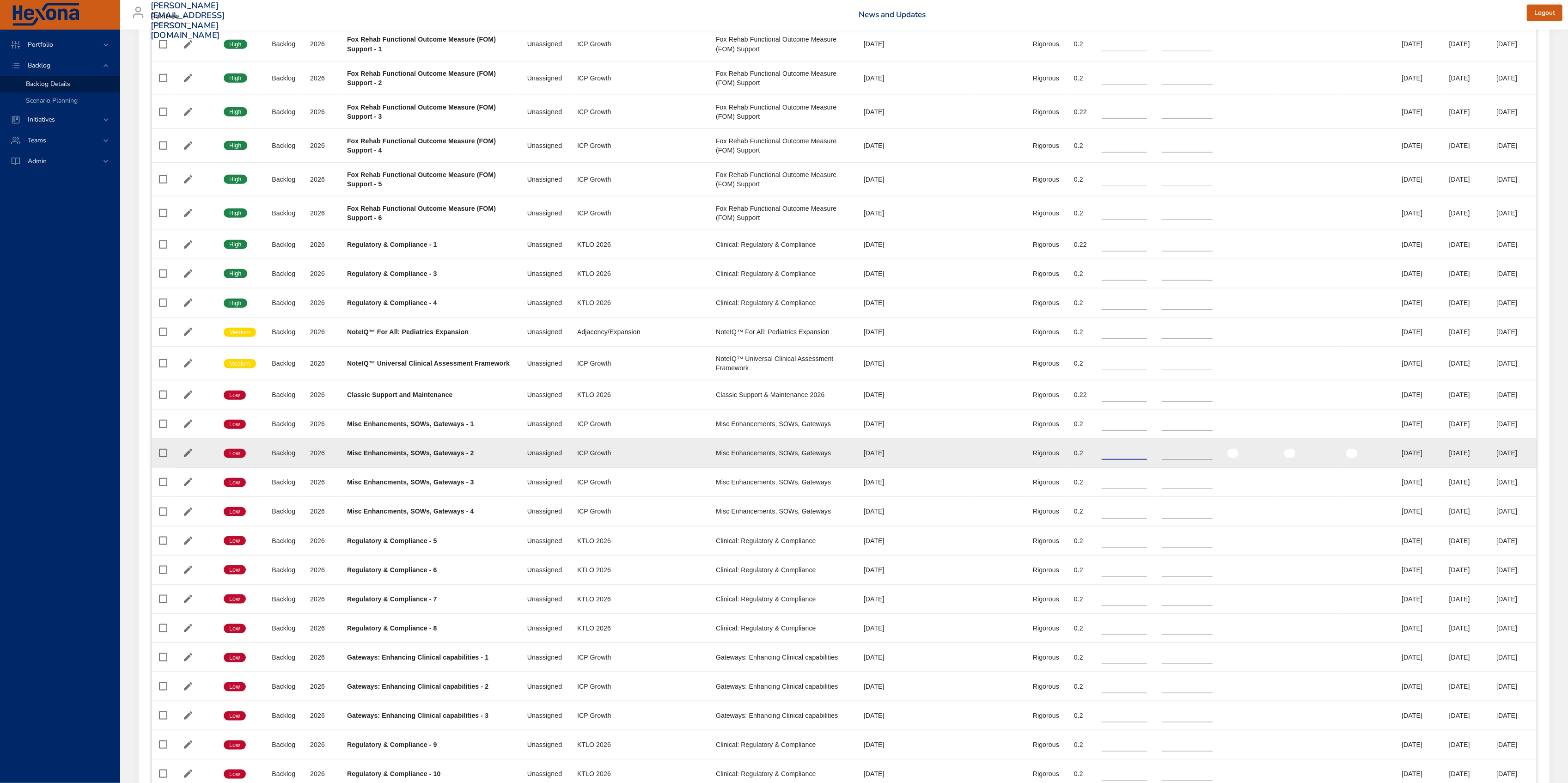
click at [1102, 460] on input "**" at bounding box center [1125, 453] width 46 height 14
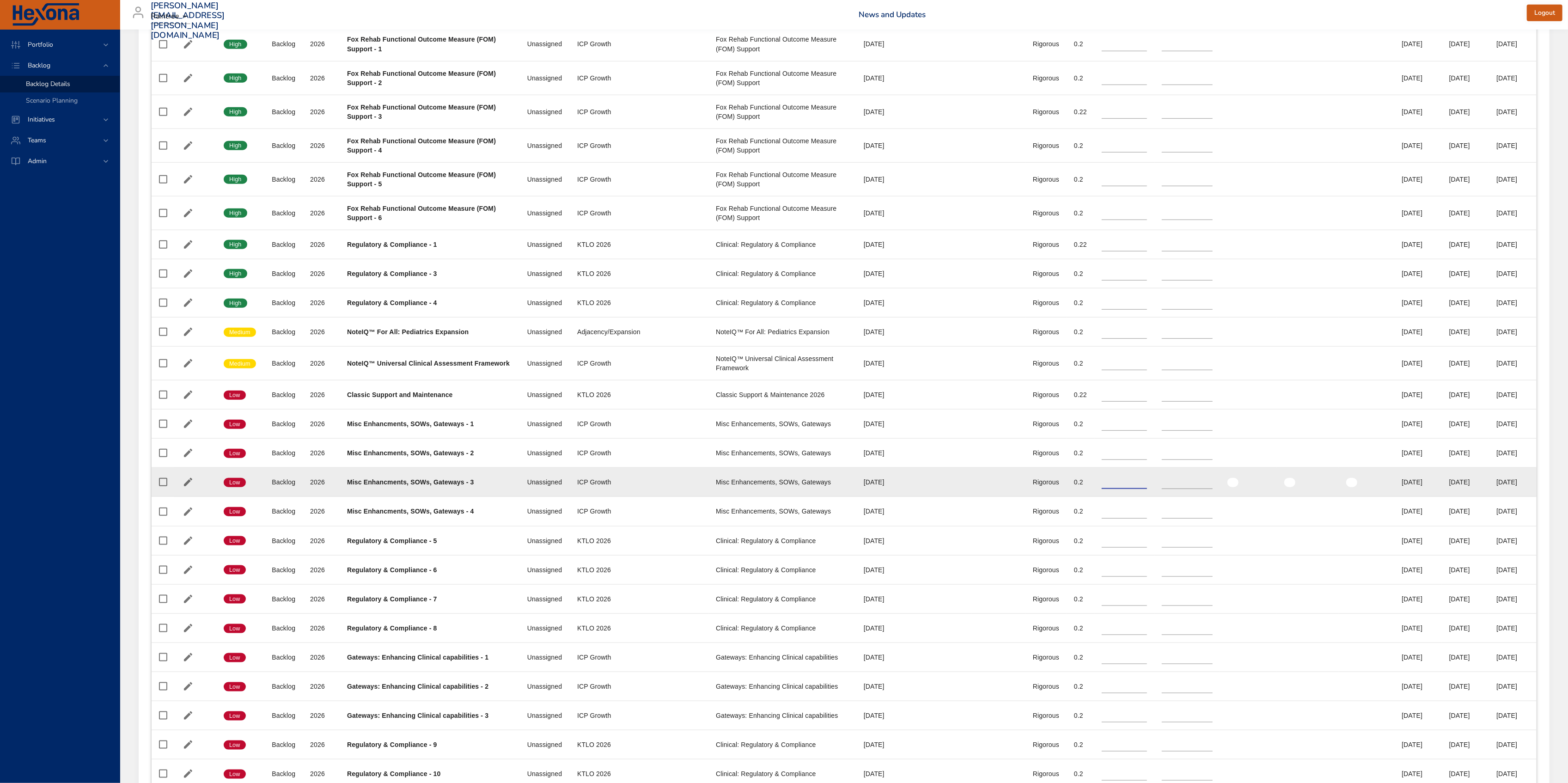
click at [1102, 489] on input "**" at bounding box center [1125, 482] width 46 height 14
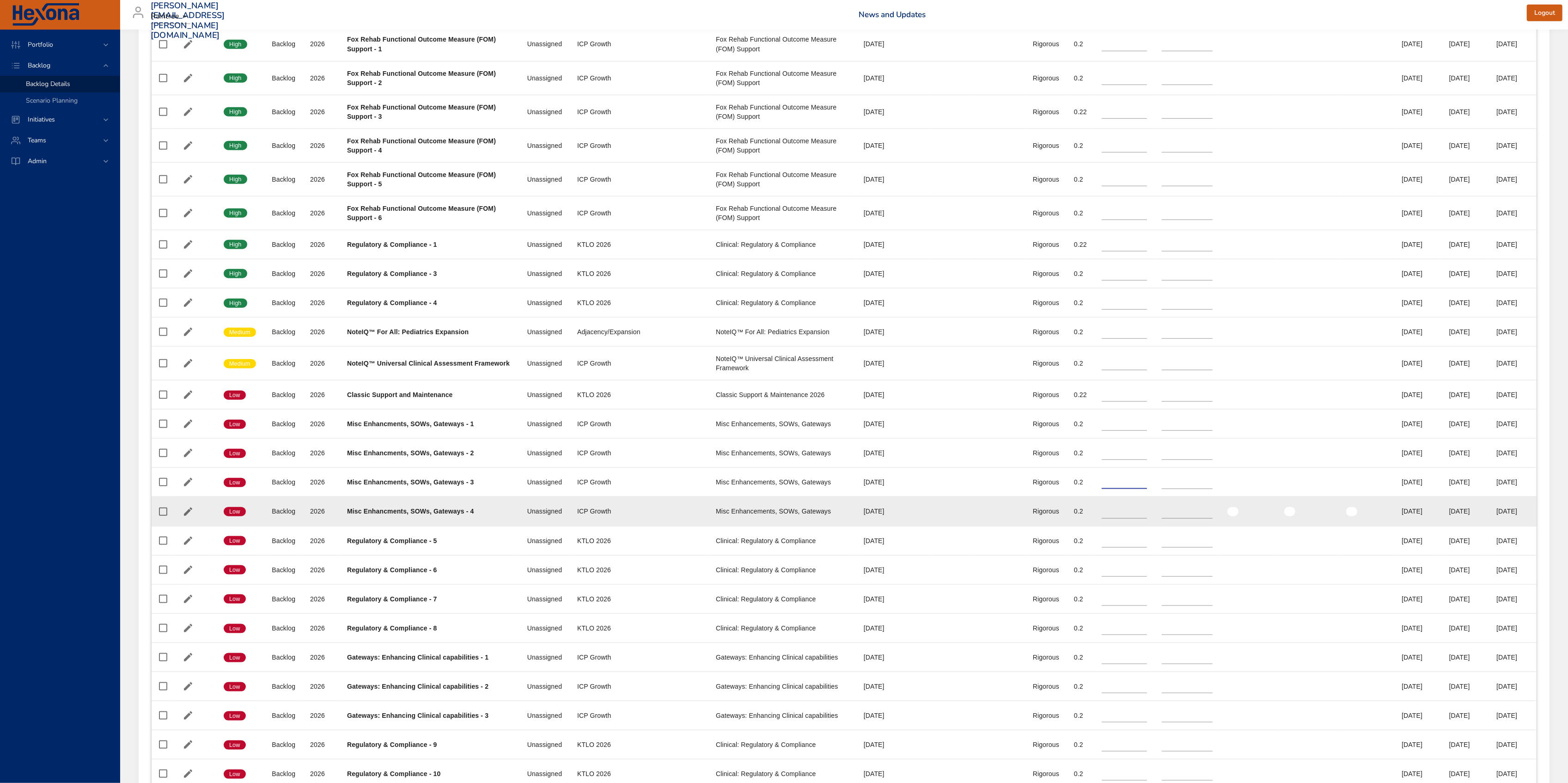
click at [1102, 518] on input "**" at bounding box center [1125, 511] width 46 height 14
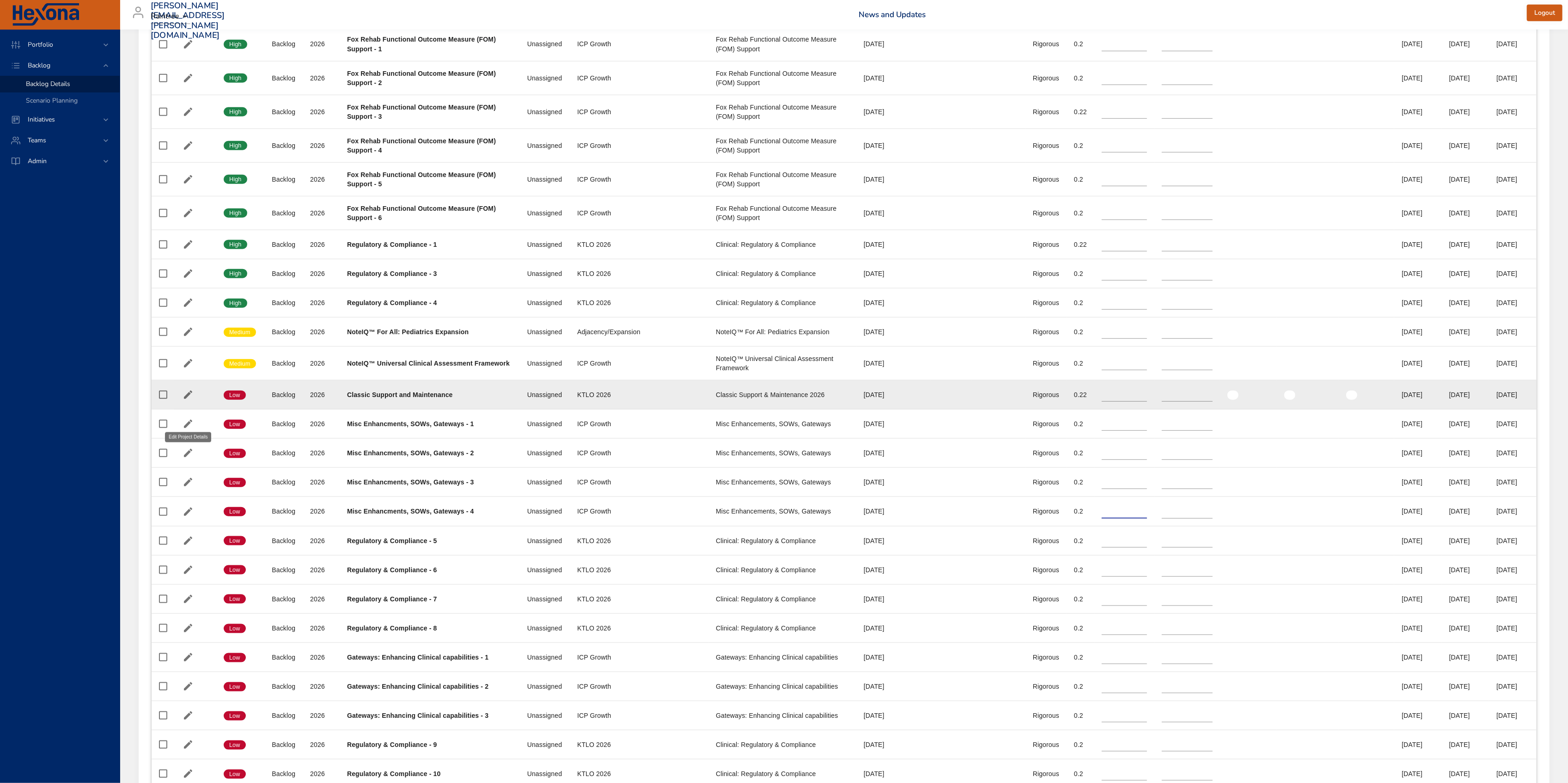
click at [188, 398] on icon "button" at bounding box center [188, 394] width 8 height 8
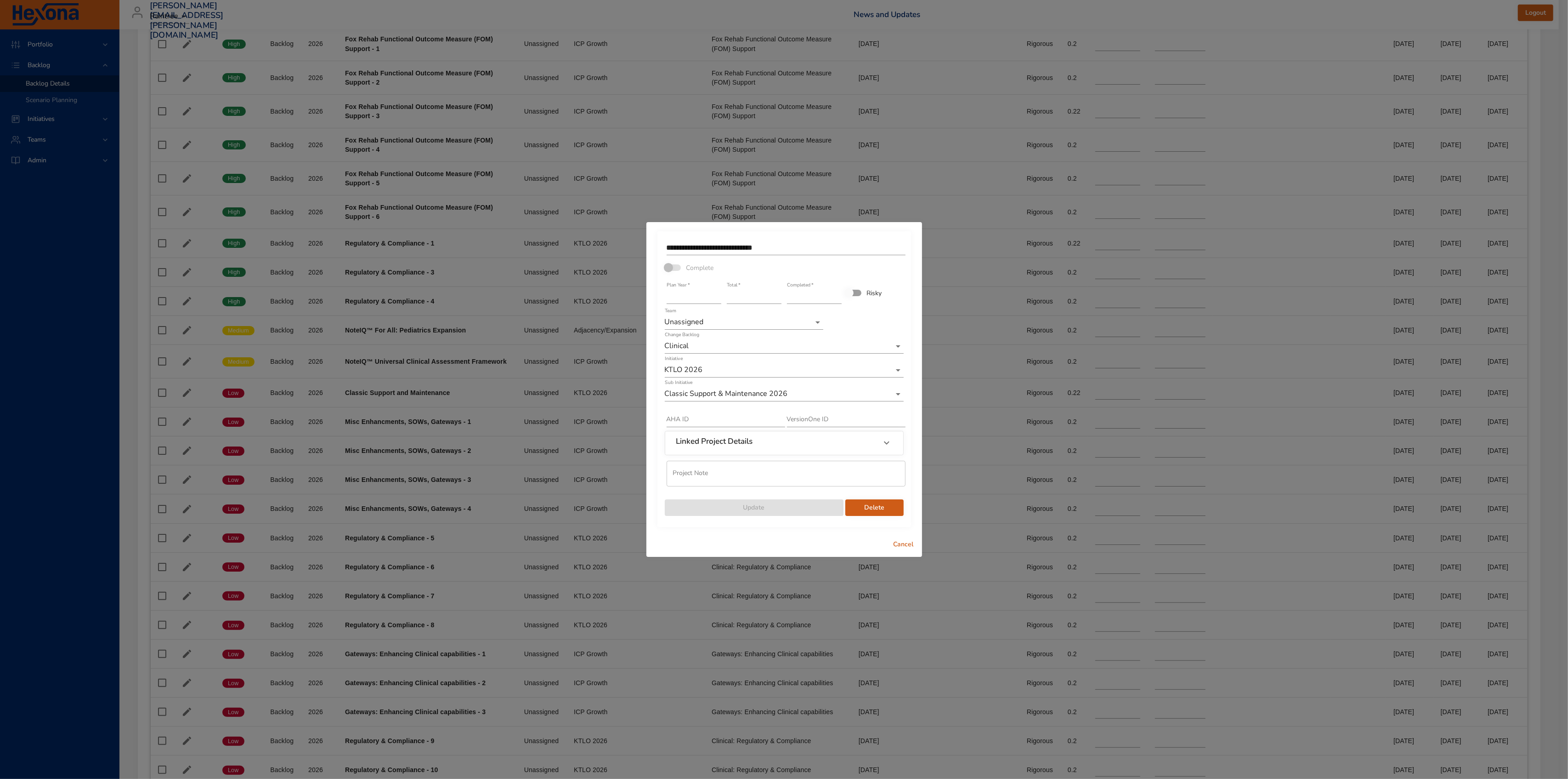
click at [911, 551] on button "Cancel" at bounding box center [904, 544] width 30 height 17
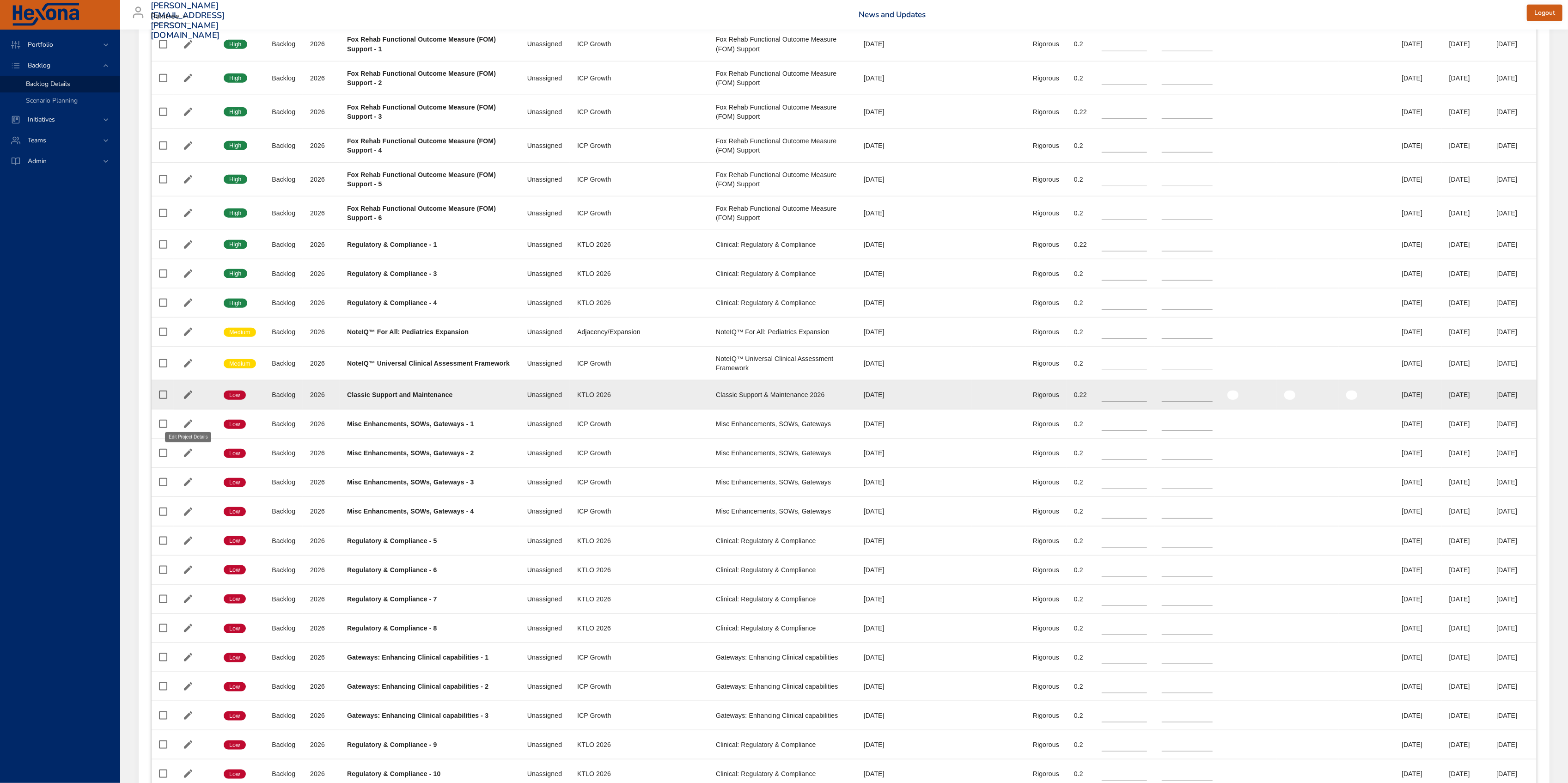
click at [189, 400] on icon "button" at bounding box center [188, 394] width 11 height 11
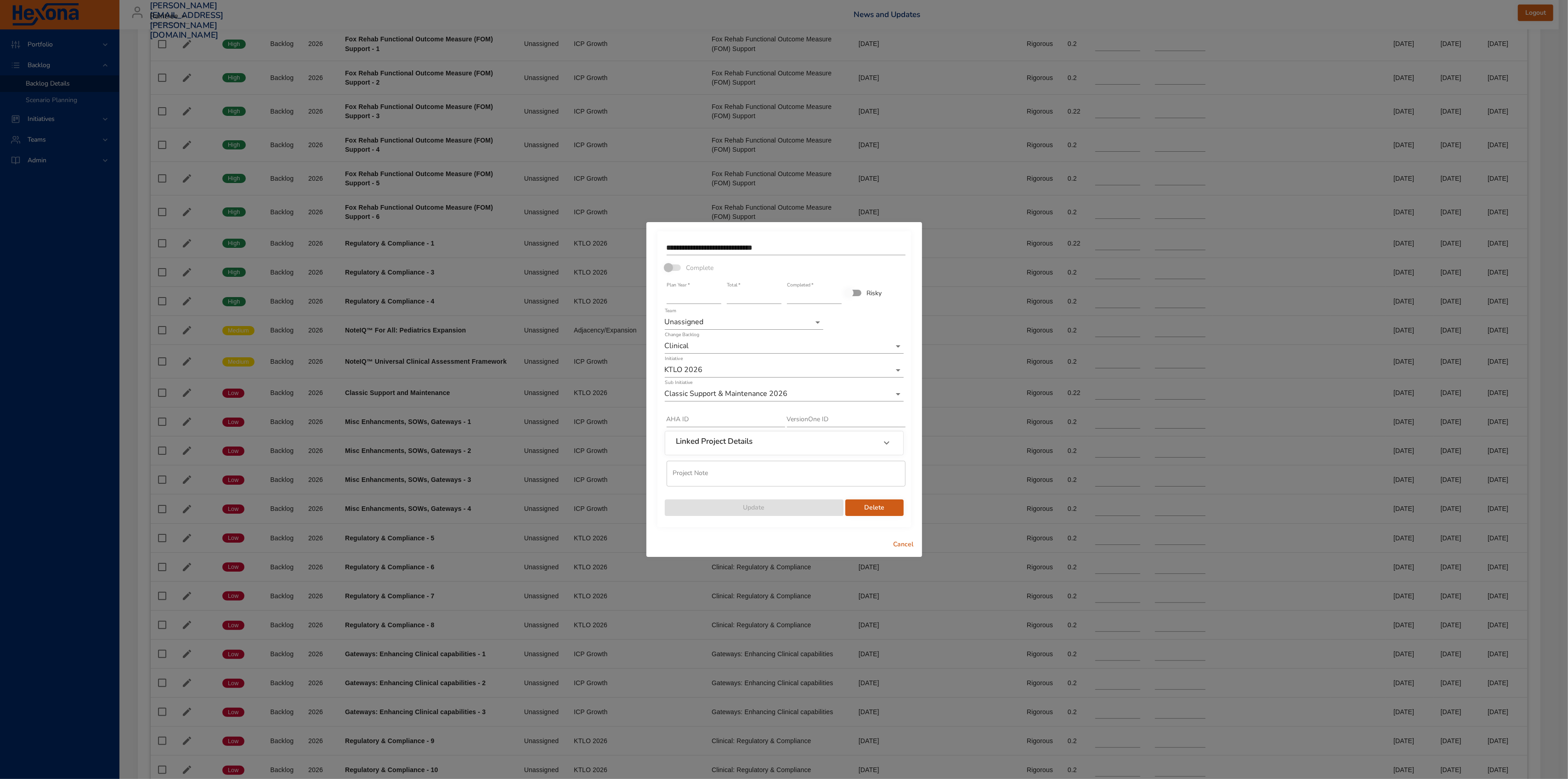
click at [873, 504] on span "Delete" at bounding box center [874, 508] width 43 height 12
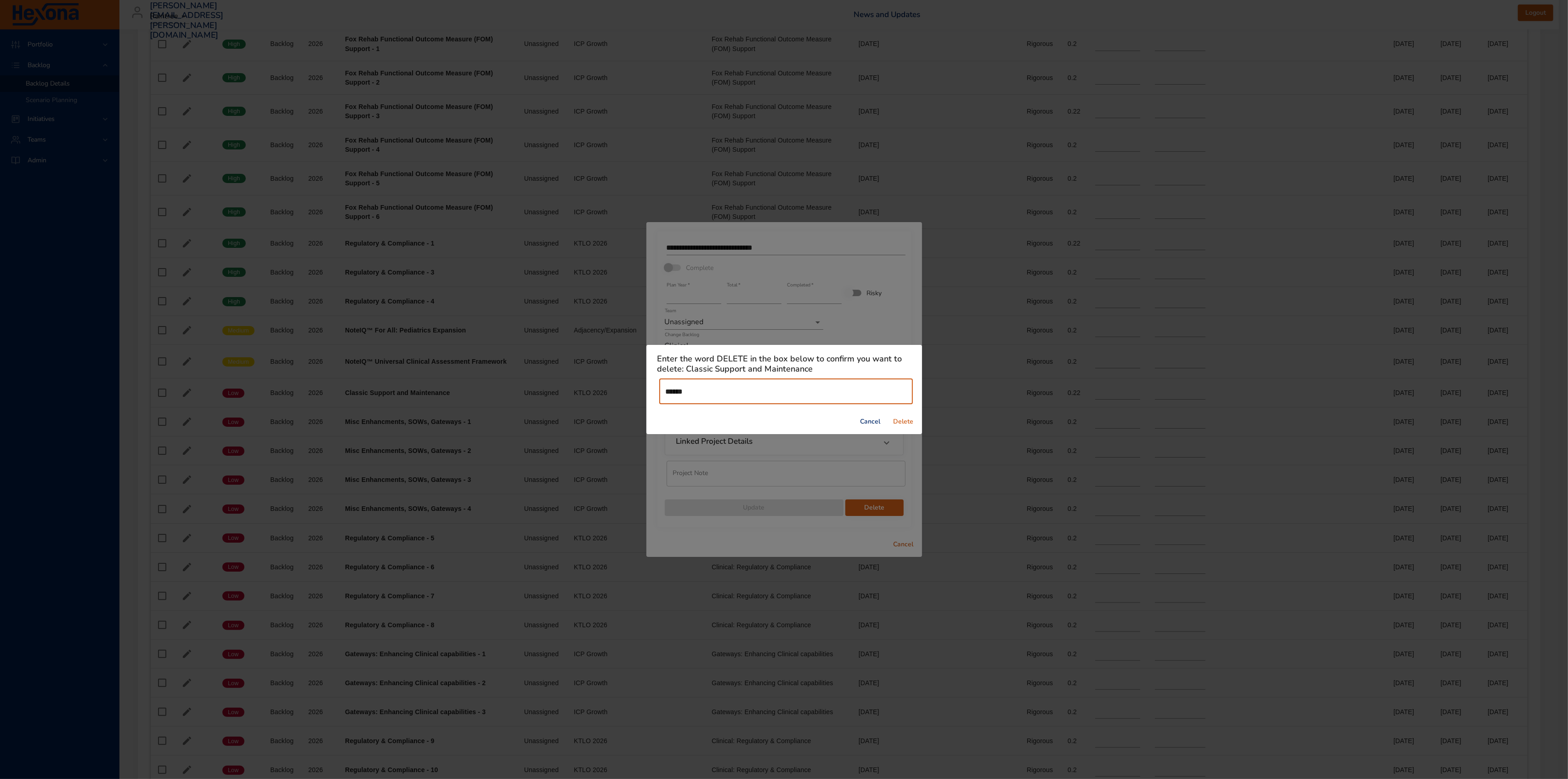
type input "******"
click at [899, 423] on span "Delete" at bounding box center [903, 422] width 22 height 12
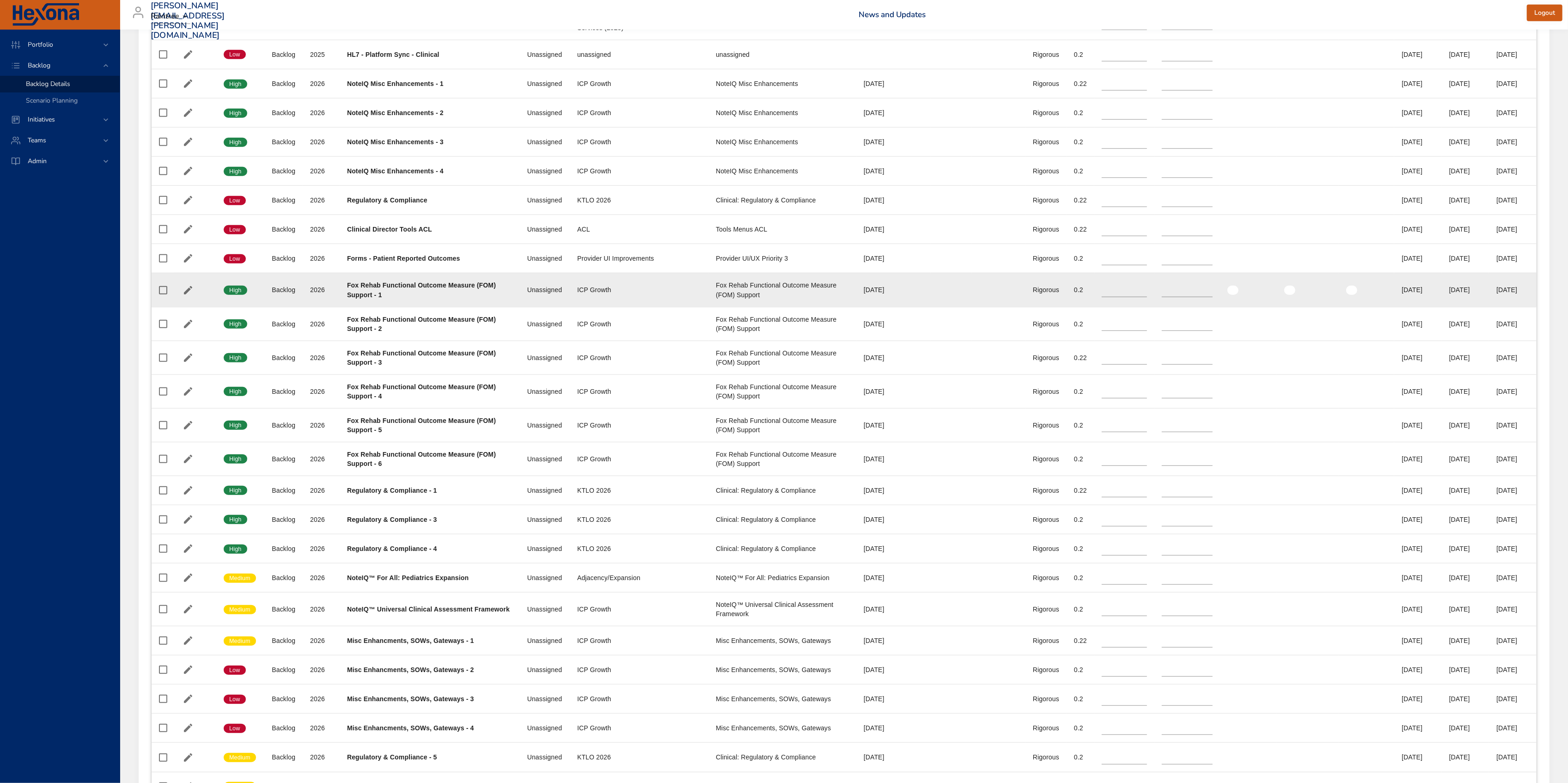
scroll to position [1109, 0]
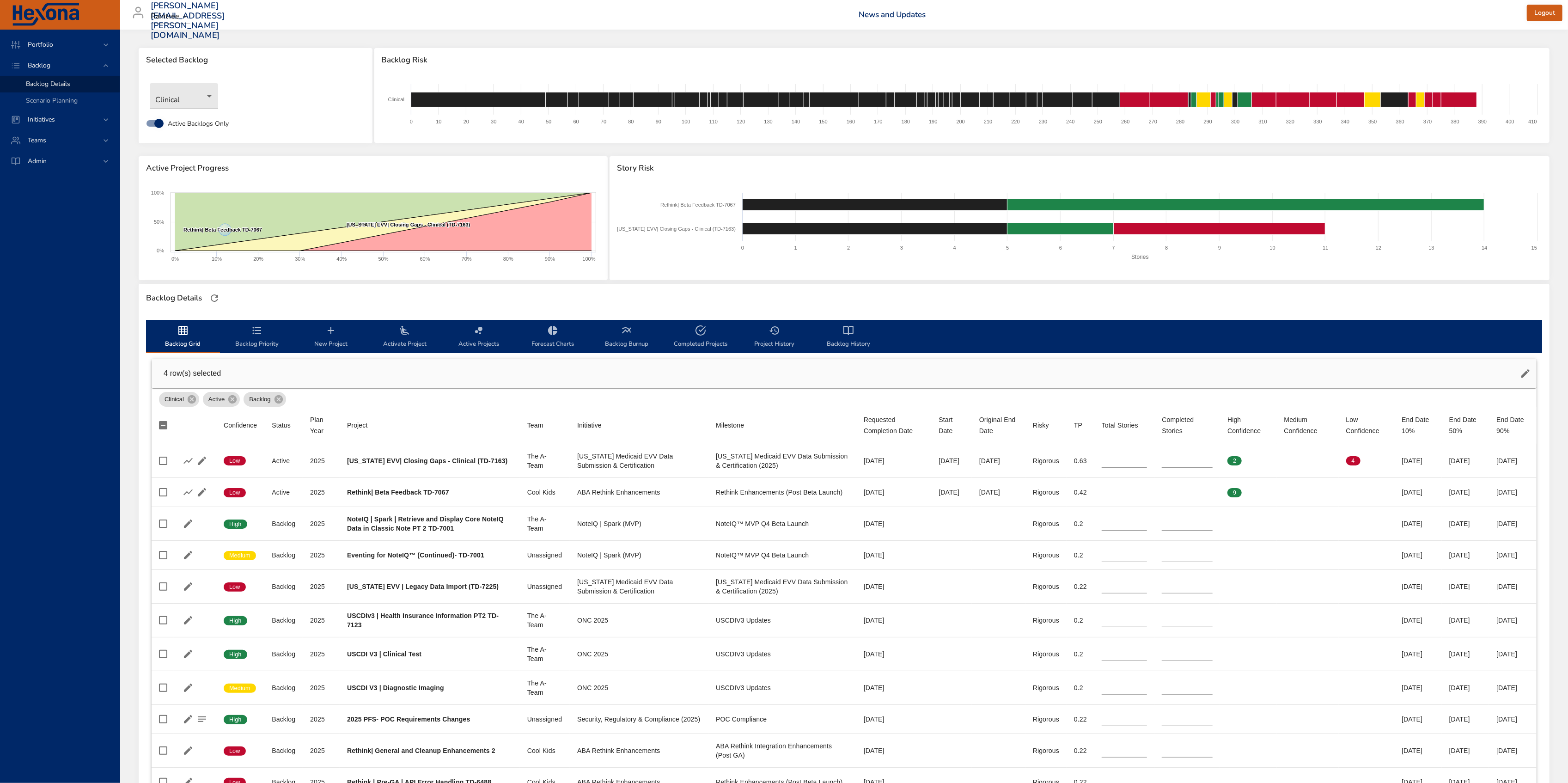
click at [1521, 372] on icon "button" at bounding box center [1524, 373] width 11 height 11
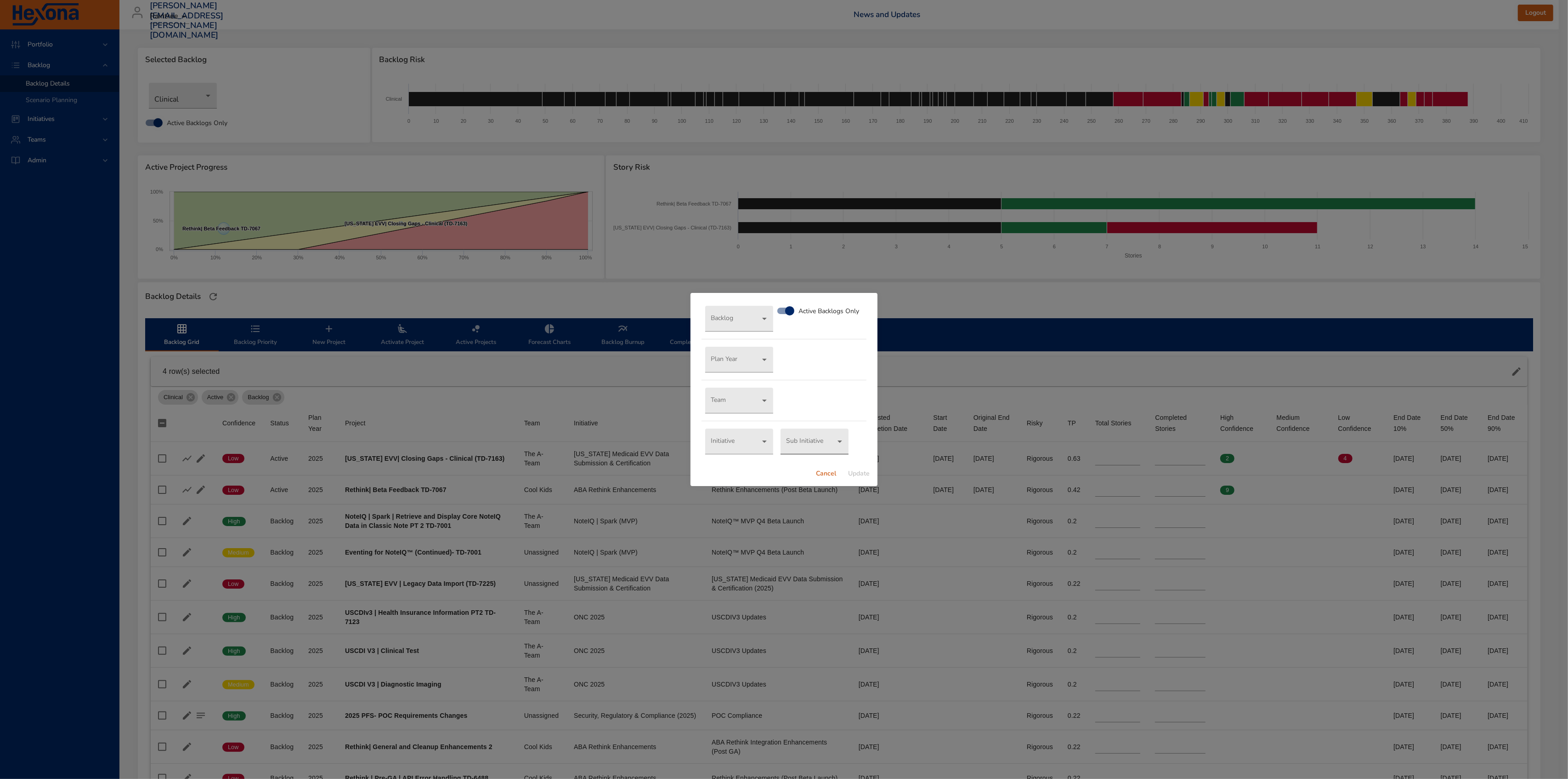
click at [793, 438] on body "Portfolio Backlog Backlog Details Scenario Planning Initiatives Teams Admin all…" at bounding box center [784, 390] width 1568 height 779
click at [757, 447] on div at bounding box center [784, 390] width 1568 height 779
click at [757, 447] on body "Portfolio Backlog Backlog Details Scenario Planning Initiatives Teams Admin all…" at bounding box center [784, 390] width 1568 height 779
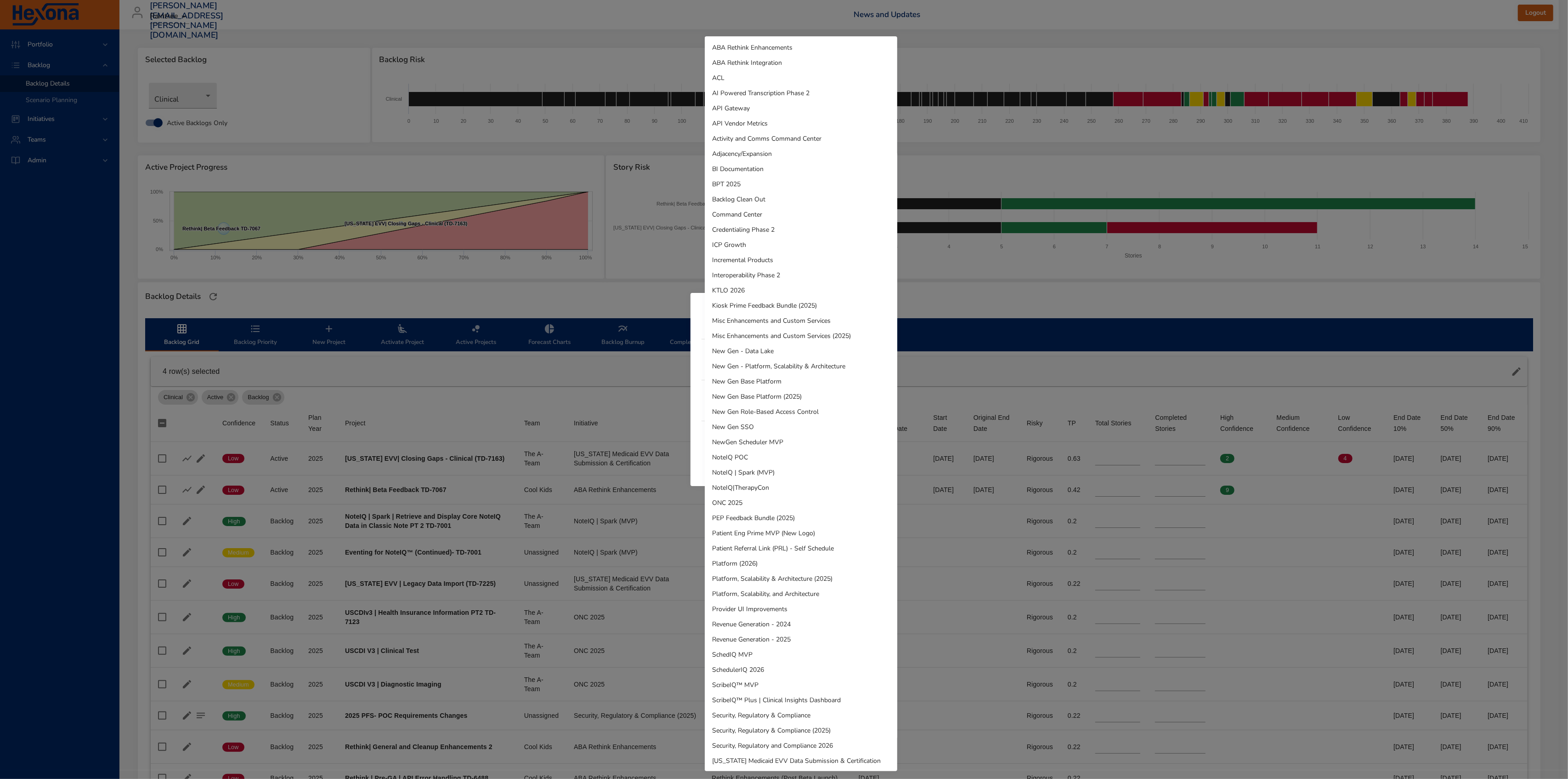
click at [769, 295] on li "KTLO 2026" at bounding box center [800, 290] width 193 height 15
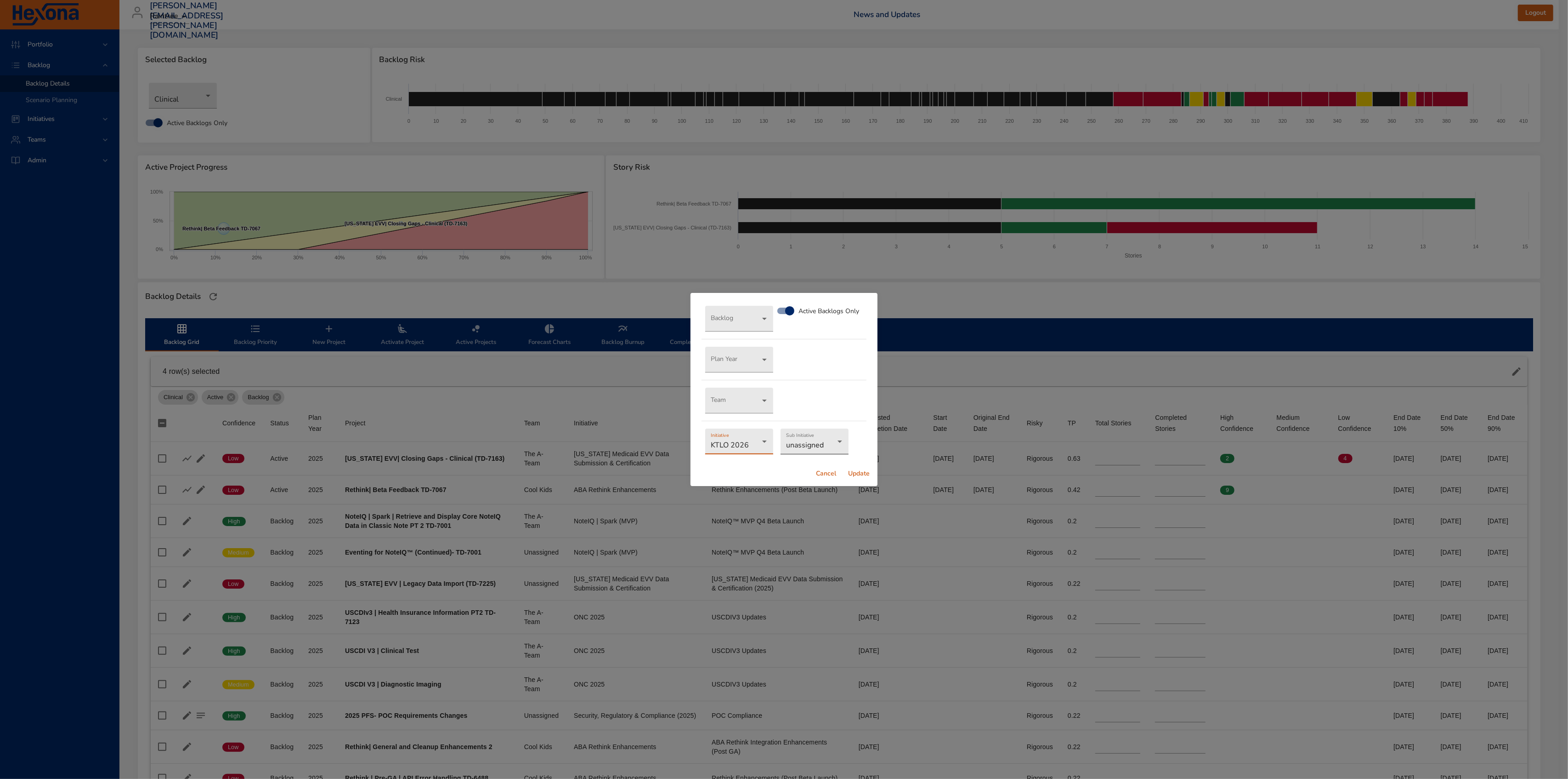
click at [831, 440] on body "Portfolio Backlog Backlog Details Scenario Planning Initiatives Teams Admin all…" at bounding box center [784, 390] width 1568 height 779
click at [889, 393] on li "Classic Support & Maintenance 2026" at bounding box center [841, 395] width 121 height 15
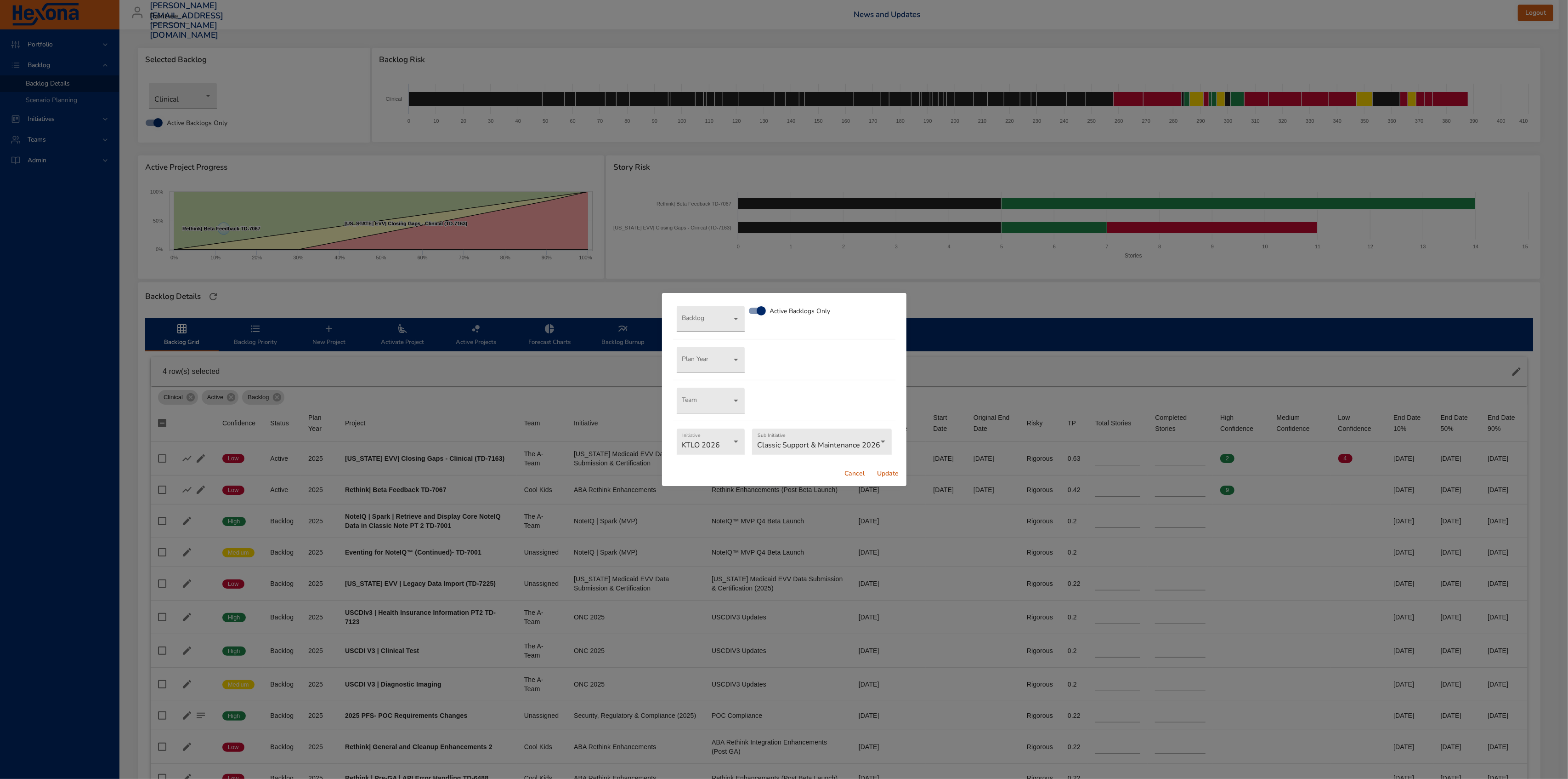
click at [886, 474] on span "Update" at bounding box center [888, 474] width 22 height 12
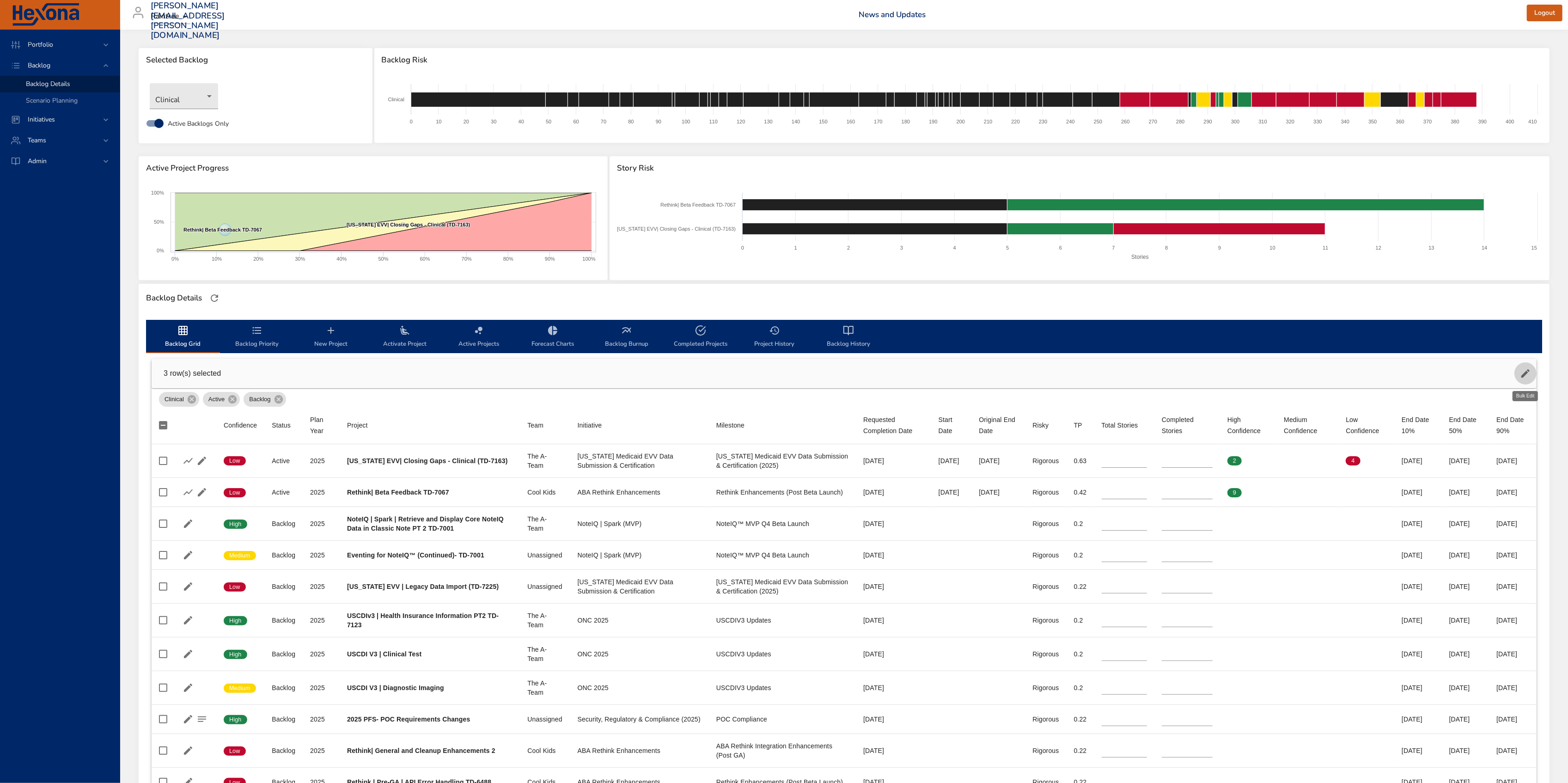
click at [1527, 379] on button "button" at bounding box center [1525, 374] width 22 height 22
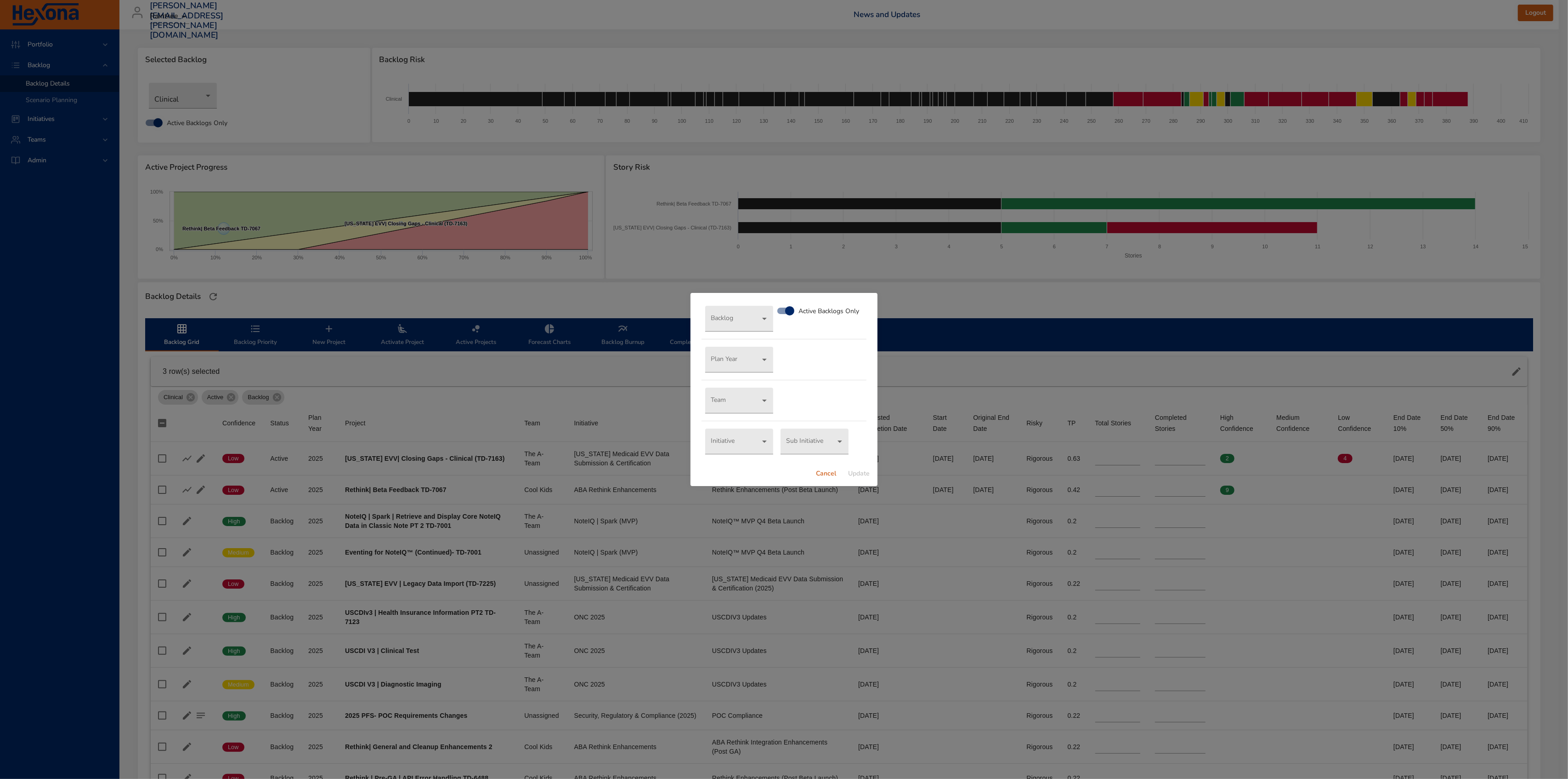
click at [739, 338] on div "Backlog ​ Active Backlogs Only Plan Year ​ Team ​ Initiative ​ Sub Initiative ​" at bounding box center [784, 377] width 187 height 169
click at [740, 331] on body "Portfolio Backlog Backlog Details Scenario Planning Initiatives Teams Admin all…" at bounding box center [784, 390] width 1568 height 779
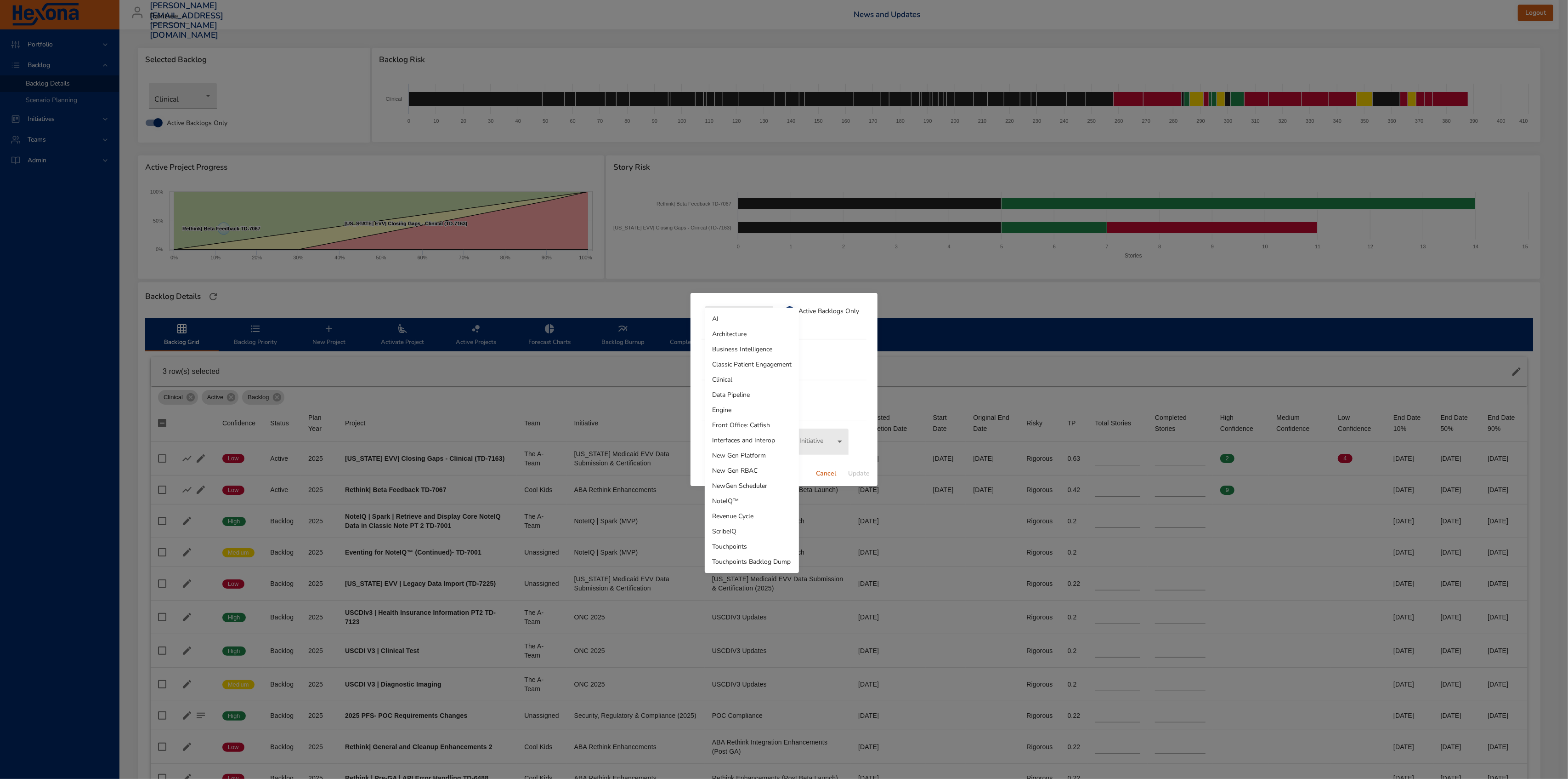
click at [773, 566] on li "Touchpoints Backlog Dump" at bounding box center [751, 561] width 94 height 15
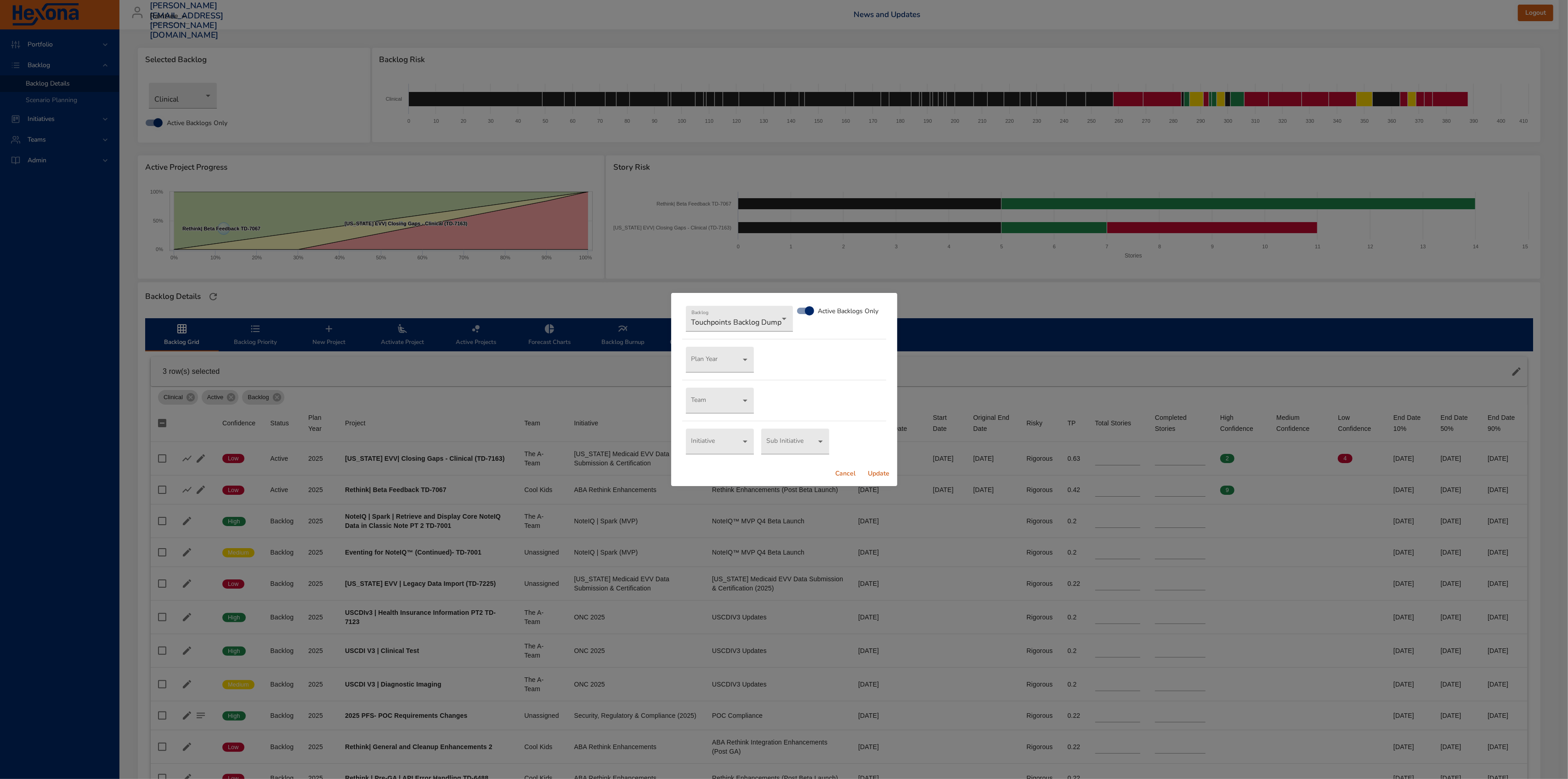
click at [874, 475] on span "Update" at bounding box center [878, 474] width 22 height 12
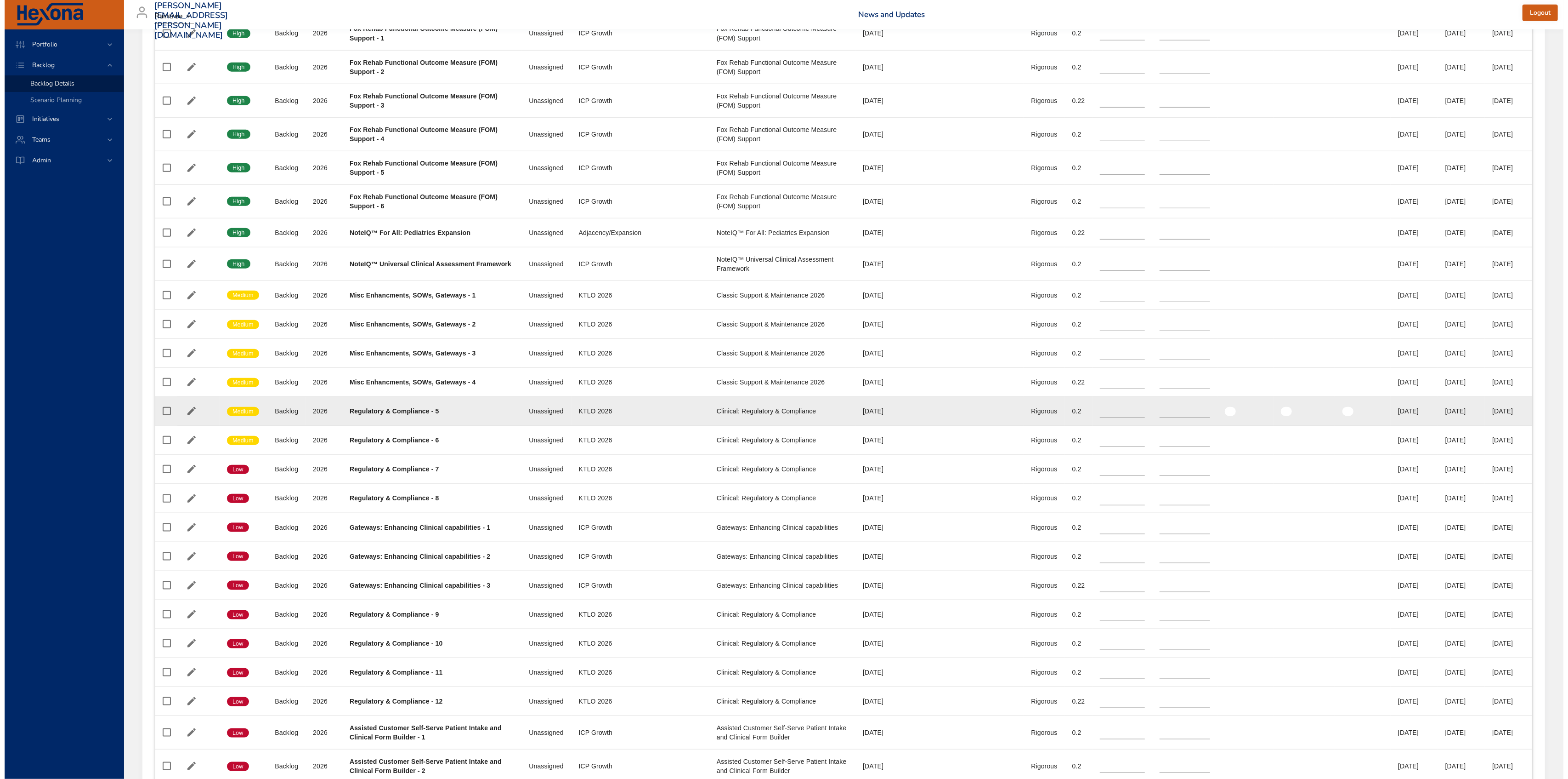
scroll to position [1226, 0]
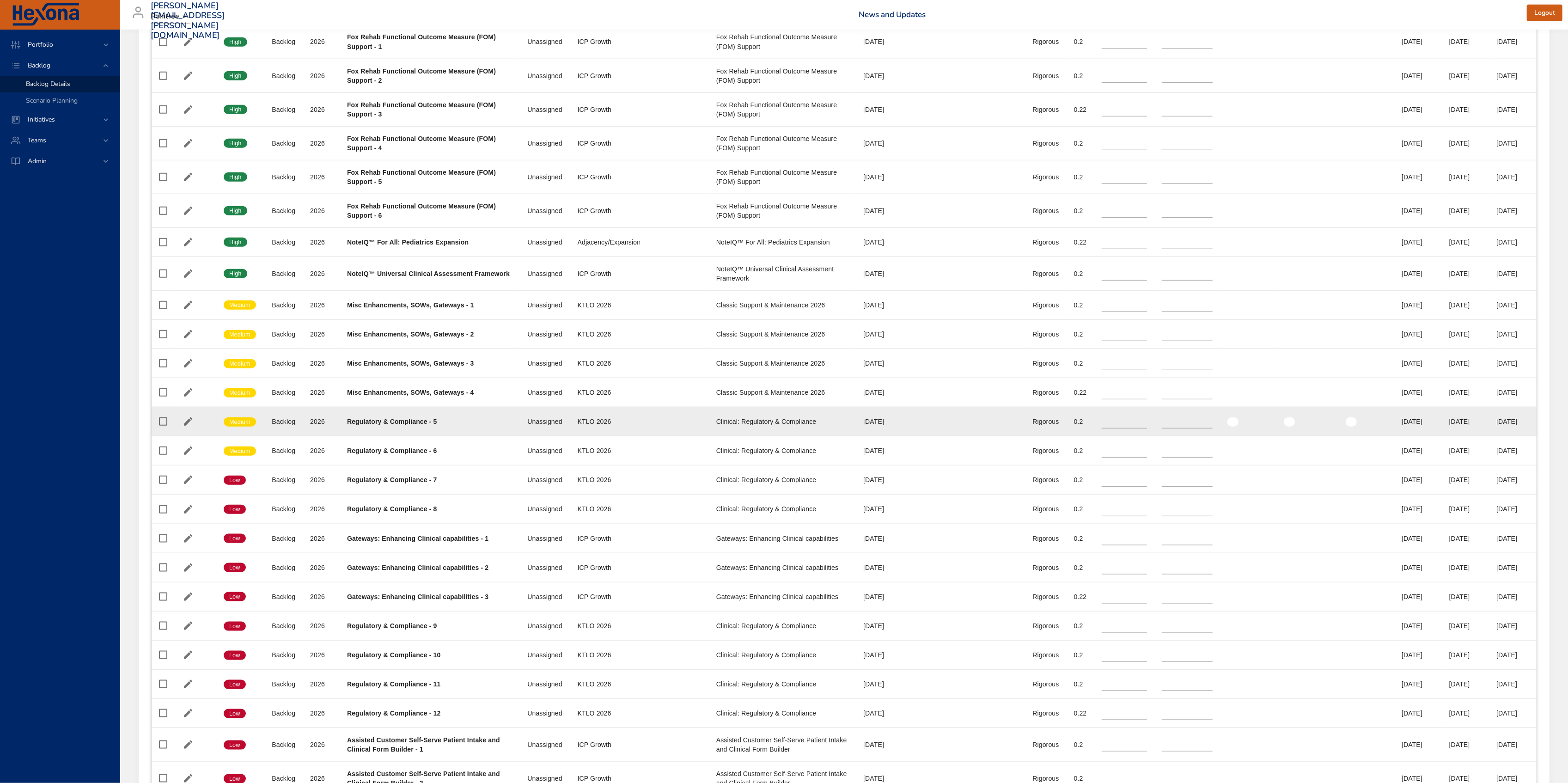
click at [475, 426] on div "Regulatory & Compliance - 5" at bounding box center [429, 420] width 165 height 9
click at [187, 427] on icon "button" at bounding box center [188, 420] width 11 height 11
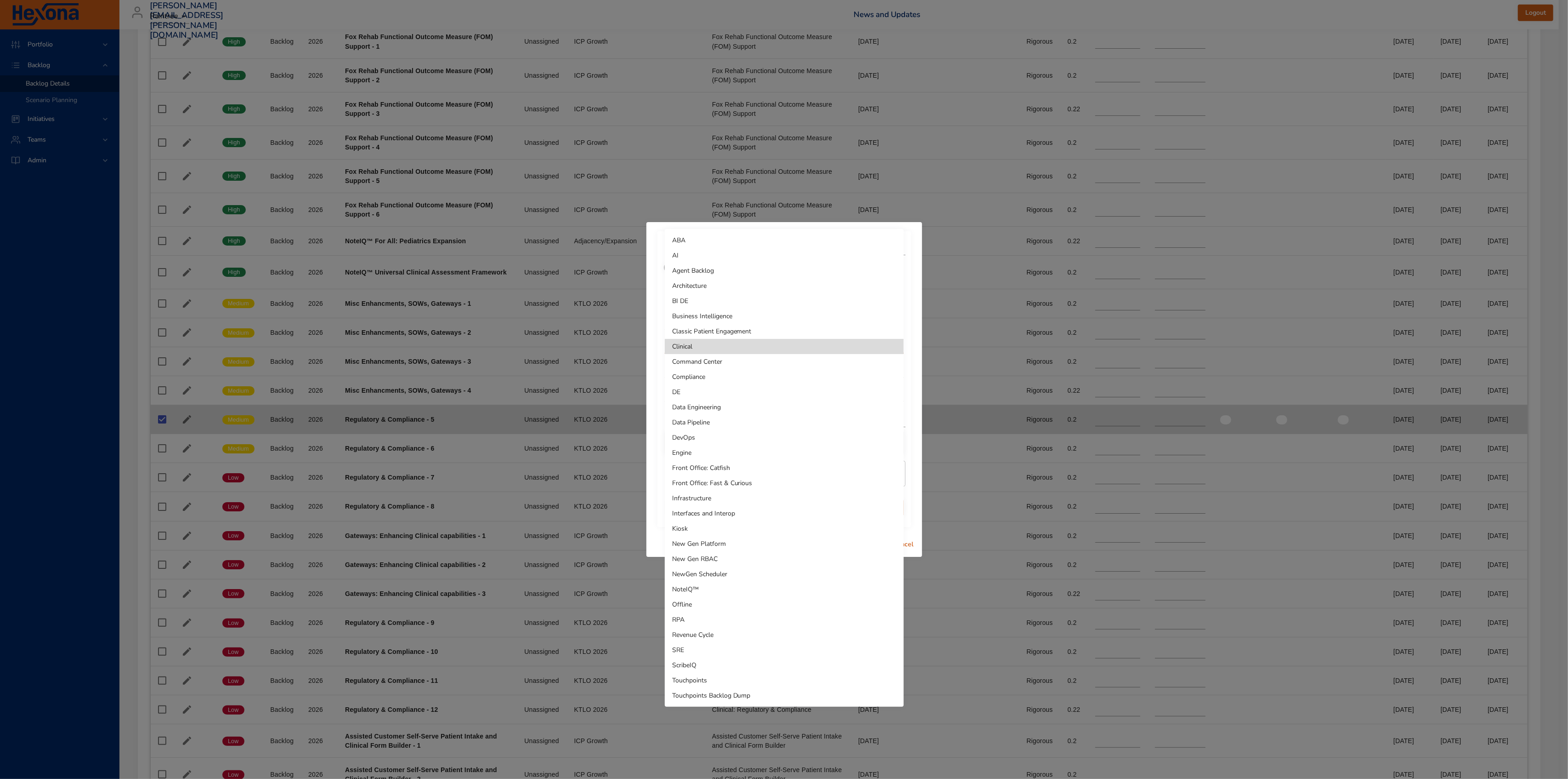
click at [765, 694] on li "Touchpoints Backlog Dump" at bounding box center [784, 695] width 239 height 15
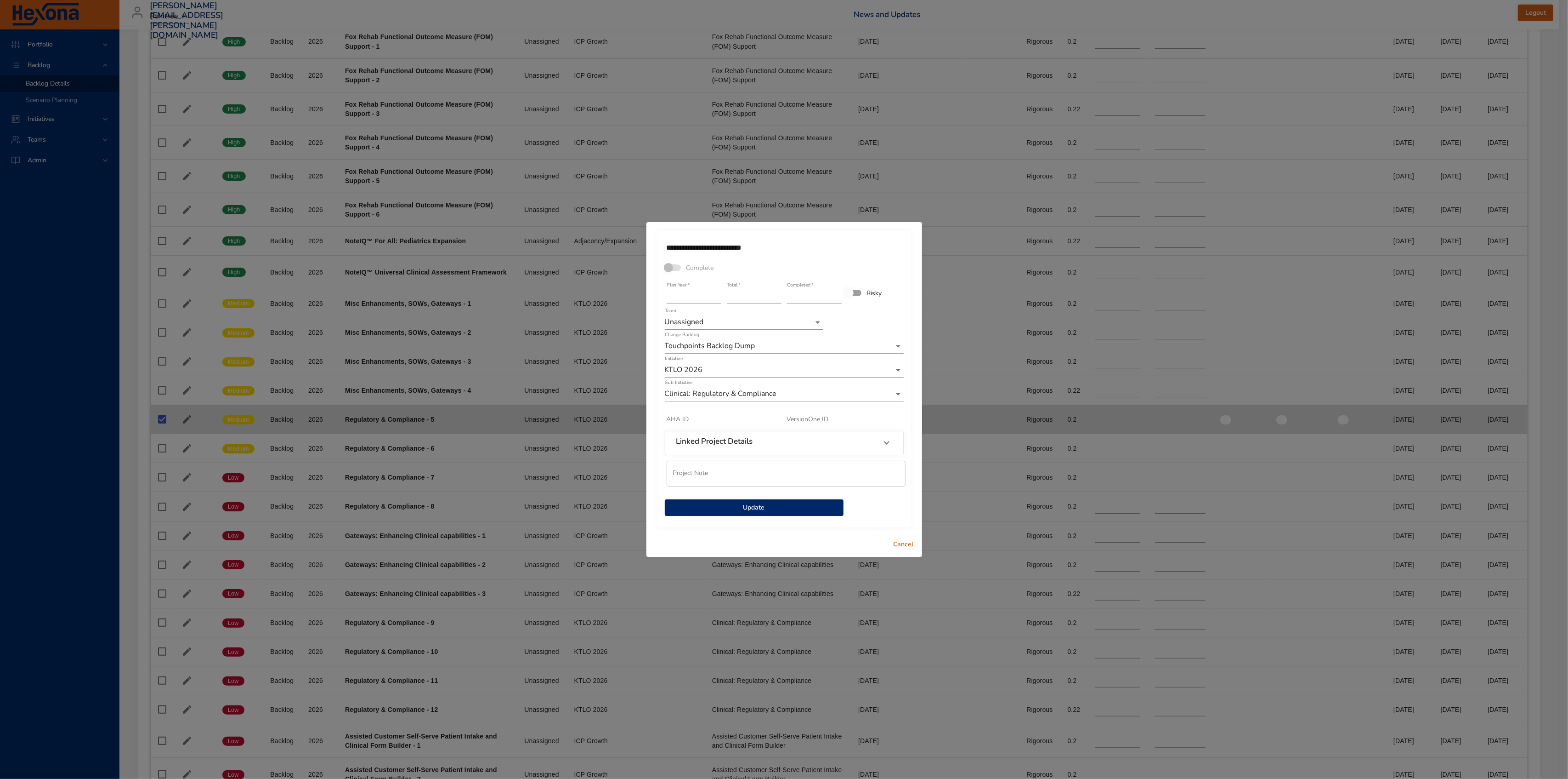
click at [828, 513] on button "Update" at bounding box center [754, 507] width 179 height 17
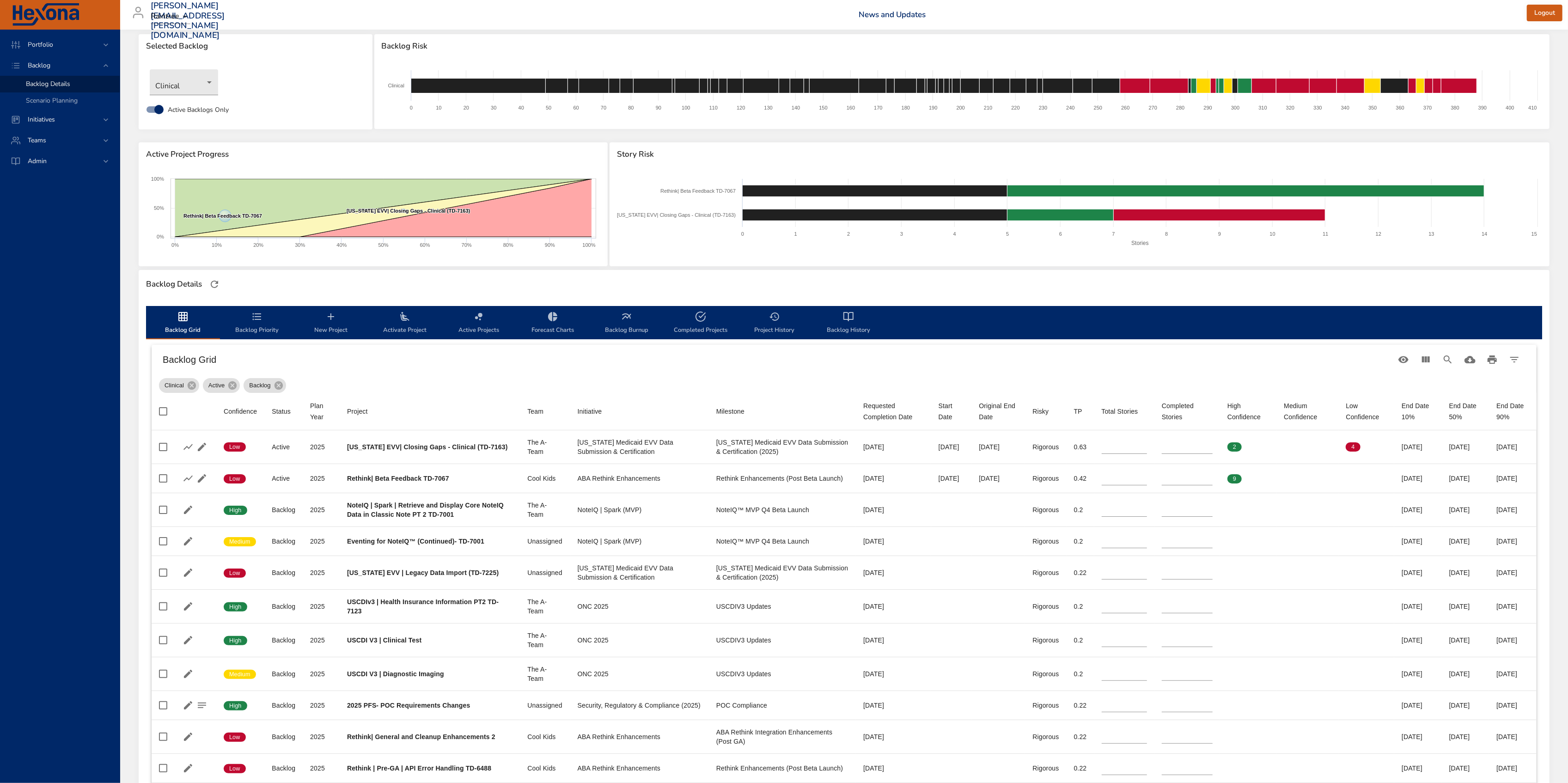
scroll to position [0, 0]
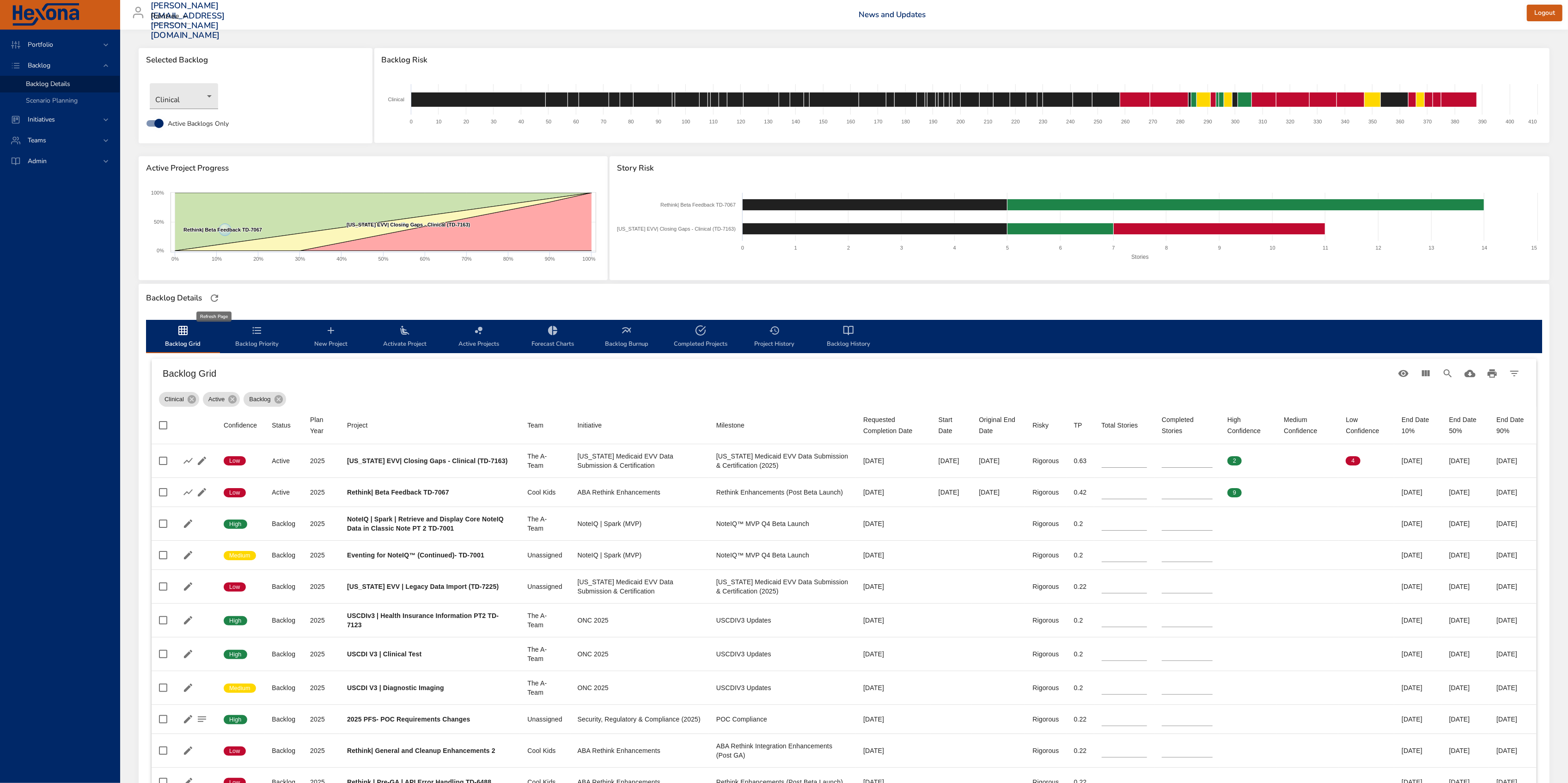
click at [216, 298] on icon "button" at bounding box center [214, 297] width 11 height 11
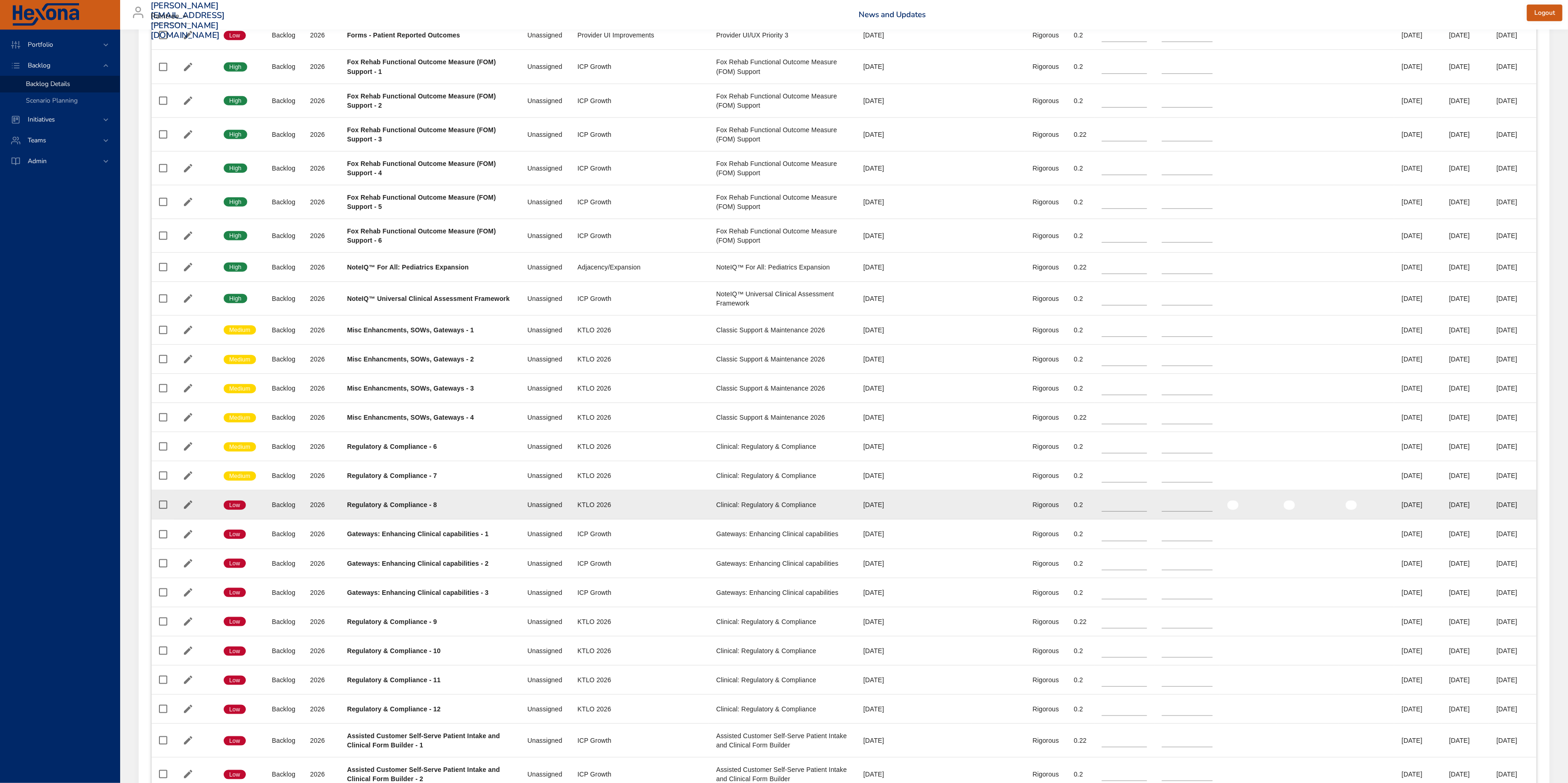
scroll to position [1206, 0]
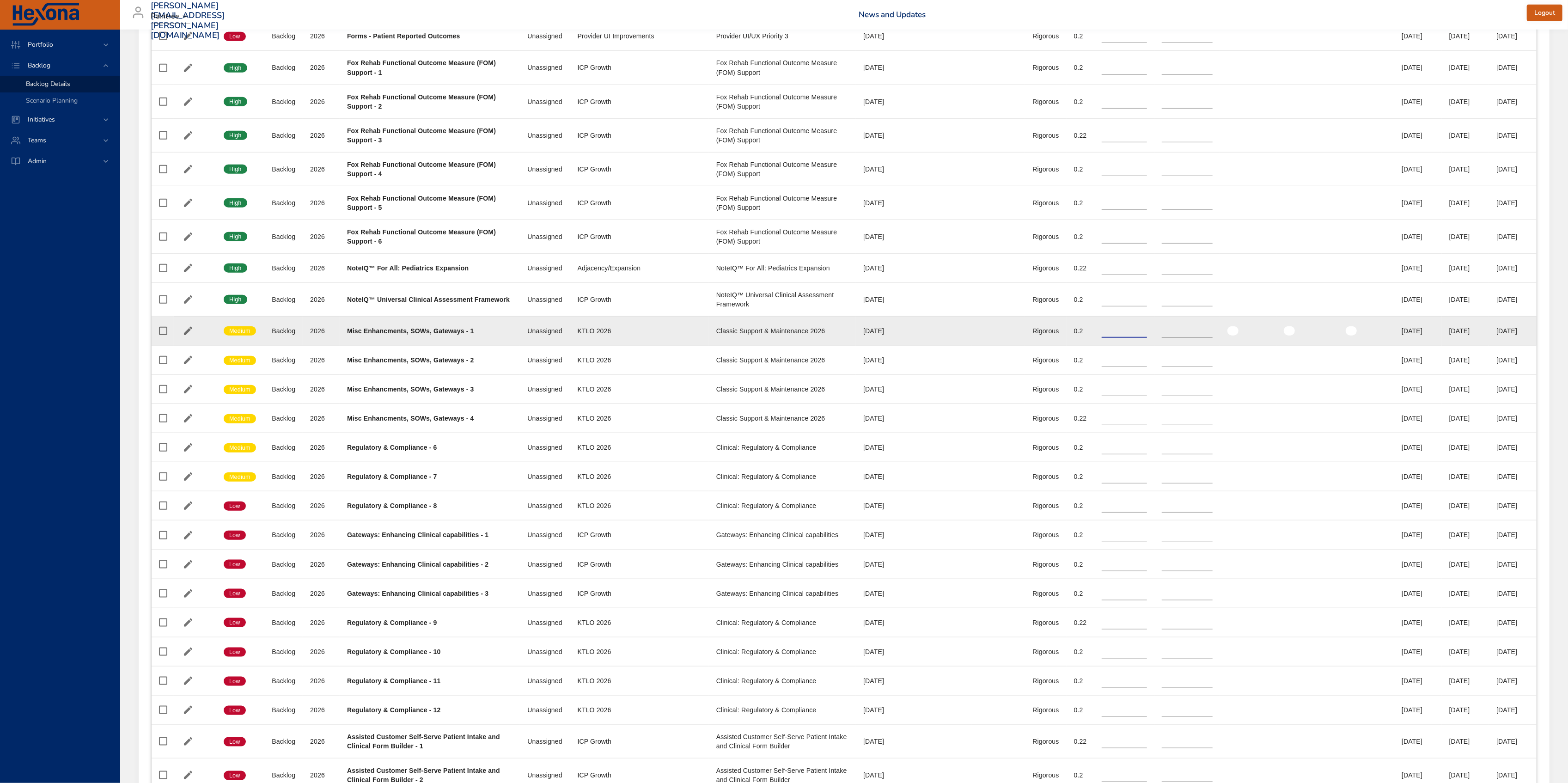
click at [1102, 338] on input "**" at bounding box center [1125, 331] width 46 height 14
click at [1094, 345] on td "Total Stories **" at bounding box center [1124, 330] width 61 height 29
drag, startPoint x: 1087, startPoint y: 354, endPoint x: 1058, endPoint y: 350, distance: 29.3
click at [1058, 345] on tr "Confidence Medium Status Backlog Plan Year 2026 Project Misc Enhancments, SOWs,…" at bounding box center [845, 330] width 1385 height 29
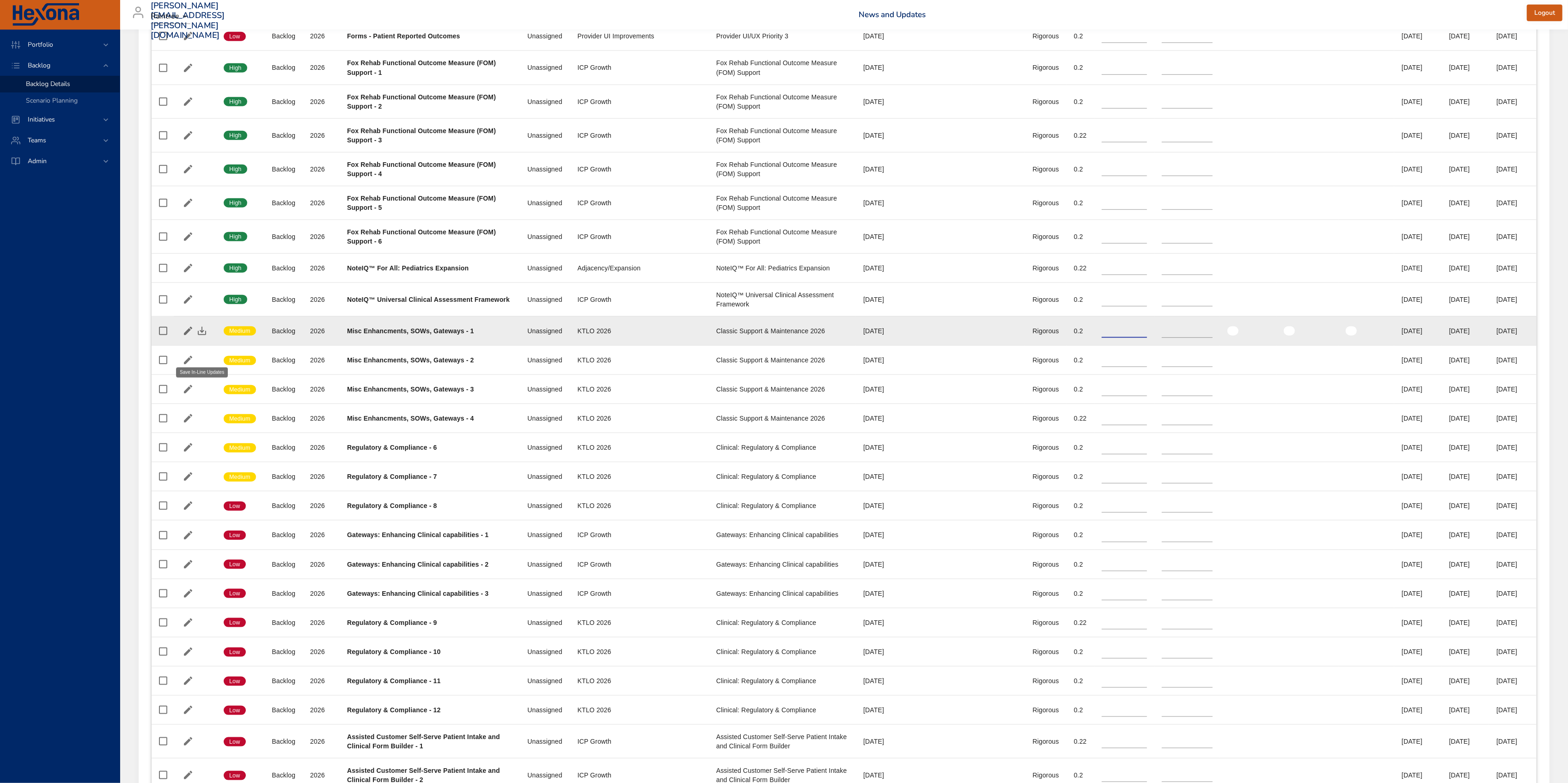
type input "**"
click at [201, 337] on icon "button" at bounding box center [202, 330] width 11 height 11
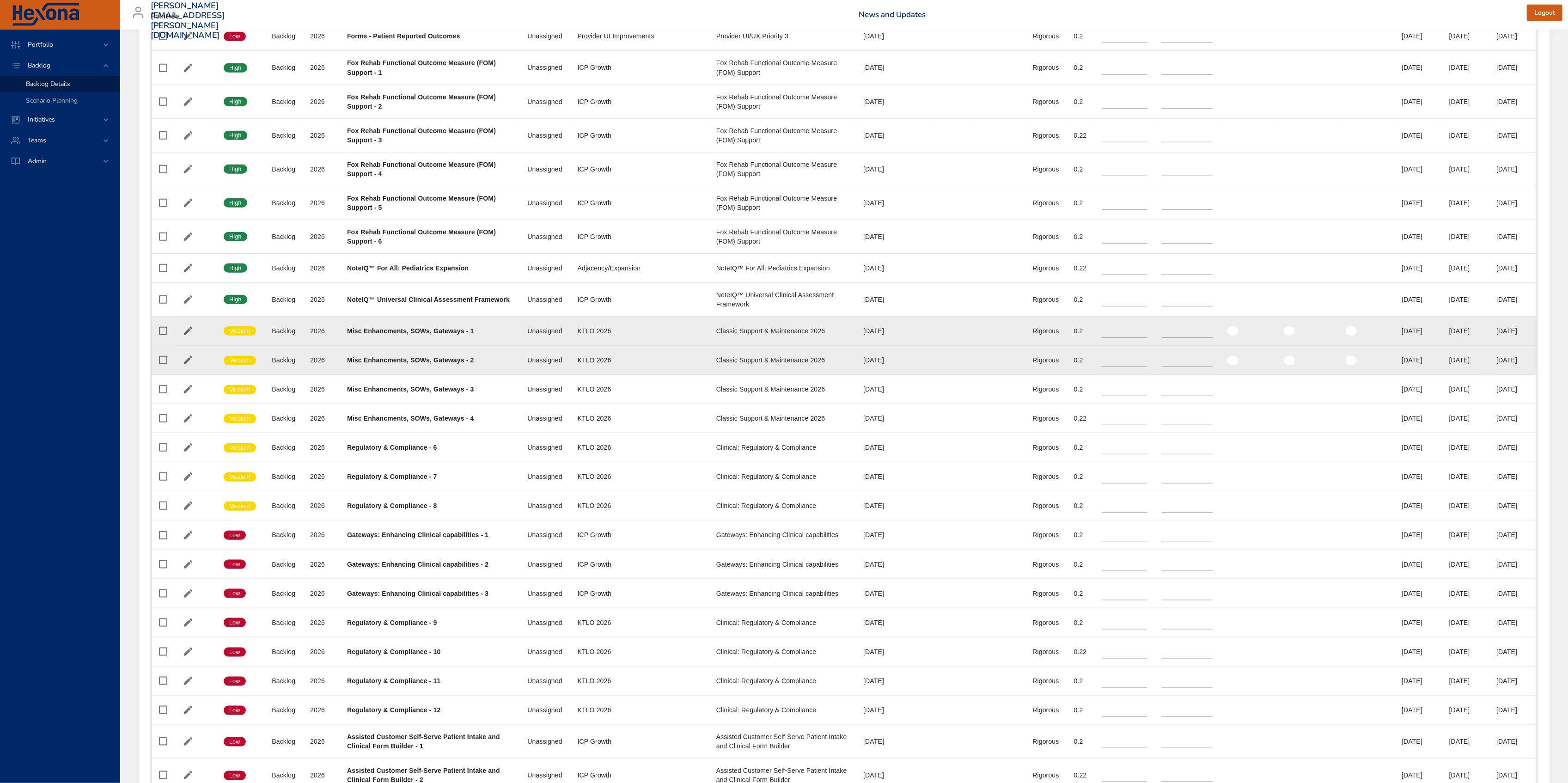
click at [1124, 367] on input "**" at bounding box center [1125, 360] width 46 height 14
type input "**"
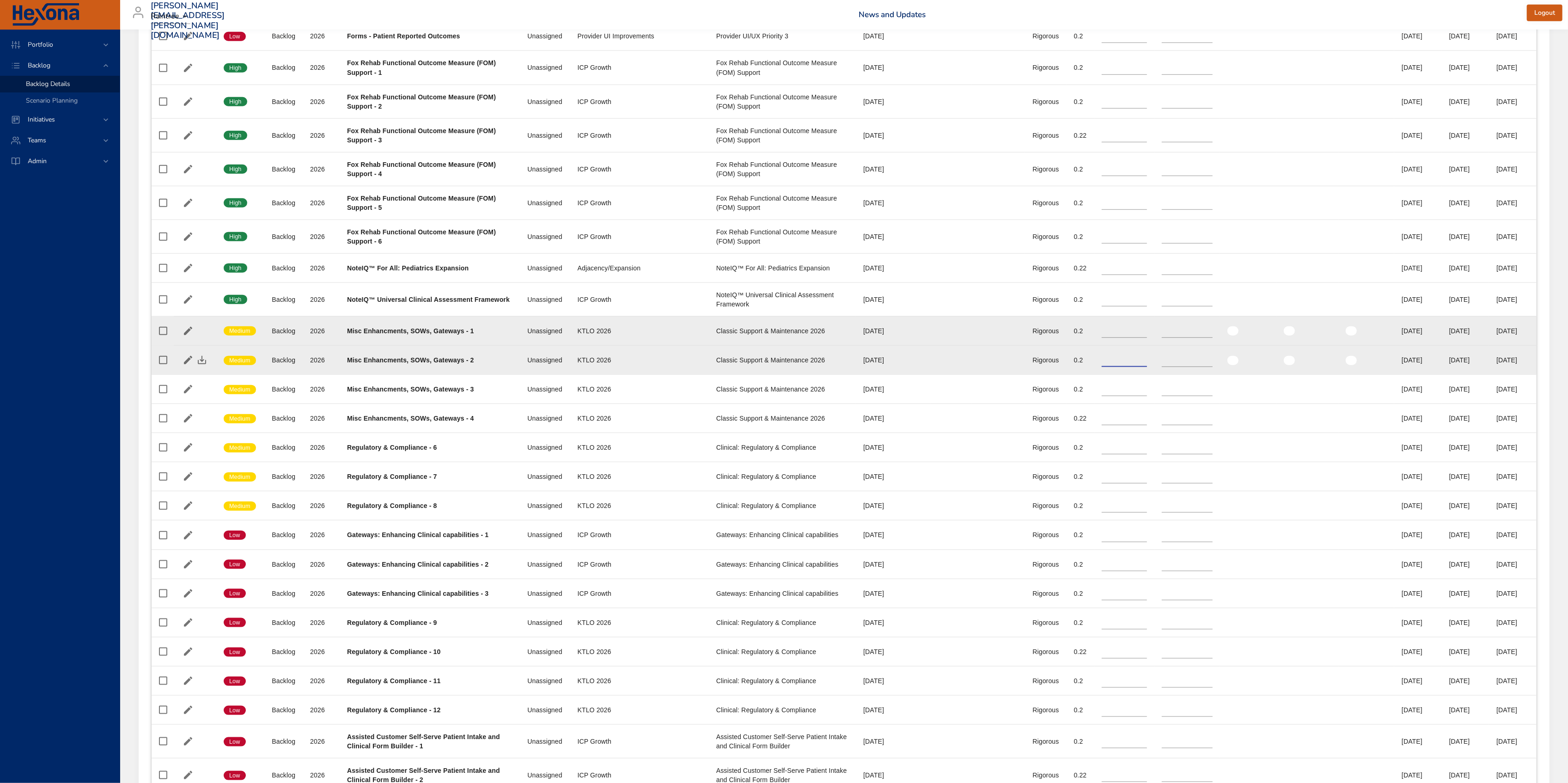
click at [1124, 367] on input "**" at bounding box center [1125, 360] width 46 height 14
click at [201, 366] on icon "button" at bounding box center [202, 360] width 11 height 11
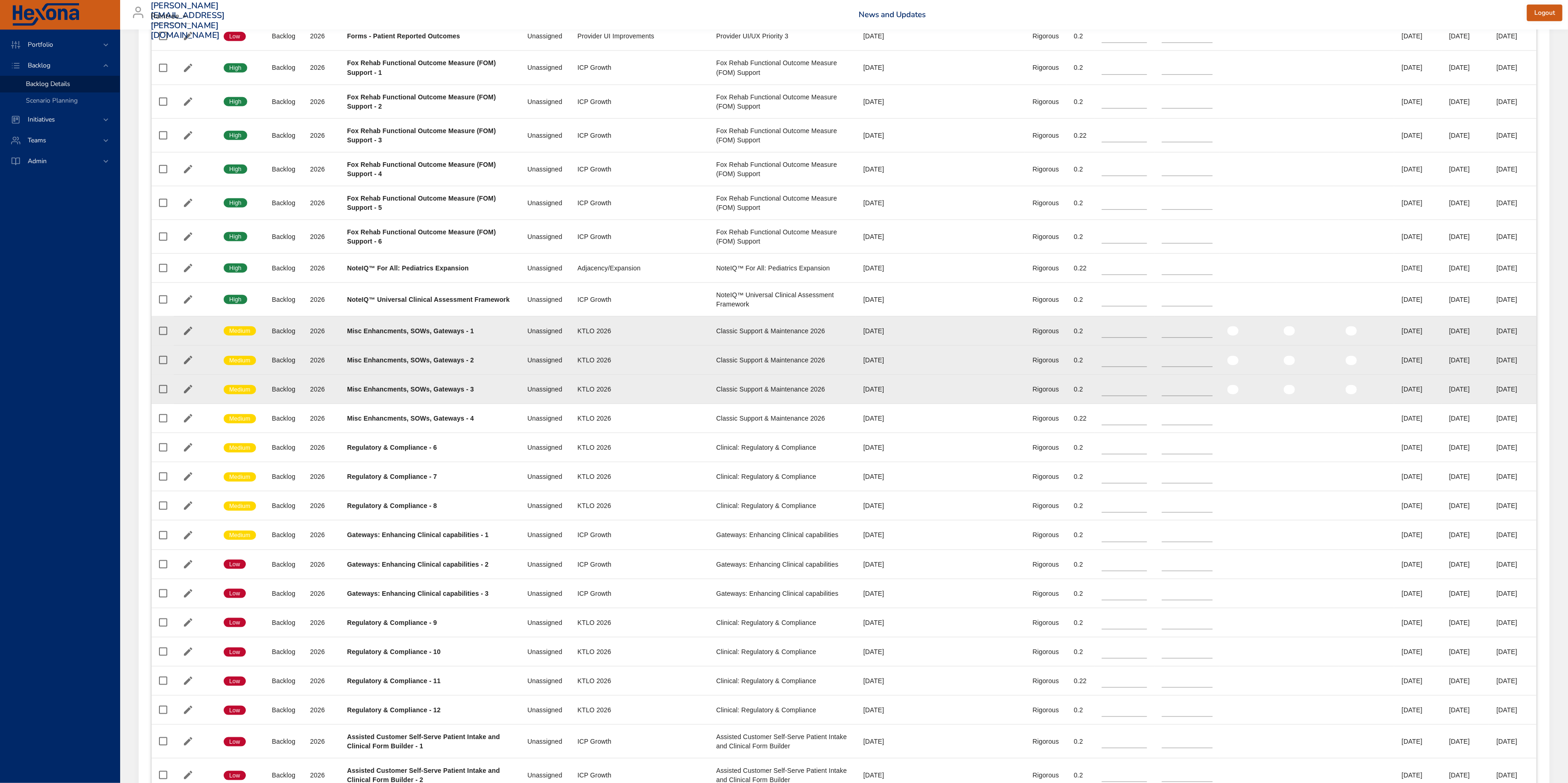
click at [1126, 395] on input "**" at bounding box center [1125, 390] width 46 height 14
type input "**"
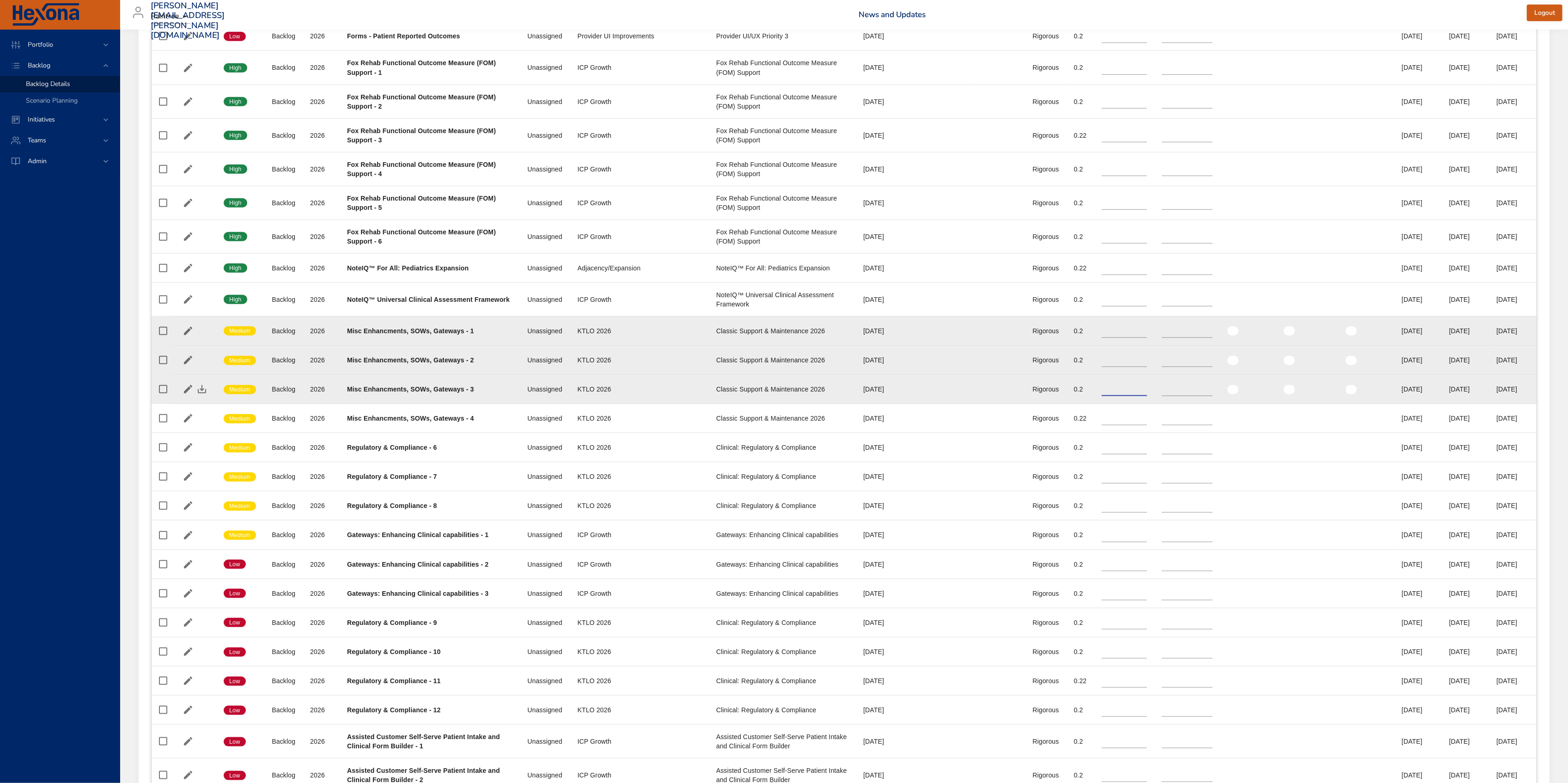
click at [1126, 395] on input "**" at bounding box center [1125, 390] width 46 height 14
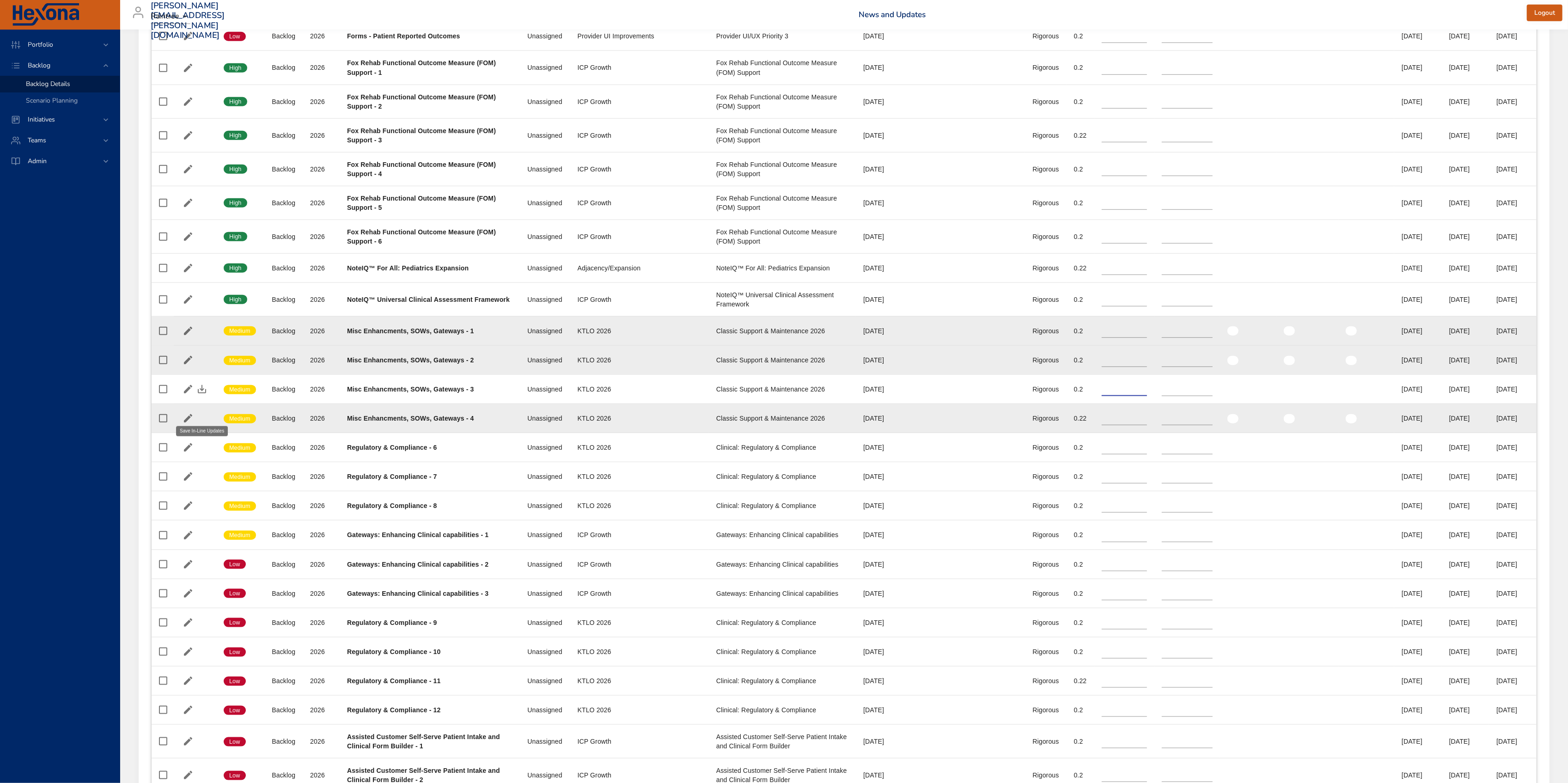
drag, startPoint x: 197, startPoint y: 414, endPoint x: 1146, endPoint y: 427, distance: 949.1
click at [197, 394] on icon "button" at bounding box center [202, 389] width 11 height 11
click at [1125, 425] on input "**" at bounding box center [1125, 418] width 46 height 14
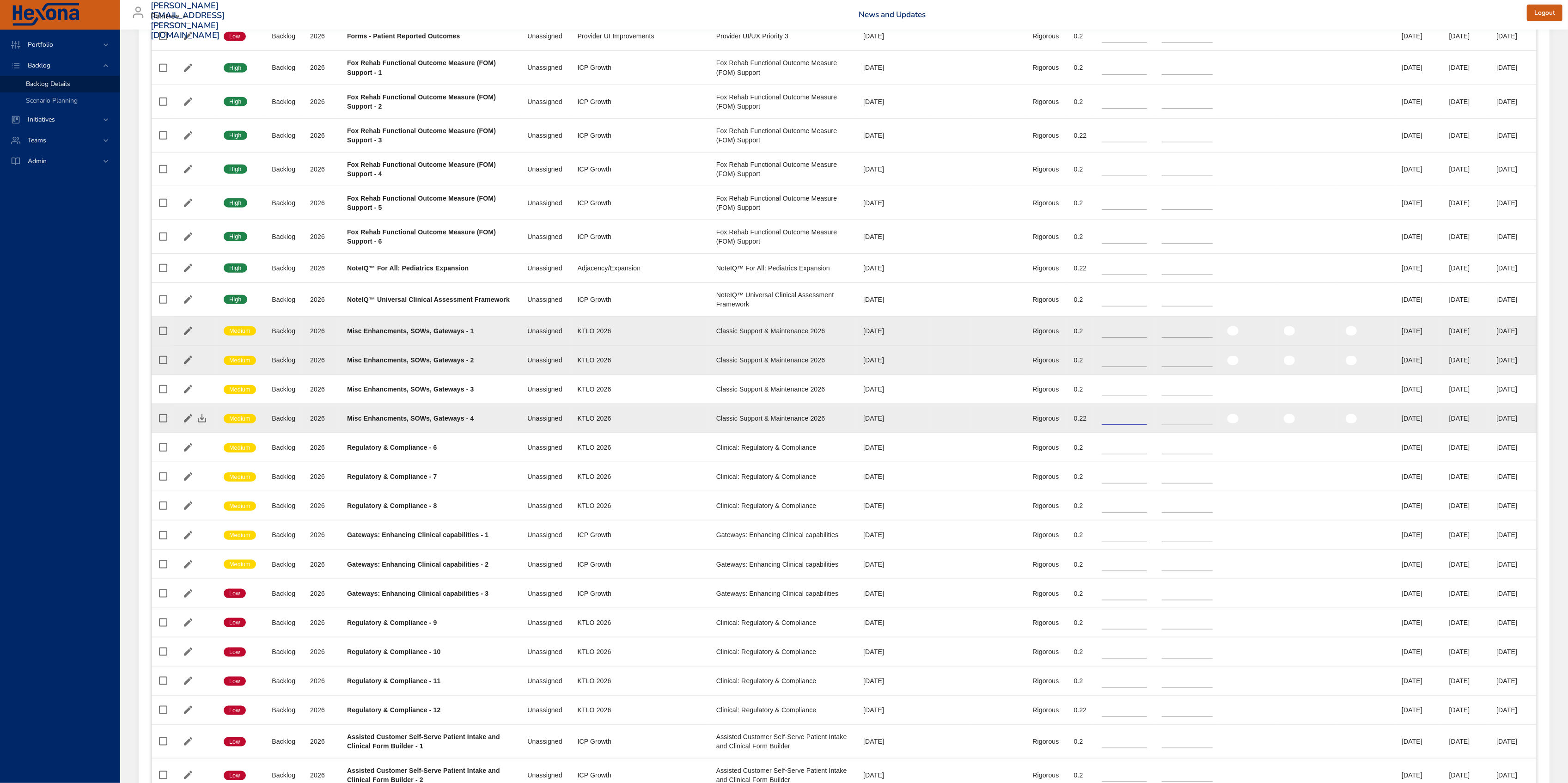
click at [1125, 425] on input "**" at bounding box center [1125, 418] width 46 height 14
type input "**"
click at [1125, 425] on input "**" at bounding box center [1125, 418] width 46 height 14
drag, startPoint x: 199, startPoint y: 441, endPoint x: 1294, endPoint y: 442, distance: 1095.0
click at [199, 423] on icon "button" at bounding box center [202, 417] width 11 height 11
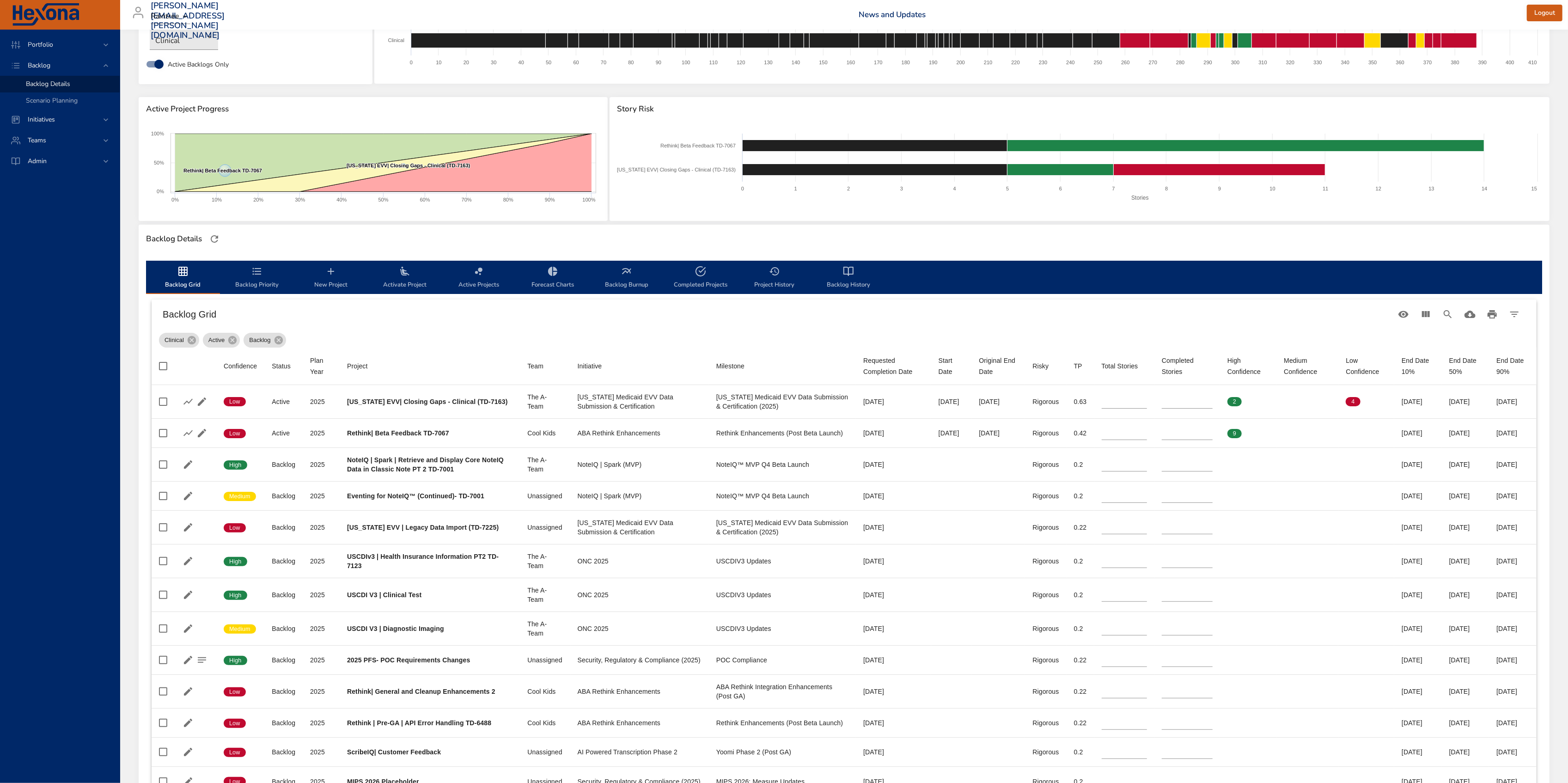
scroll to position [0, 0]
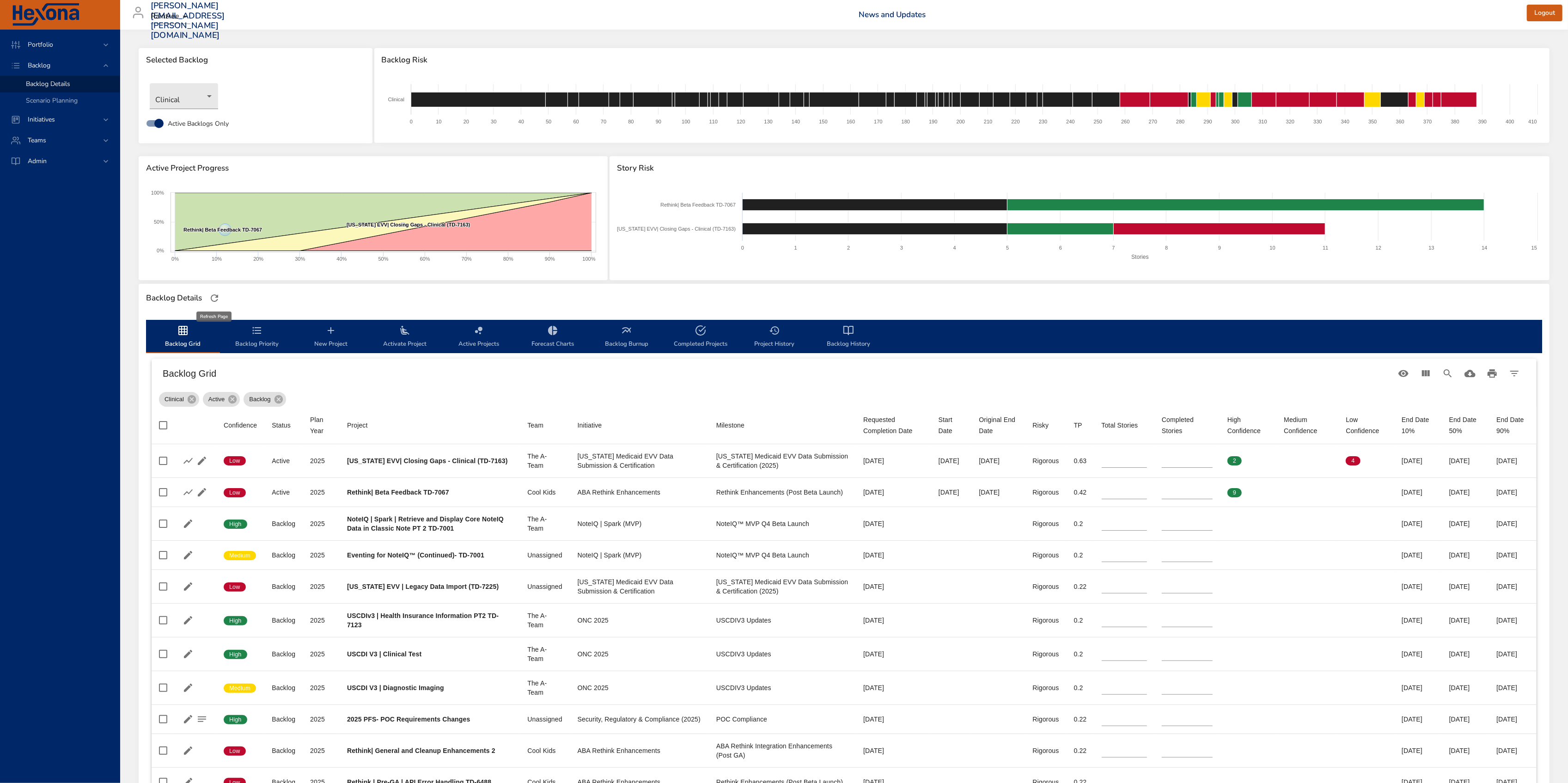
click at [211, 297] on icon "button" at bounding box center [214, 297] width 11 height 11
click at [200, 95] on body "Portfolio Backlog Backlog Details Scenario Planning Initiatives Teams Admin all…" at bounding box center [784, 392] width 1568 height 783
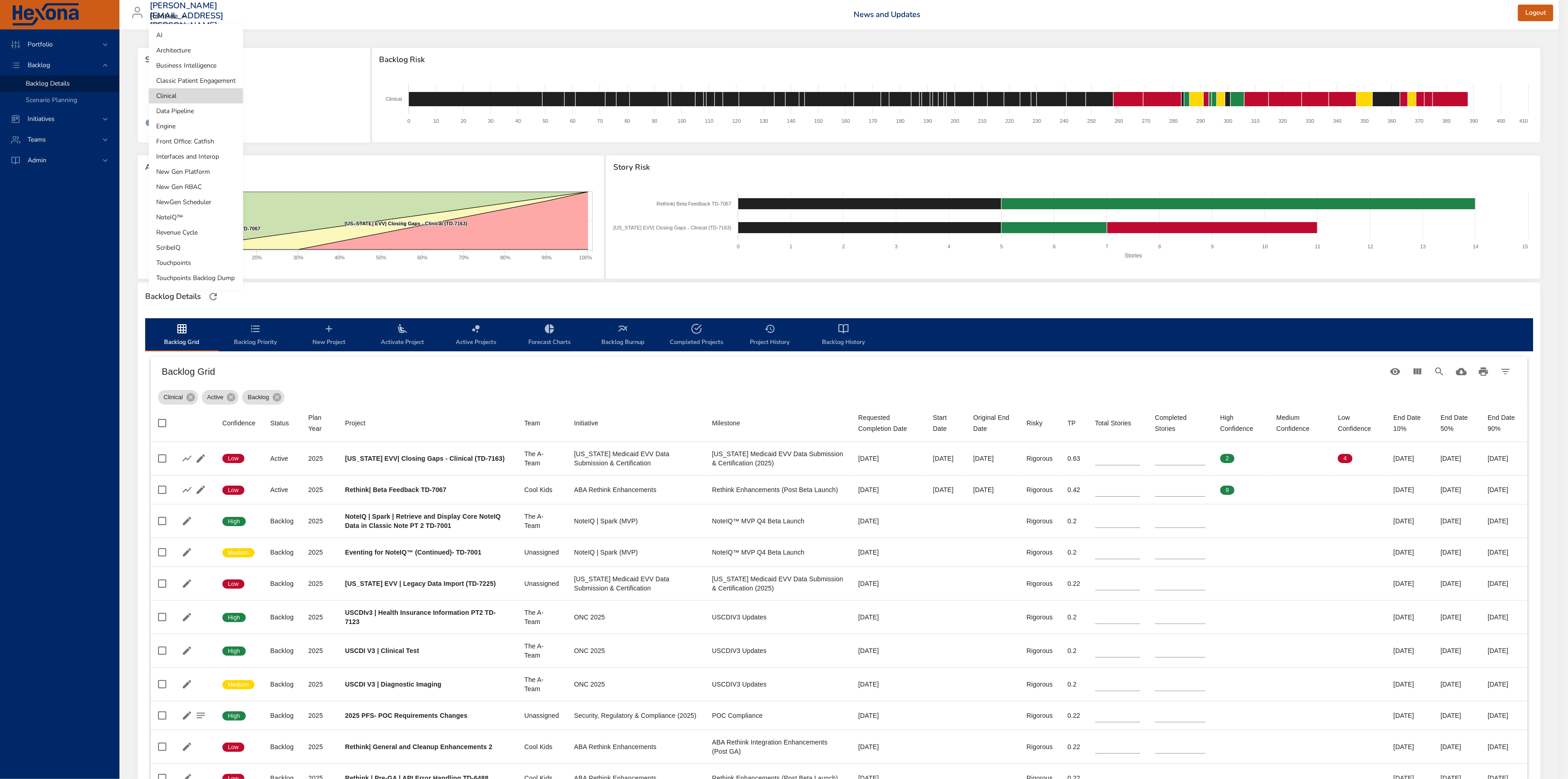
click at [218, 257] on li "Touchpoints" at bounding box center [196, 262] width 94 height 15
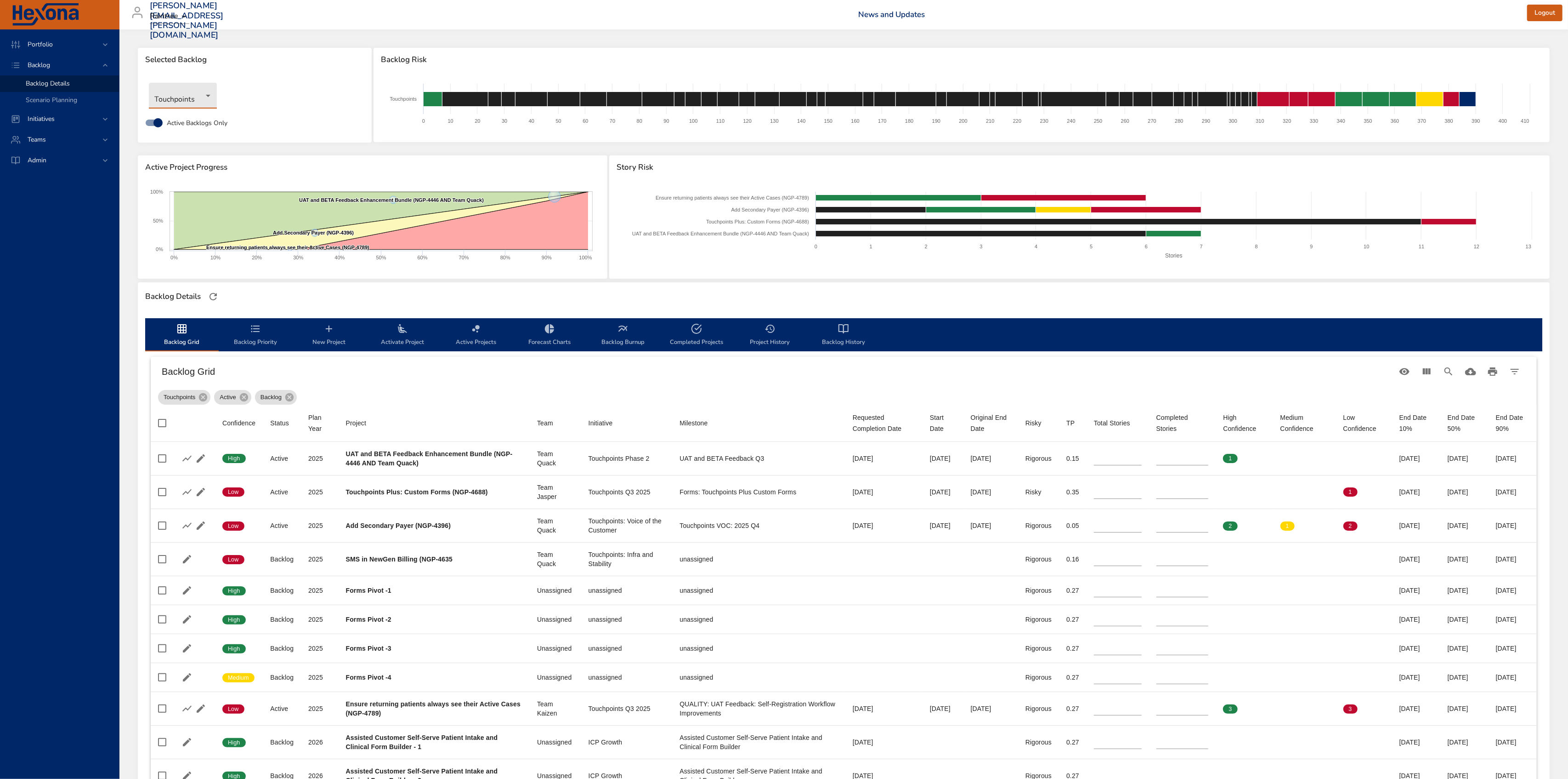
click at [186, 86] on body "Portfolio Backlog Backlog Details Scenario Planning Initiatives Teams Admin all…" at bounding box center [784, 390] width 1568 height 779
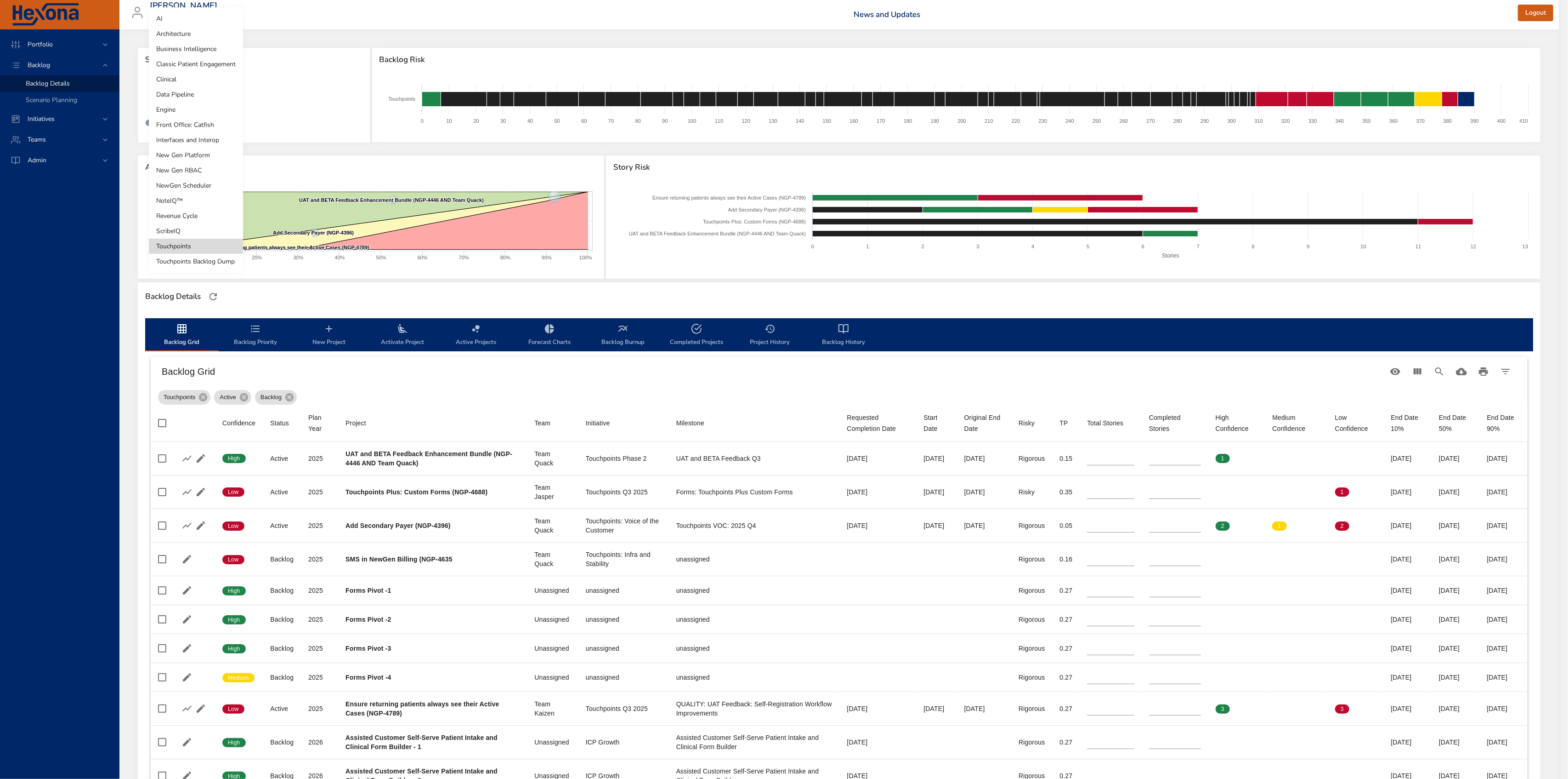
click at [196, 214] on li "Revenue Cycle" at bounding box center [196, 216] width 94 height 15
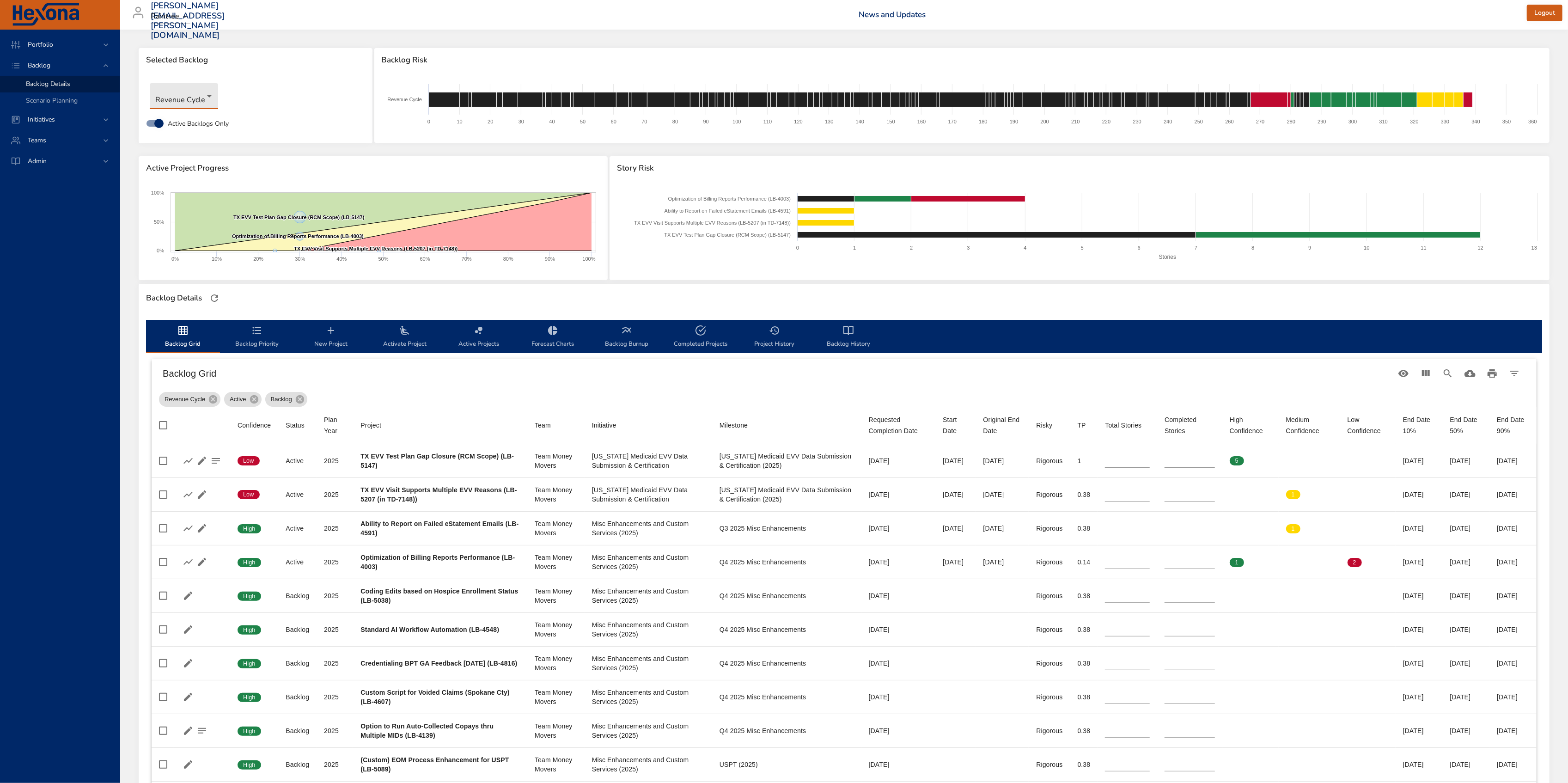
click at [196, 104] on body "Portfolio Backlog Backlog Details Scenario Planning Initiatives Teams Admin all…" at bounding box center [784, 392] width 1568 height 783
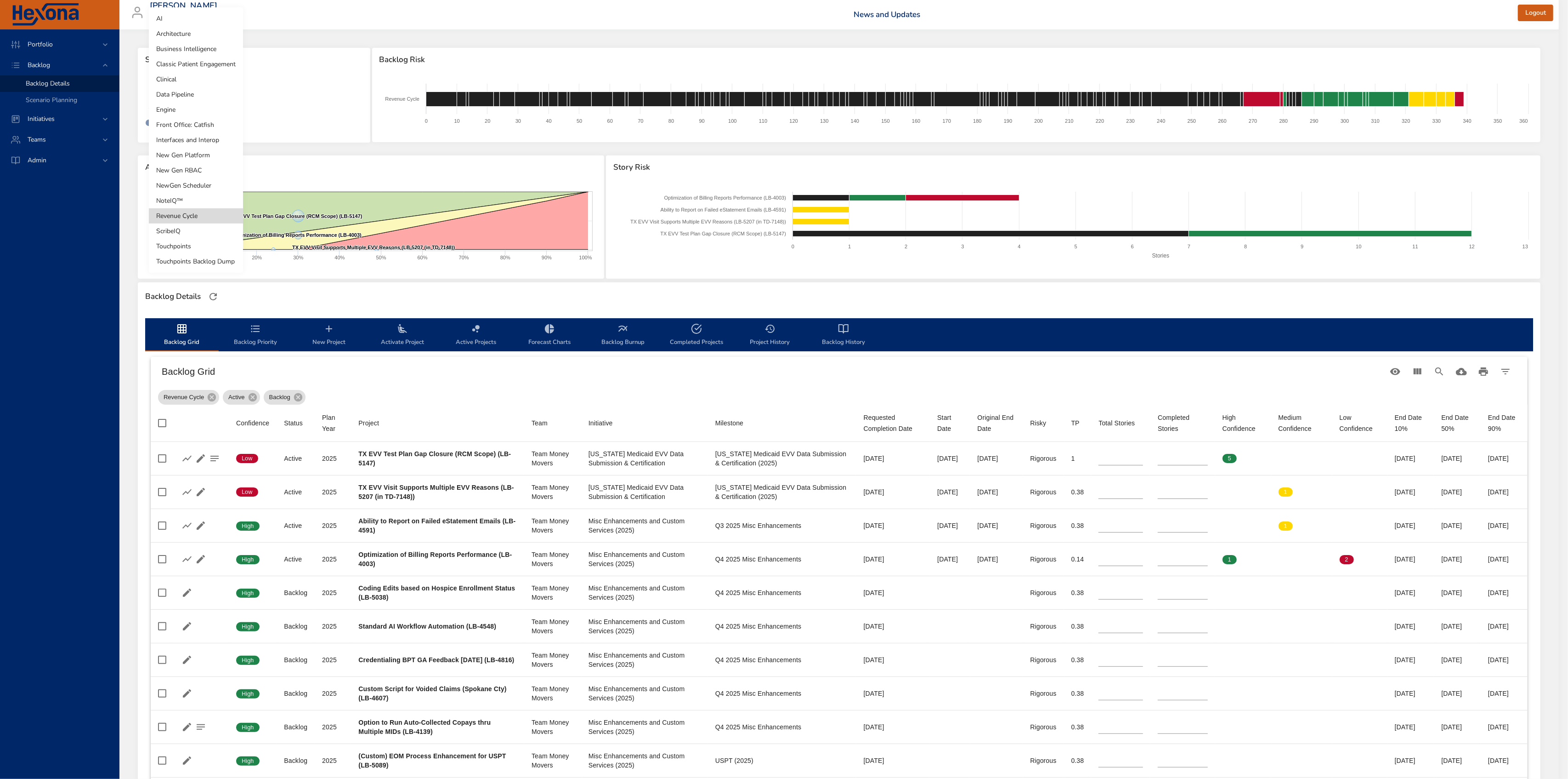
click at [359, 152] on div at bounding box center [784, 390] width 1568 height 779
click at [162, 100] on body "Portfolio Backlog Backlog Details Scenario Planning Initiatives Teams Admin all…" at bounding box center [780, 390] width 1559 height 779
click at [208, 239] on li "Touchpoints" at bounding box center [196, 245] width 94 height 15
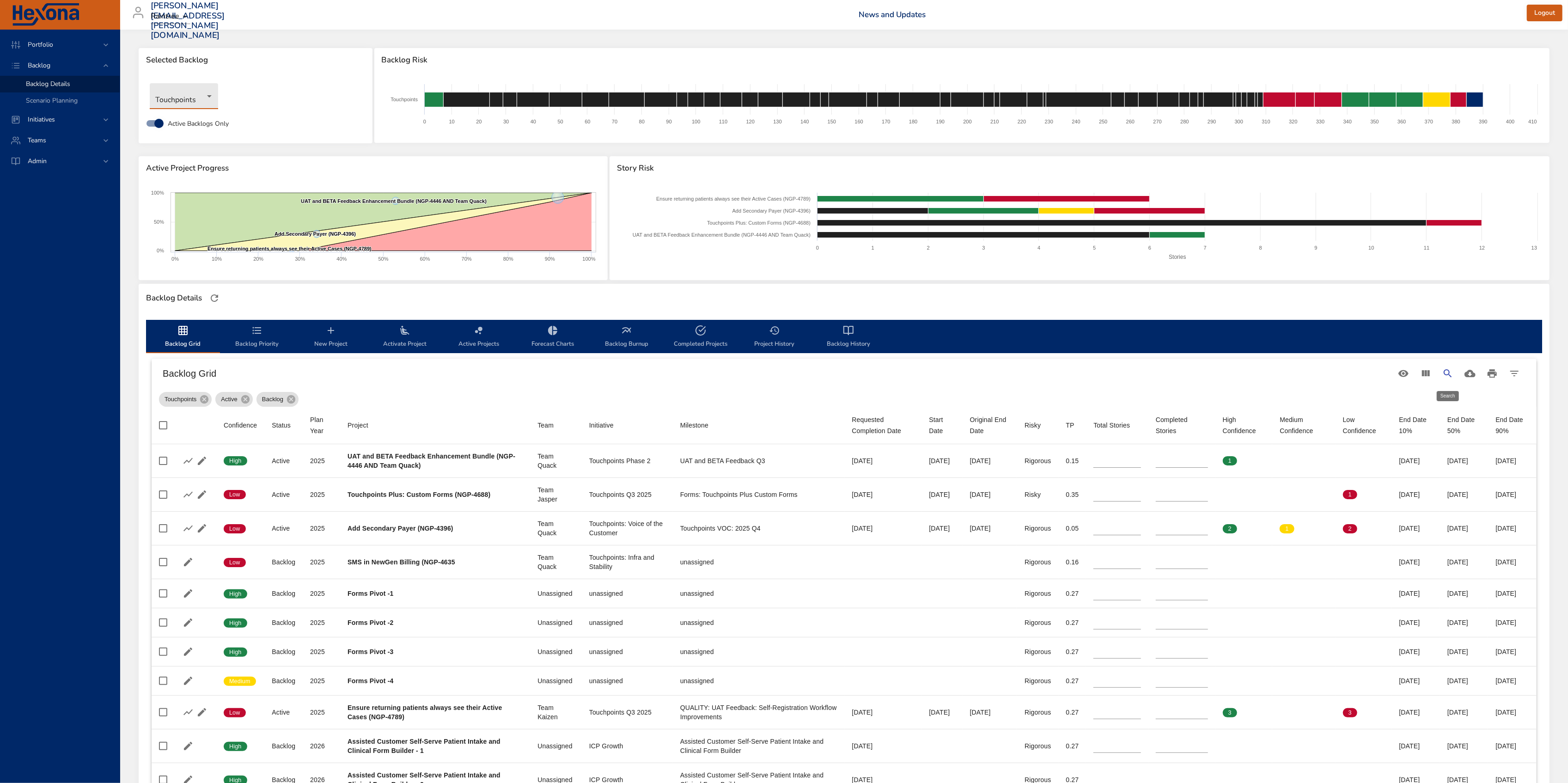
click at [1442, 370] on icon "Search" at bounding box center [1447, 373] width 11 height 11
type input "**"
type input "*"
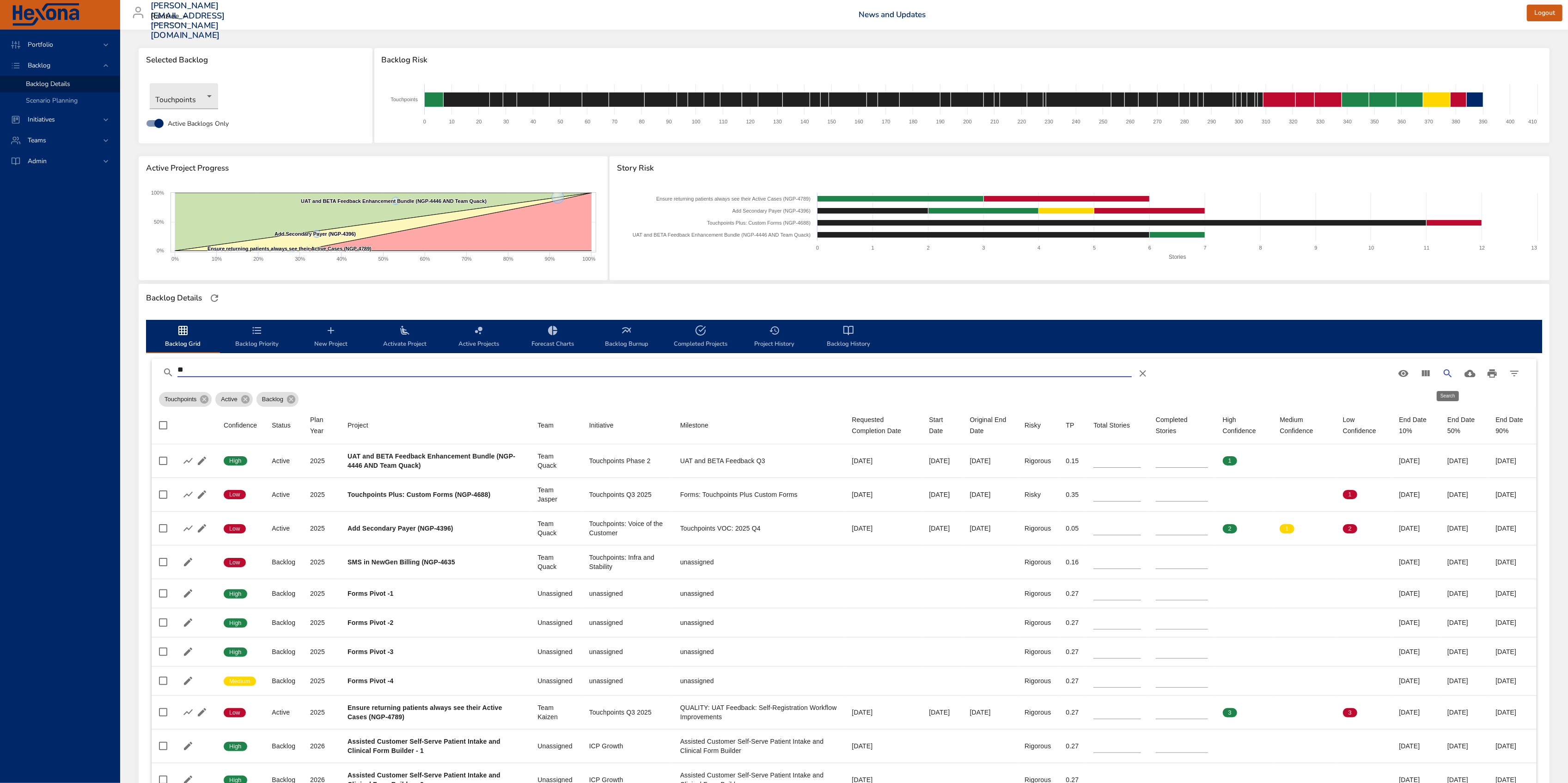
type input "*"
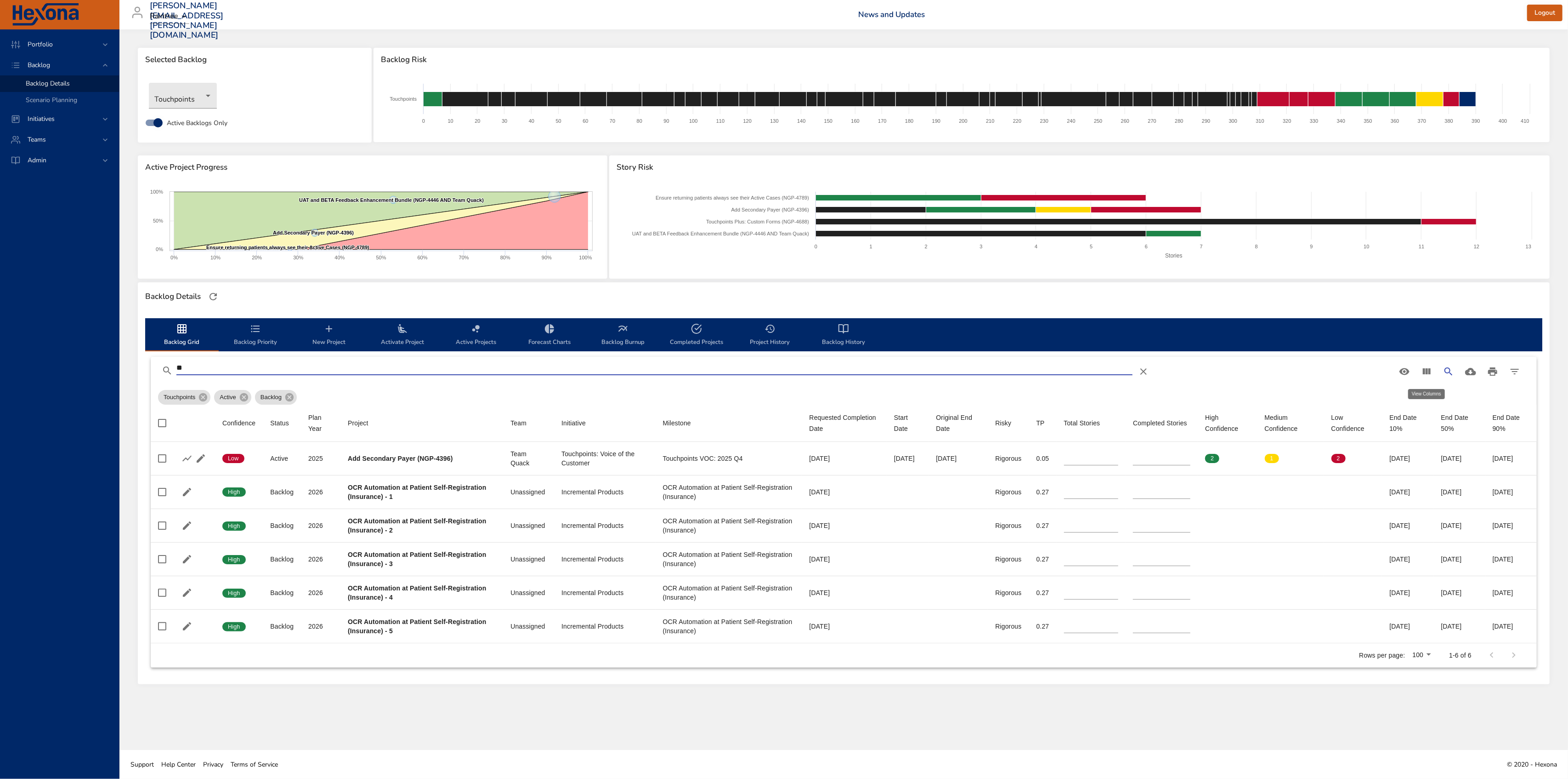
type input "*"
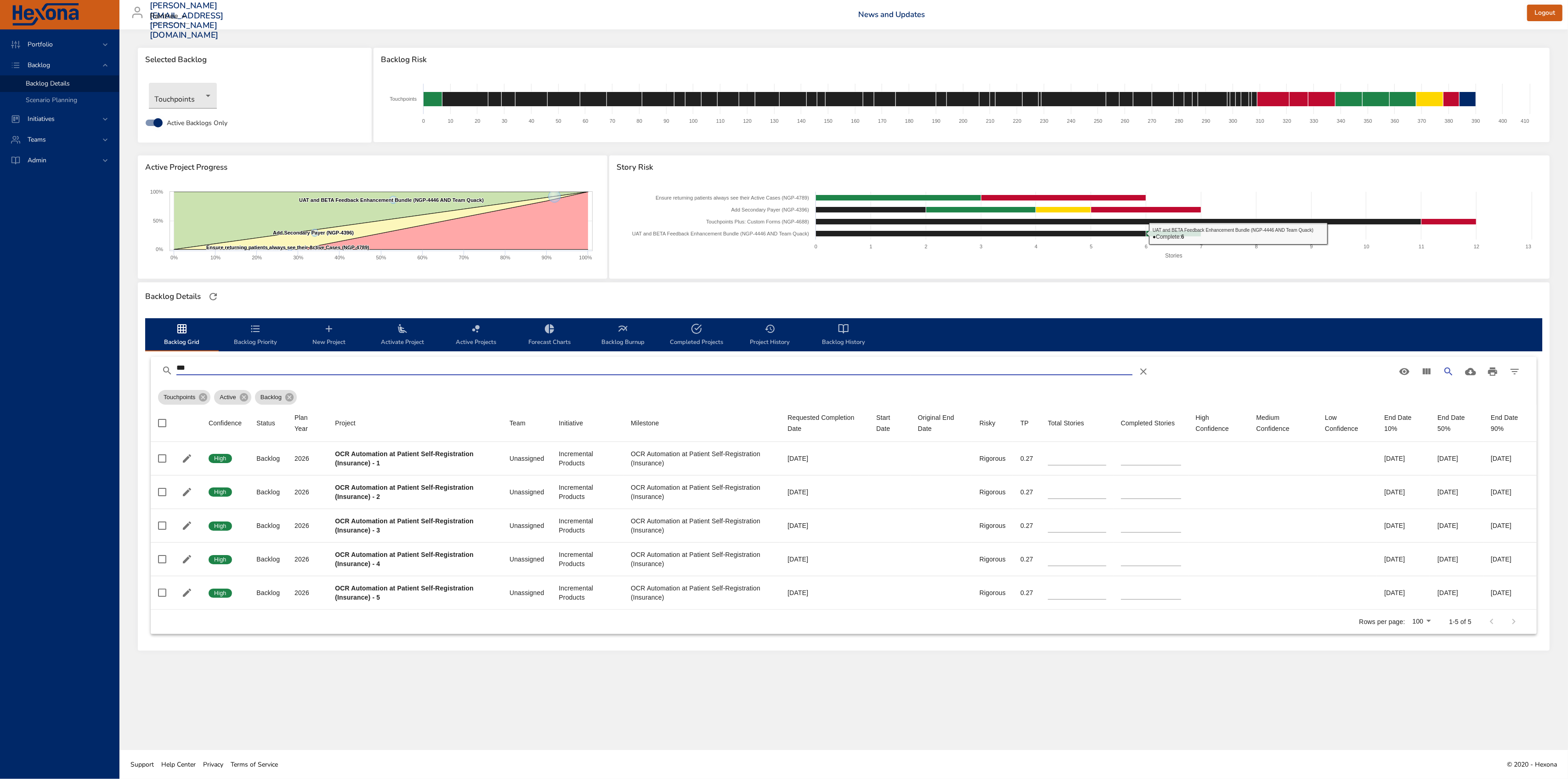
type input "***"
click at [201, 92] on body "Portfolio Backlog Backlog Details Scenario Planning Initiatives Teams Admin all…" at bounding box center [784, 390] width 1568 height 779
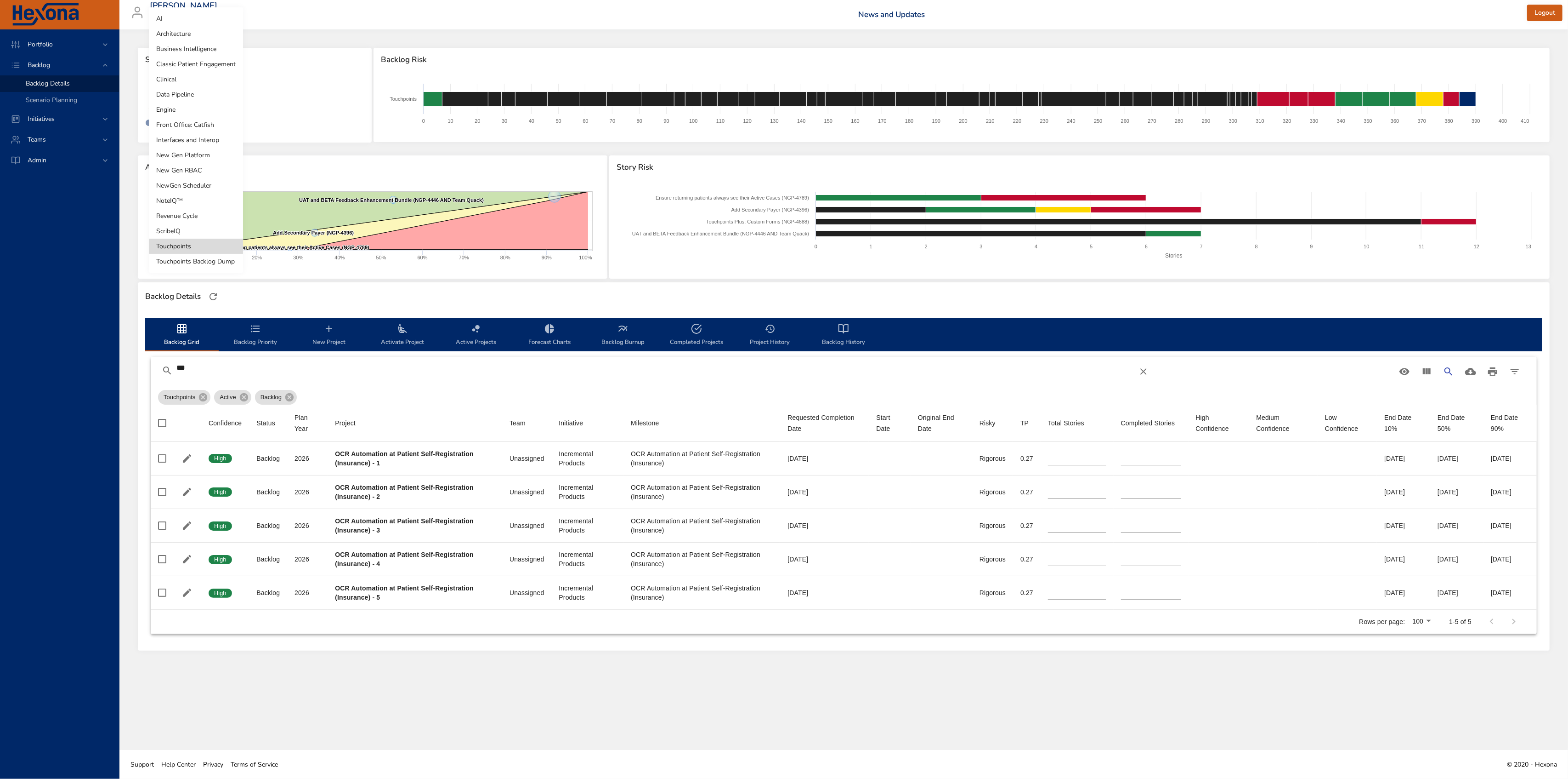
click at [211, 214] on li "Revenue Cycle" at bounding box center [196, 216] width 94 height 15
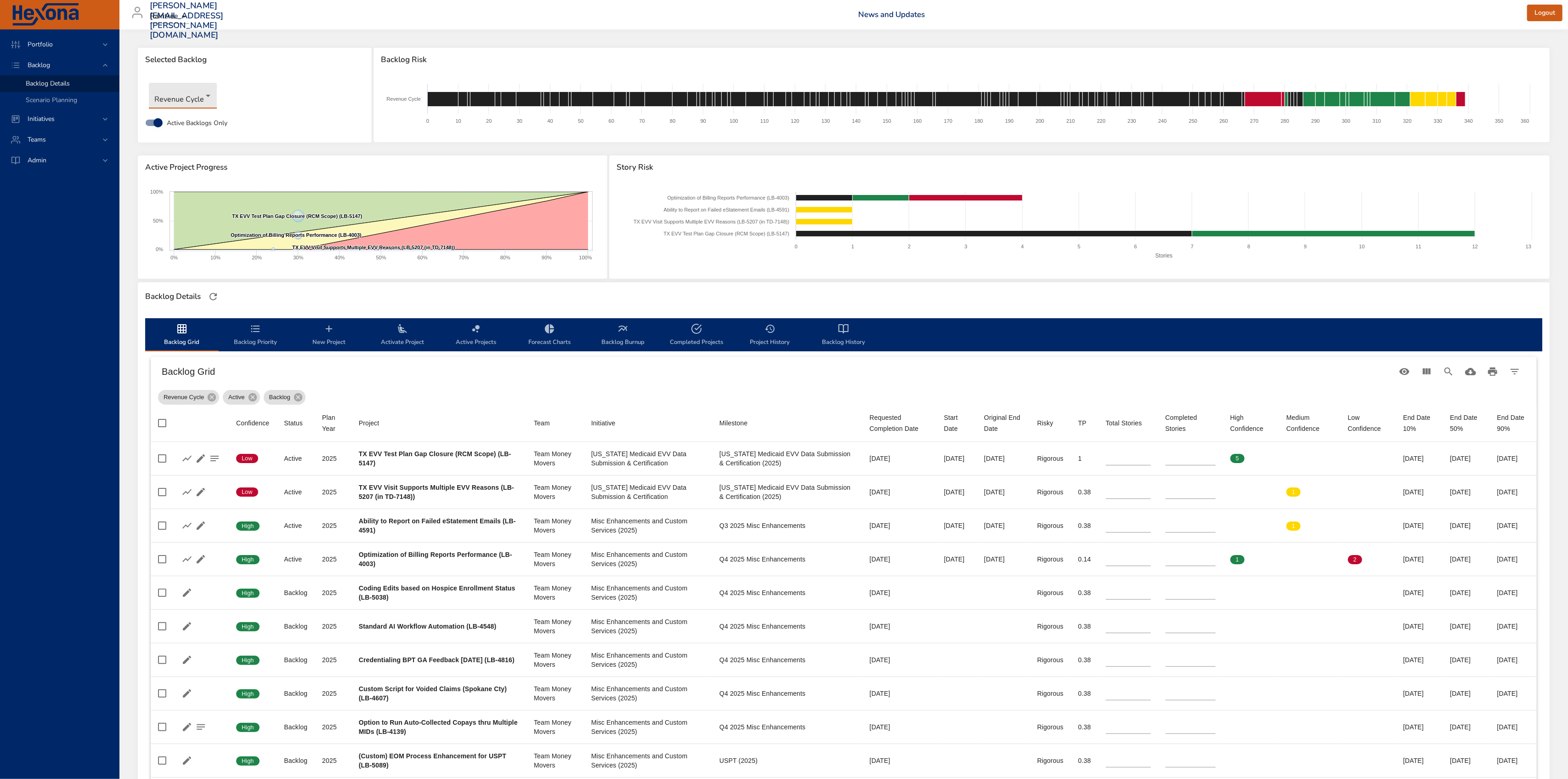
click at [194, 104] on body "Portfolio Backlog Backlog Details Scenario Planning Initiatives Teams Admin all…" at bounding box center [784, 390] width 1568 height 779
